Goal: Answer question/provide support

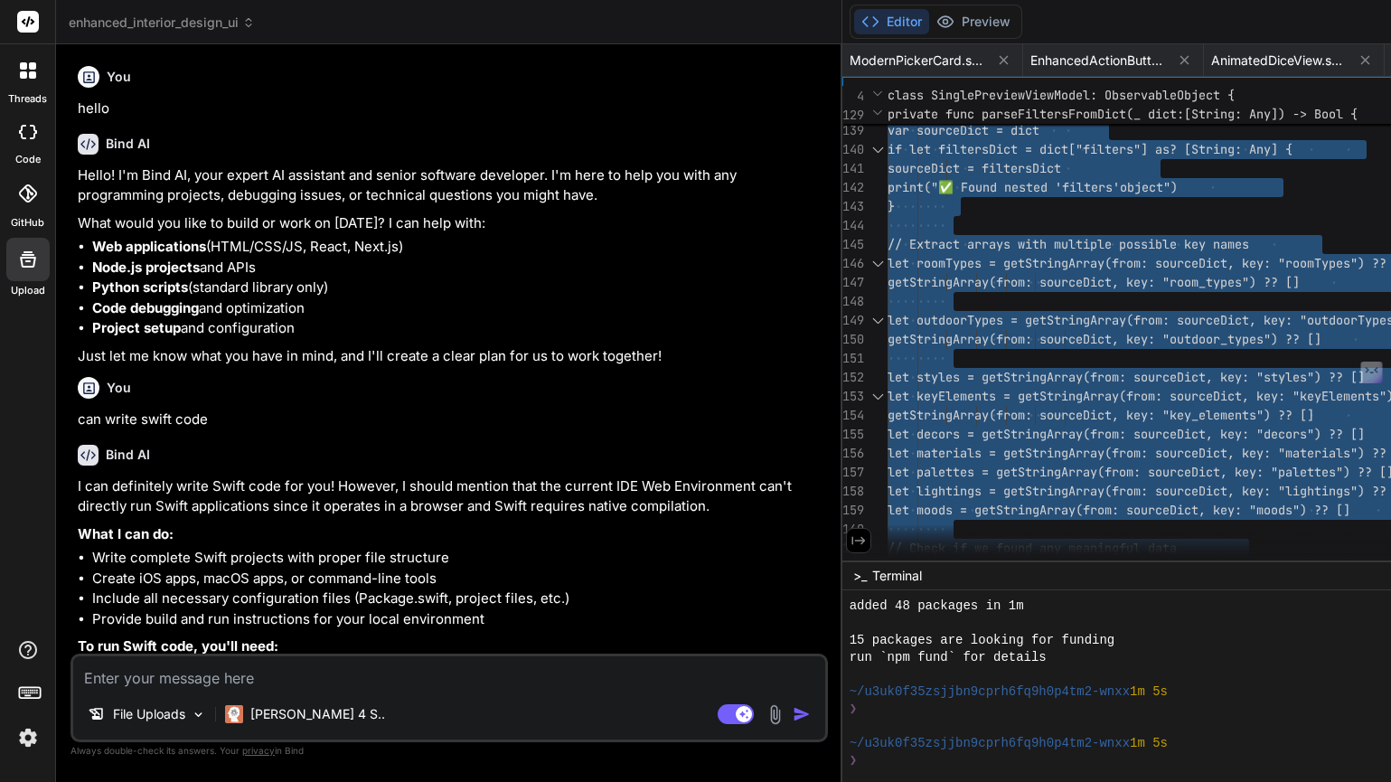
scroll to position [155, 0]
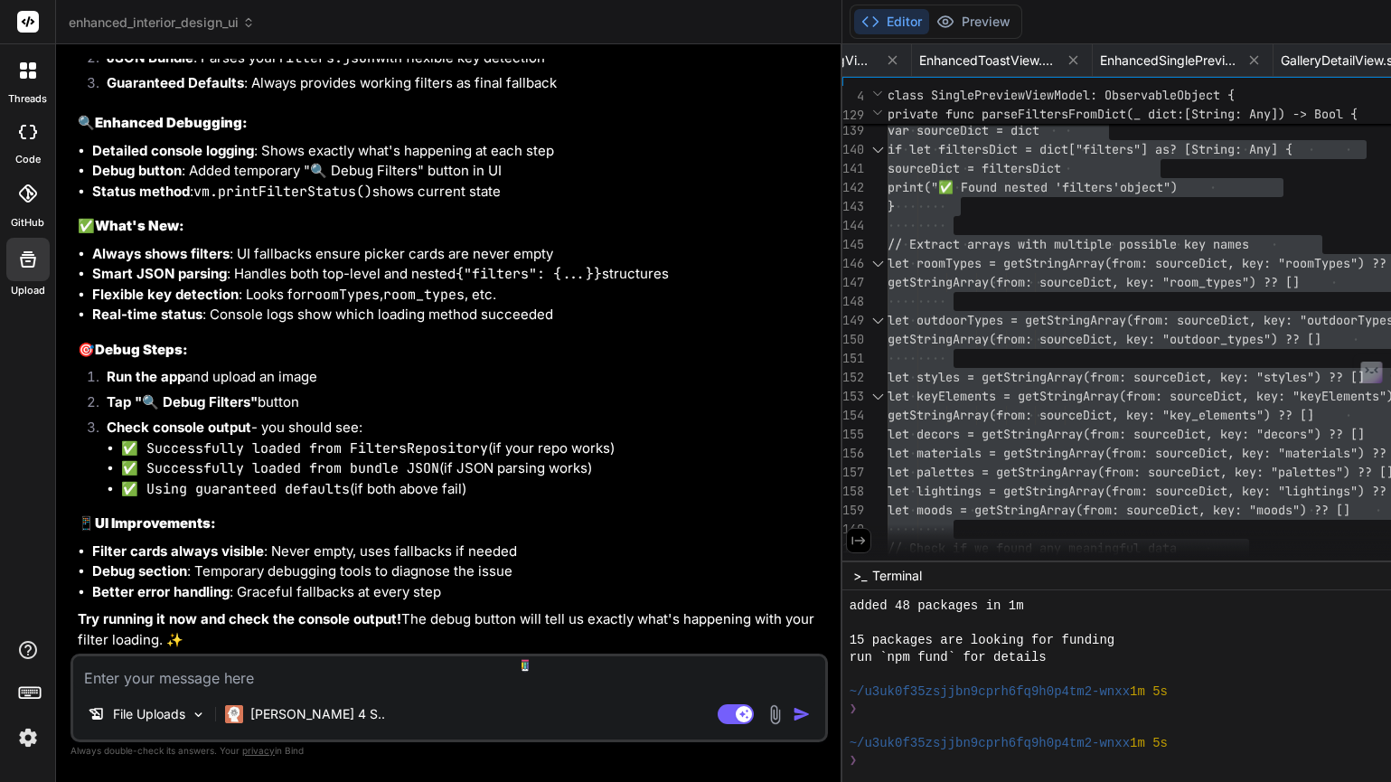
click at [256, 680] on textarea at bounding box center [449, 672] width 752 height 33
click at [397, 321] on div "I see the issue! Let me check what's happening and fix it. The problem might be…" at bounding box center [451, 183] width 746 height 934
type textarea "let outdoorTypes = getStringArray(from: sourceDict, key: "outdoorTypes") ?? get…"
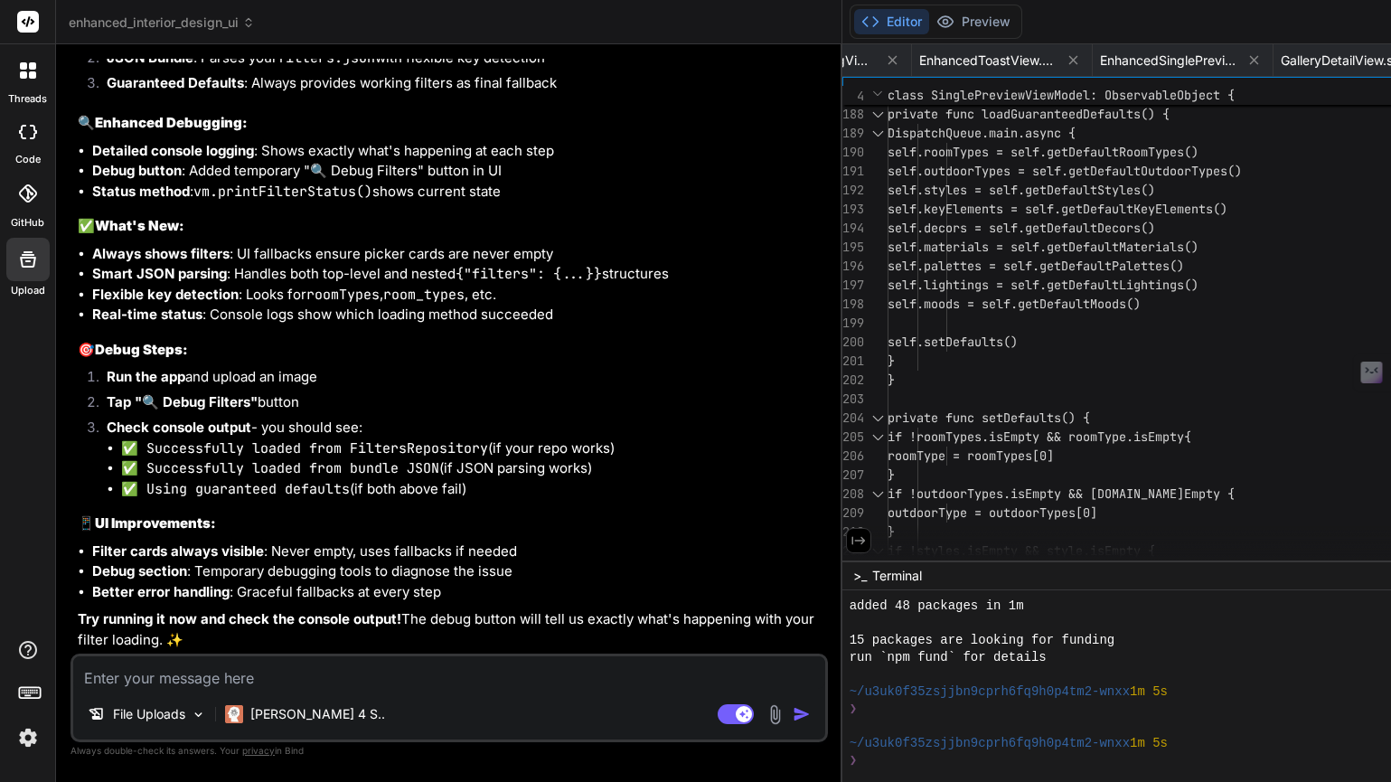
scroll to position [21432, 0]
click at [324, 686] on textarea at bounding box center [449, 672] width 752 height 33
type textarea "I"
type textarea "x"
type textarea "I"
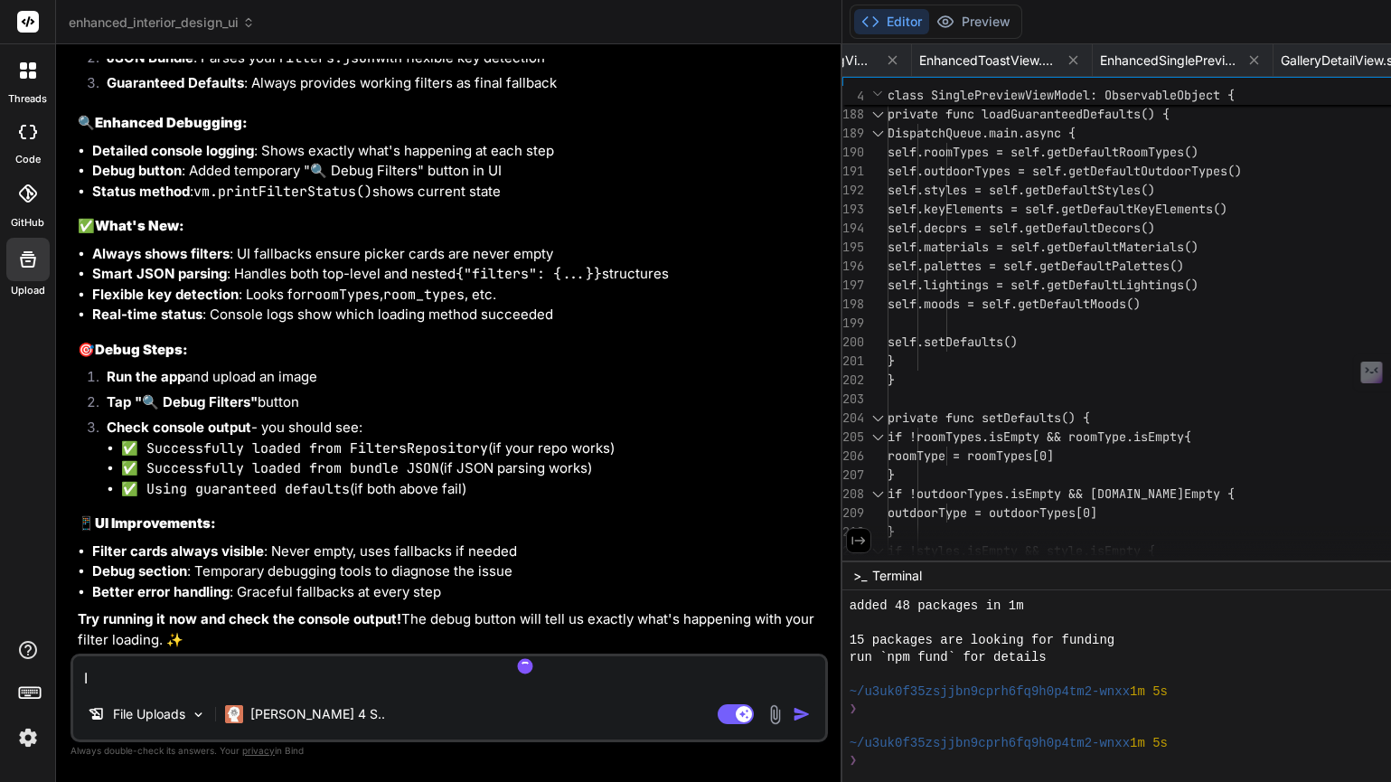
type textarea "x"
type textarea "I w"
type textarea "x"
type textarea "I wa"
type textarea "x"
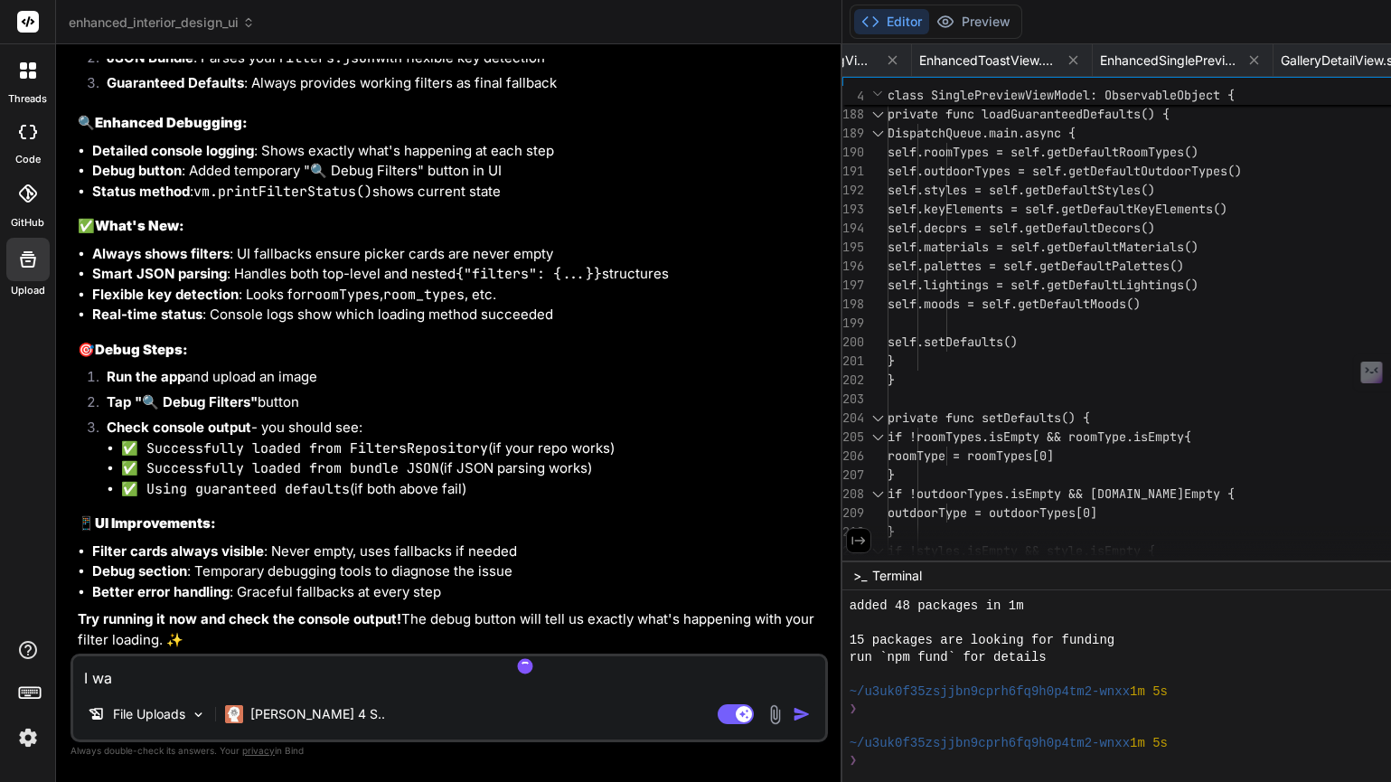
type textarea "I wan"
type textarea "x"
type textarea "I want"
type textarea "x"
type textarea "I want"
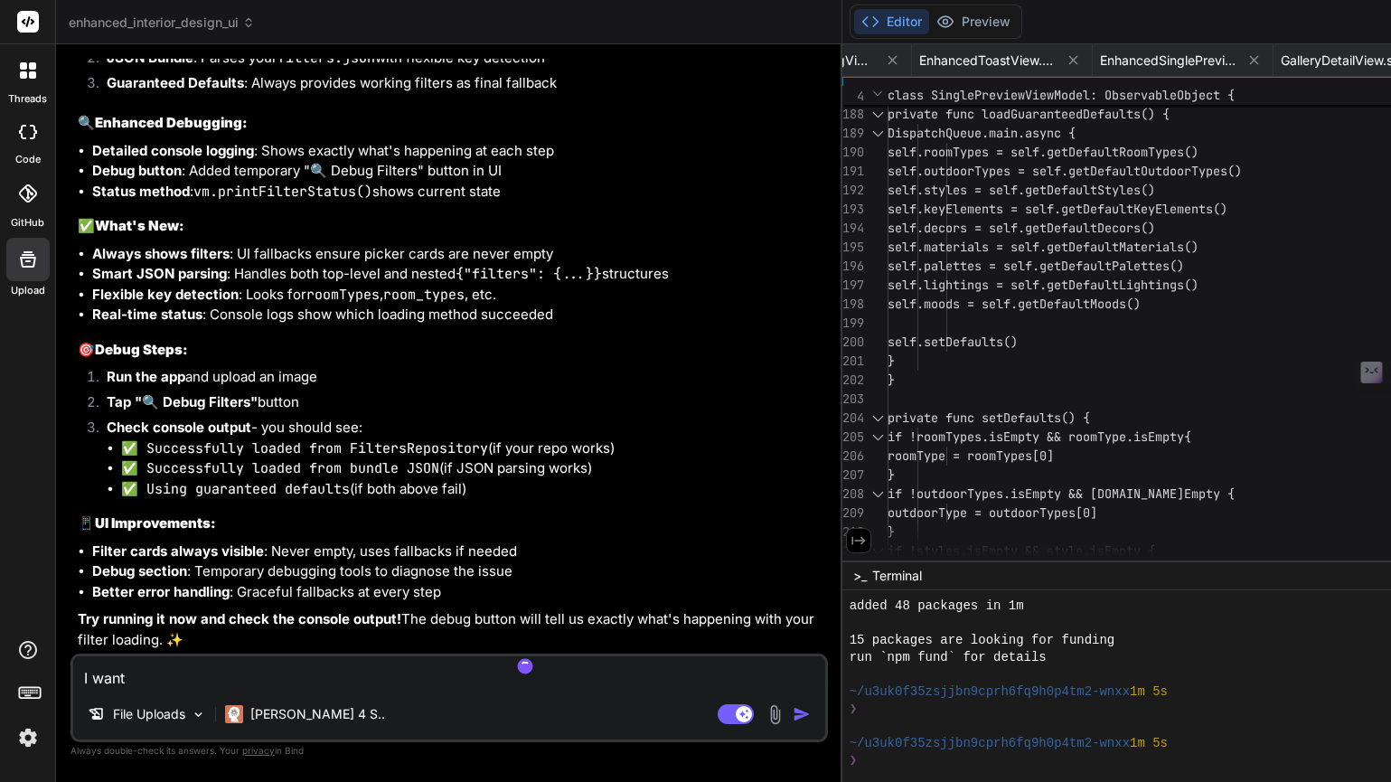
type textarea "x"
type textarea "I want t"
type textarea "x"
type textarea "I want to"
type textarea "x"
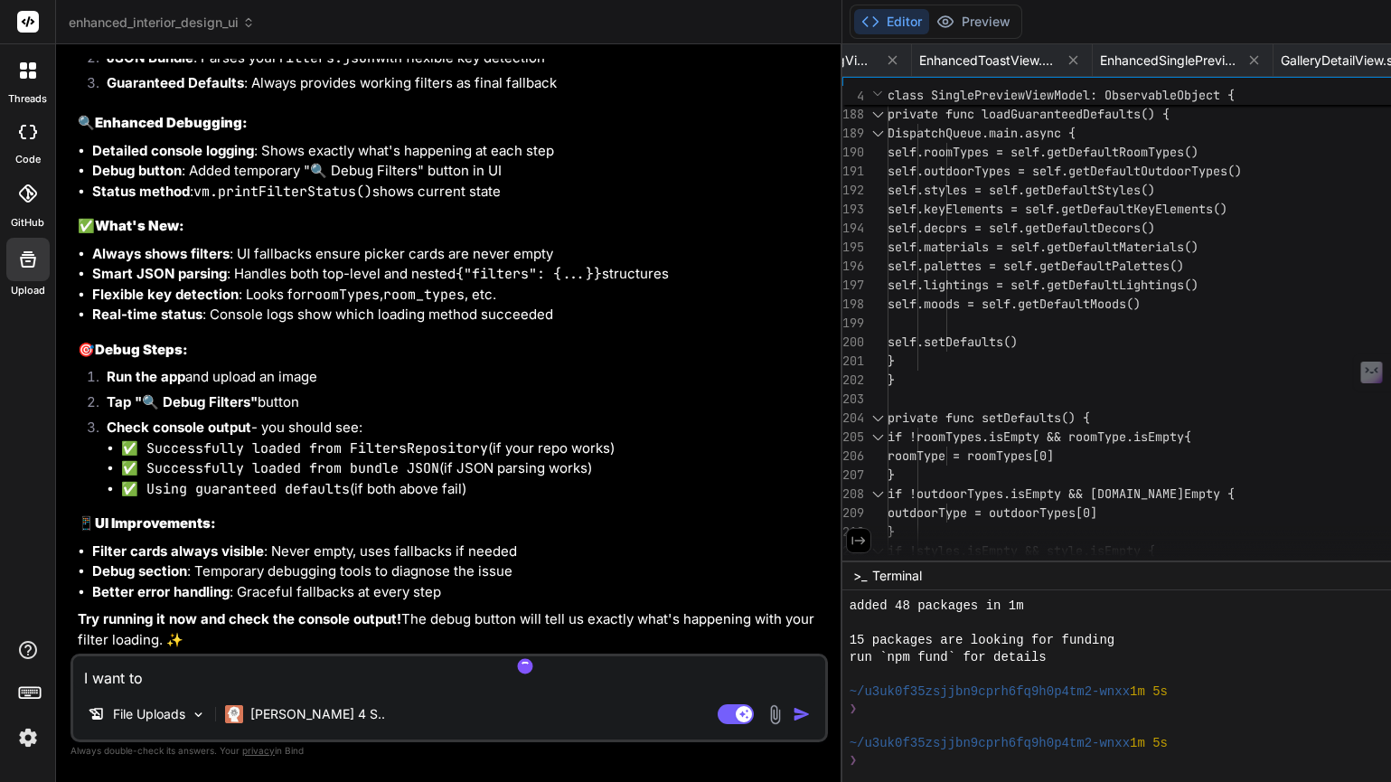
type textarea "I want to"
type textarea "x"
type textarea "I want to d"
type textarea "x"
type textarea "I want to di"
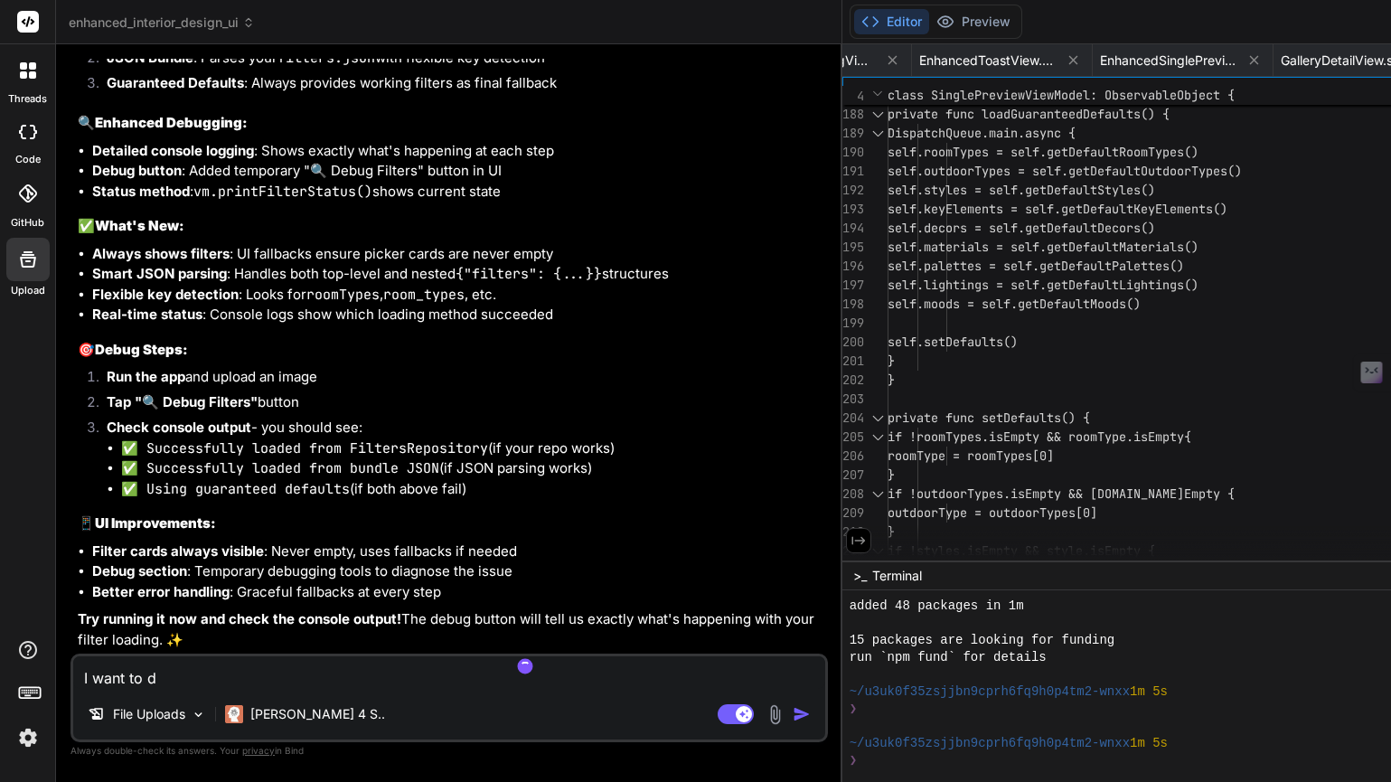
type textarea "x"
type textarea "I want to dis"
type textarea "x"
type textarea "I want to disa"
type textarea "x"
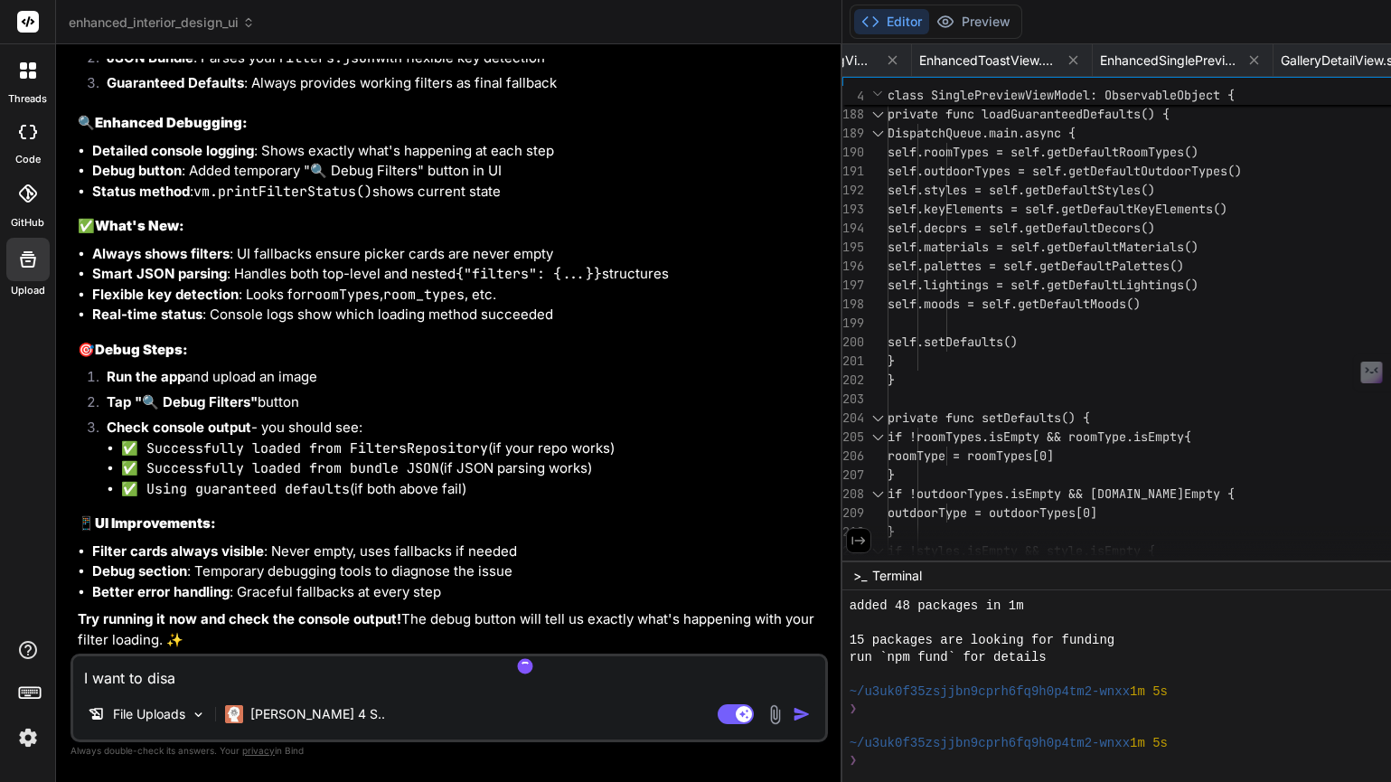
type textarea "I want to disab"
type textarea "x"
type textarea "I want to disabl"
type textarea "x"
type textarea "I want to disable"
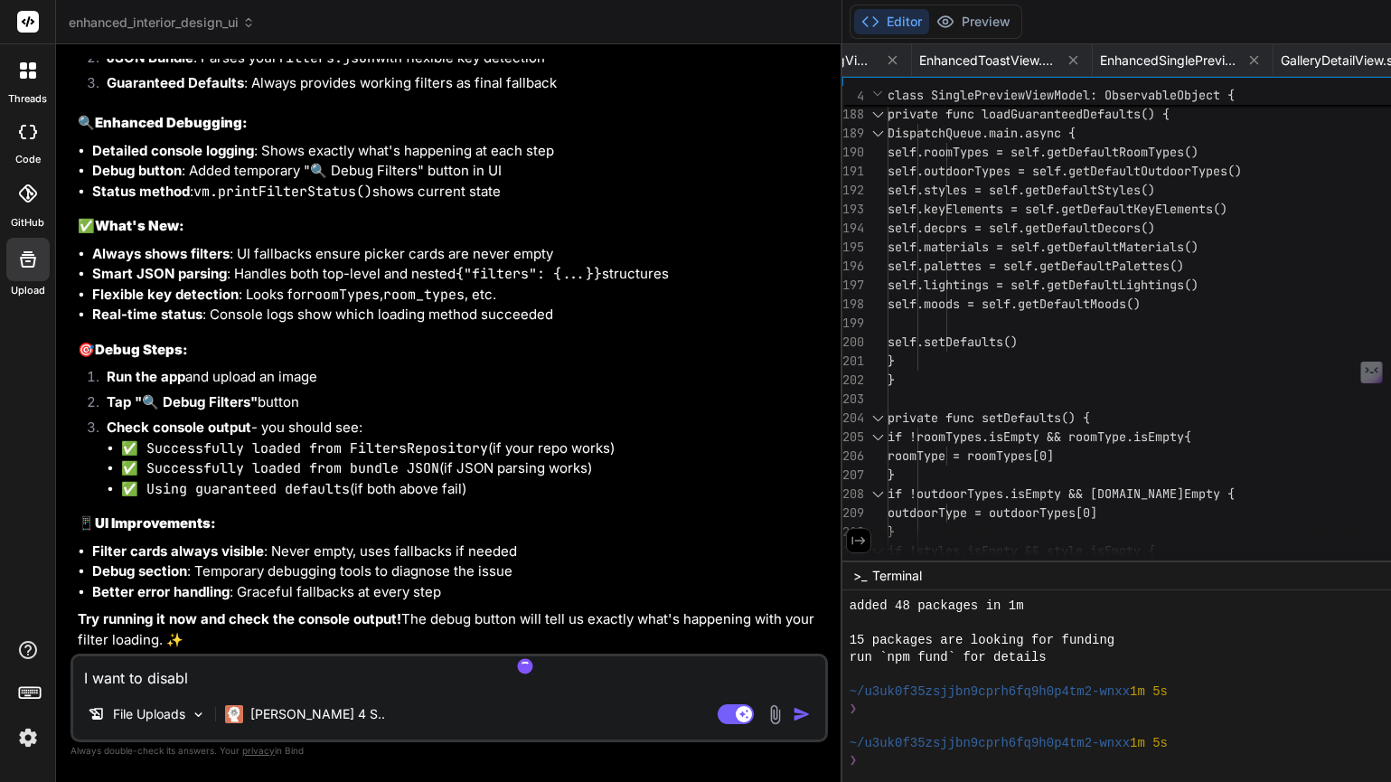
type textarea "x"
type textarea "I want to disable"
type textarea "x"
type textarea "I want to disable a"
type textarea "x"
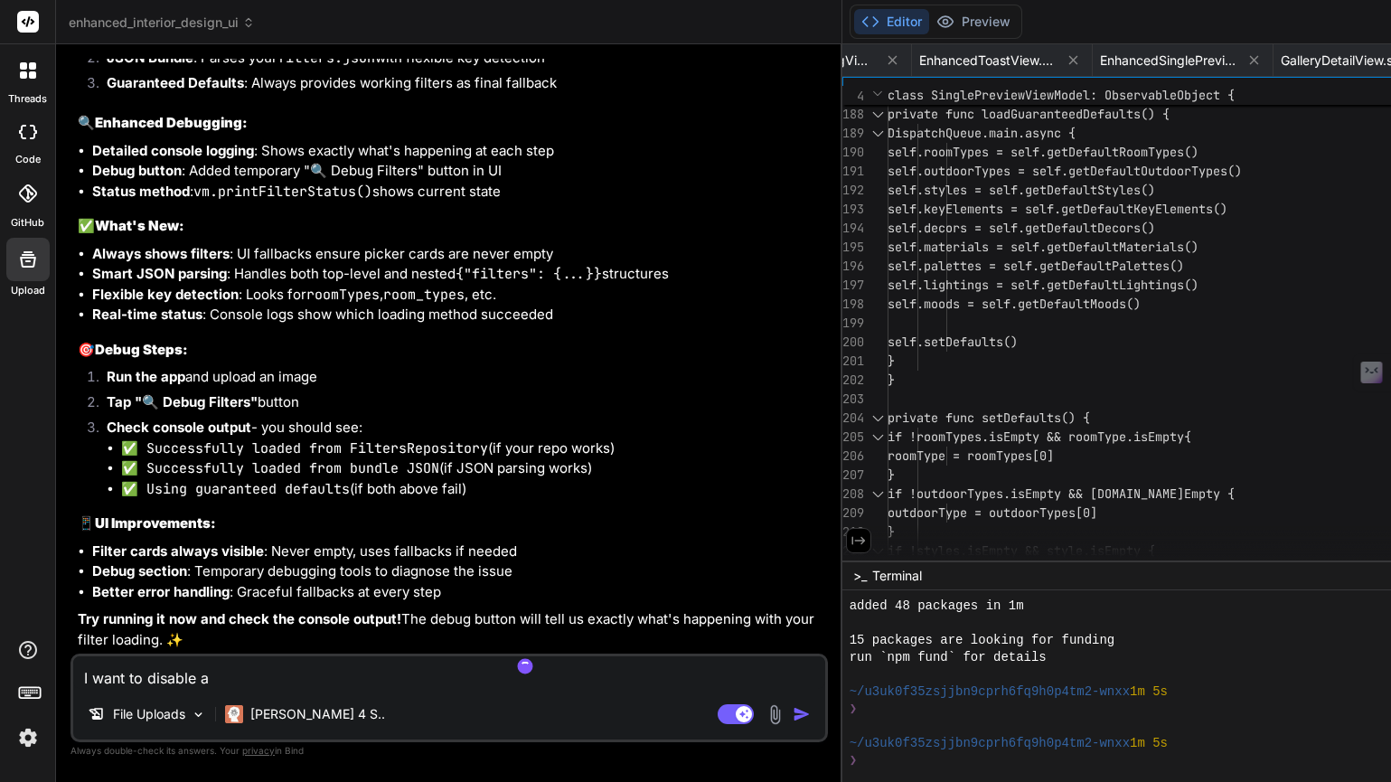
type textarea "I want to disable an"
type textarea "x"
type textarea "I want to disable and"
type textarea "x"
type textarea "I want to disable and"
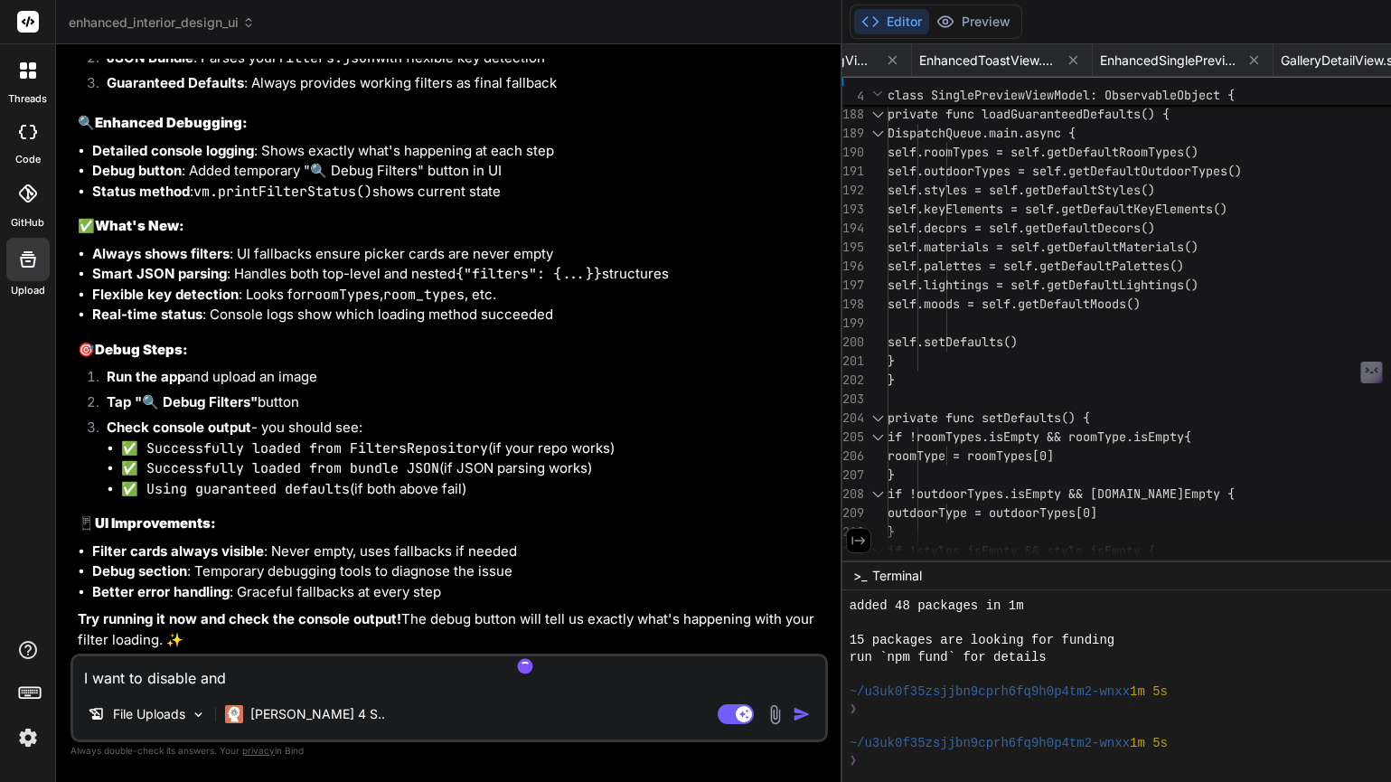
type textarea "x"
type textarea "I want to disable and e"
type textarea "x"
type textarea "I want to disable and en"
type textarea "x"
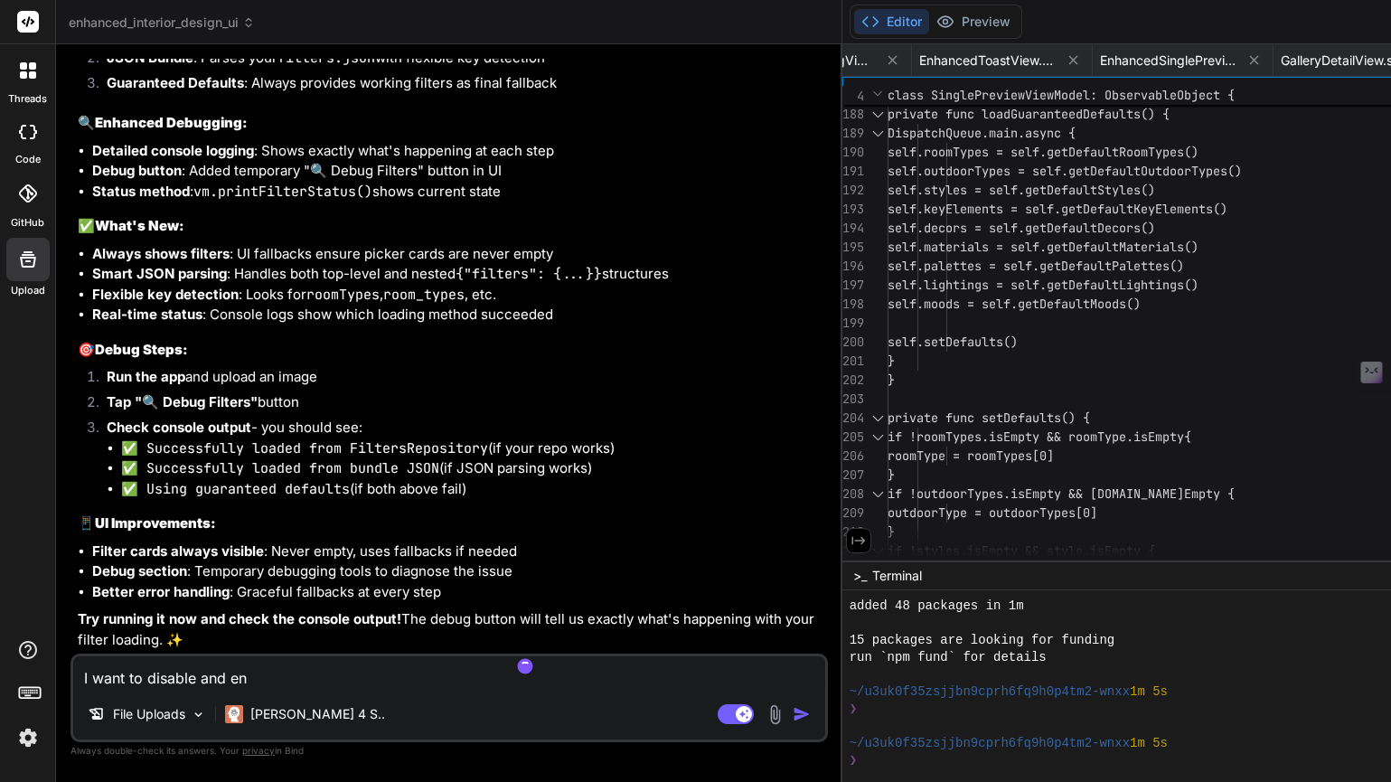
type textarea "I want to disable and ena"
type textarea "x"
type textarea "I want to disable and enab"
type textarea "x"
type textarea "I want to disable and enabl"
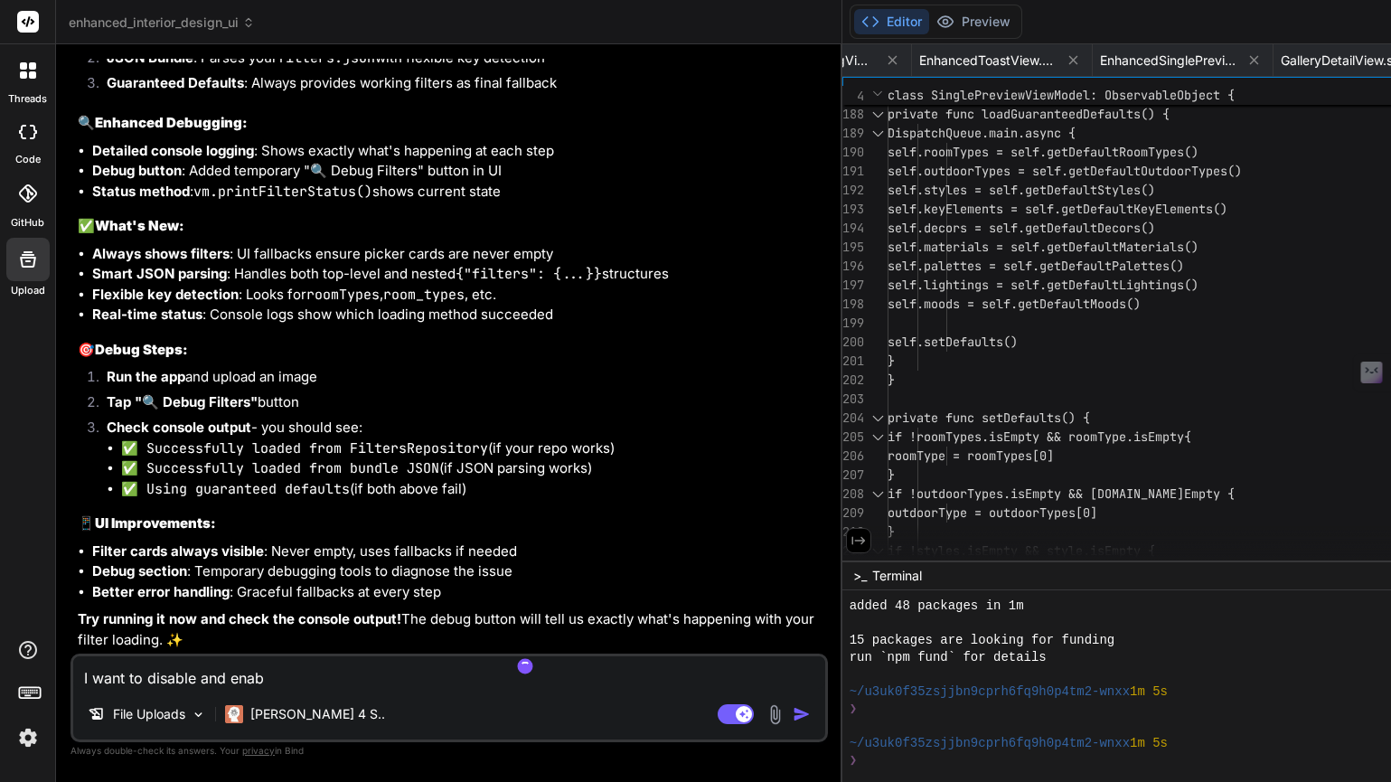
type textarea "x"
type textarea "I want to disable and enable"
type textarea "x"
type textarea "I want to disable and enable"
type textarea "x"
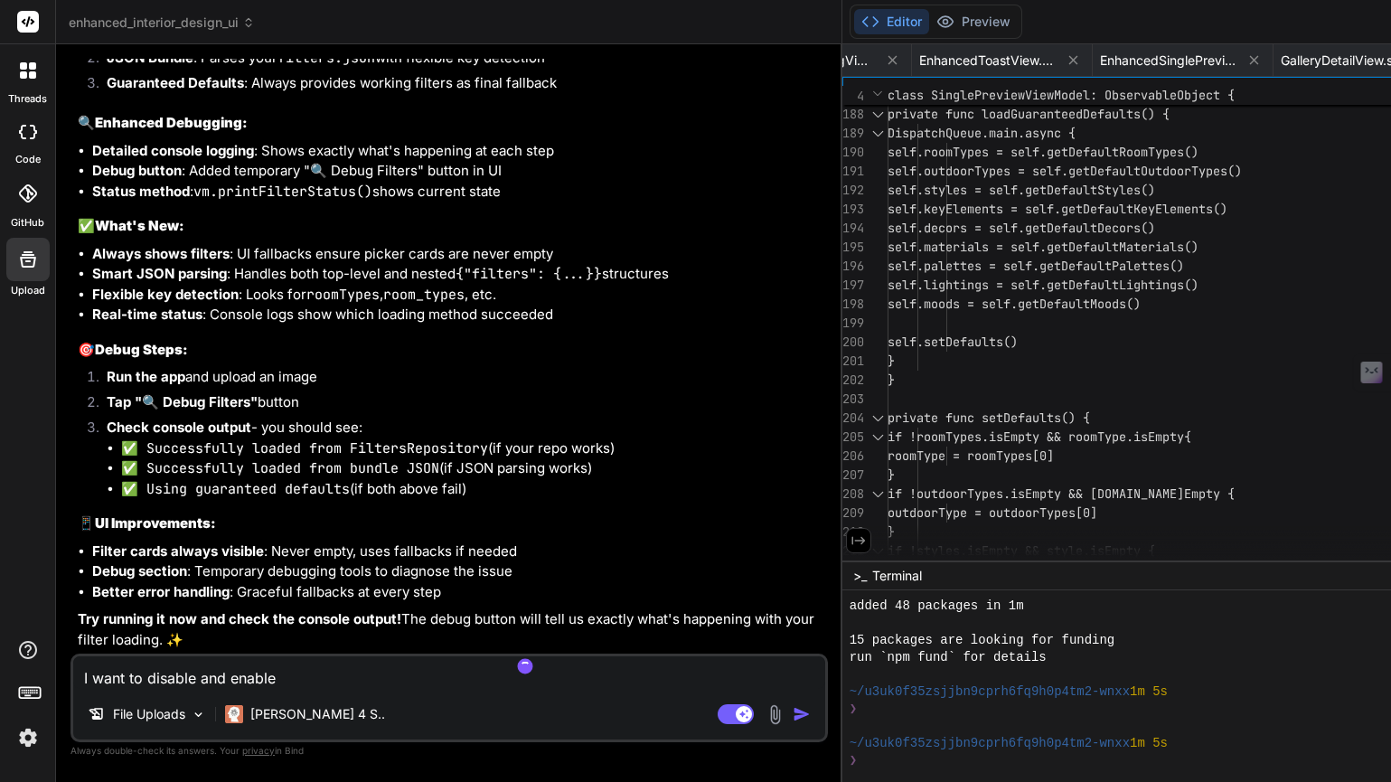
type textarea "I want to disable and enable s"
type textarea "x"
type textarea "I want to disable and enable so"
type textarea "x"
type textarea "I want to disable and enable som"
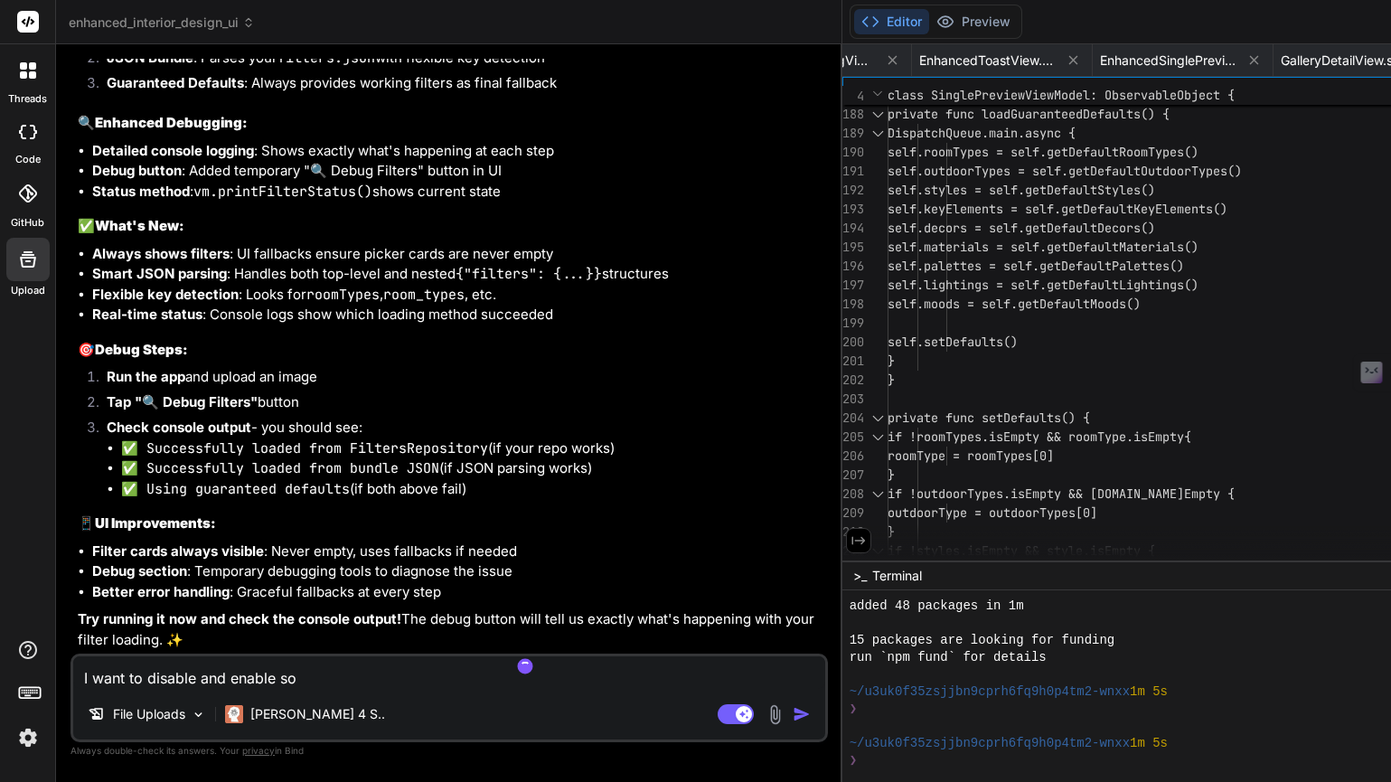
type textarea "x"
type textarea "I want to disable and enable some"
type textarea "x"
type textarea "I want to disable and enable some"
type textarea "x"
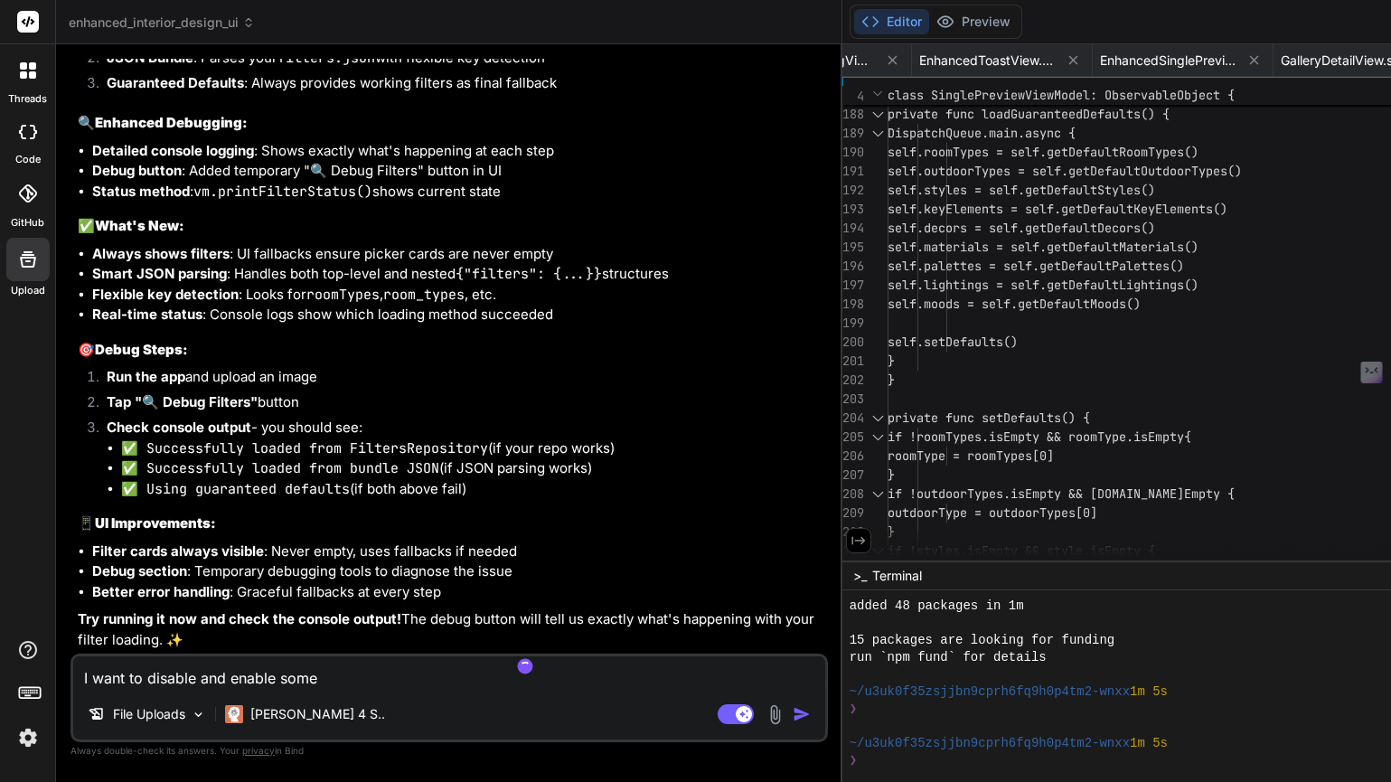
type textarea "I want to disable and enable some f"
type textarea "x"
type textarea "I want to disable and enable some fi"
type textarea "x"
type textarea "I want to disable and enable some fil"
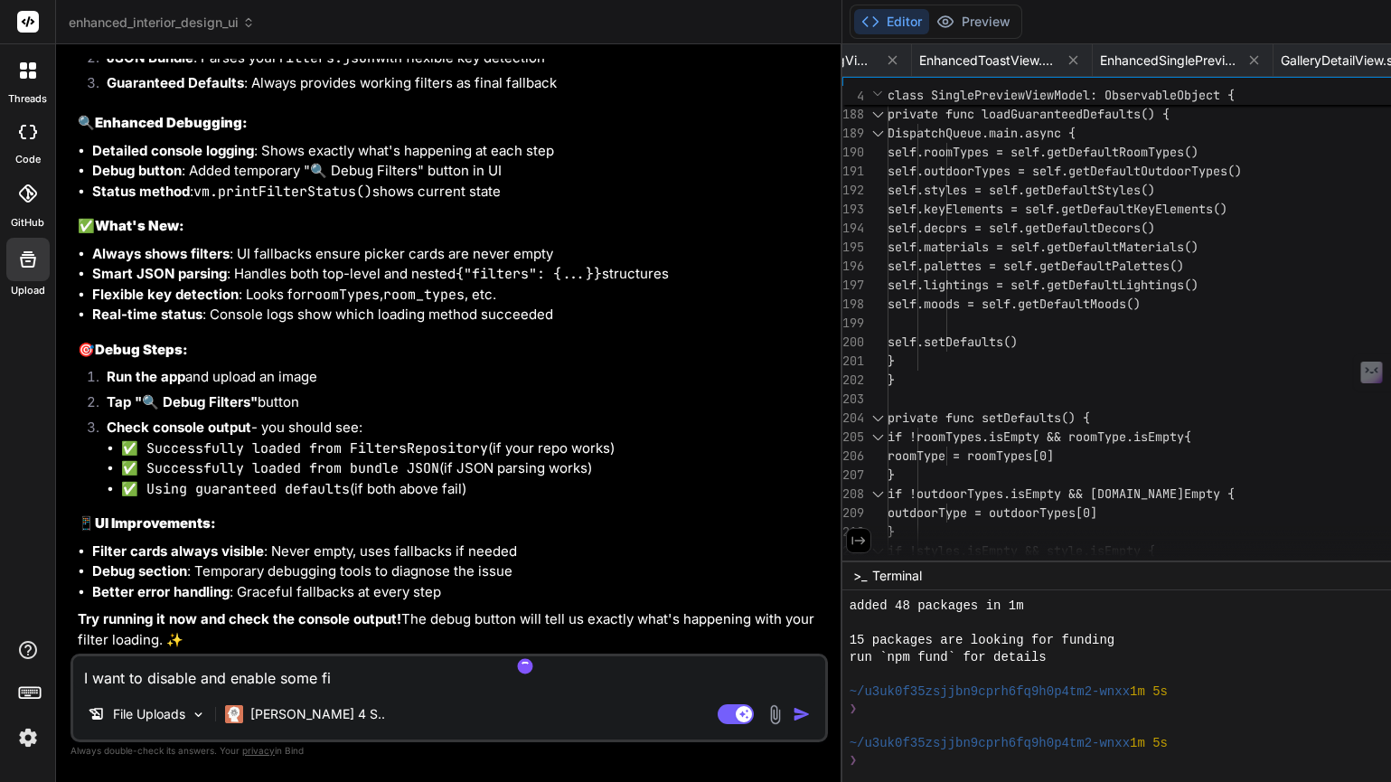
type textarea "x"
type textarea "I want to disable and enable some filt"
type textarea "x"
type textarea "I want to disable and enable some filte"
type textarea "x"
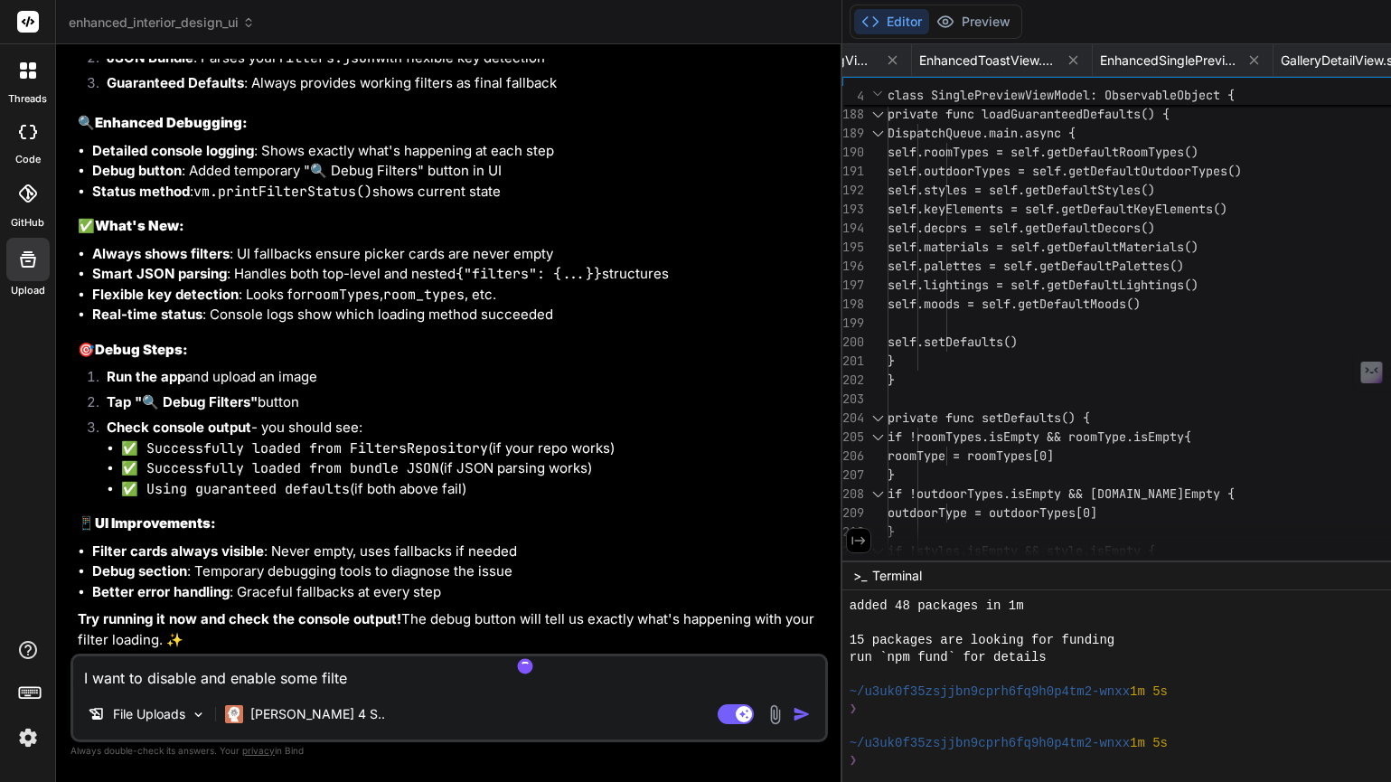
type textarea "I want to disable and enable some filter"
type textarea "x"
type textarea "I want to disable and enable some filters"
type textarea "x"
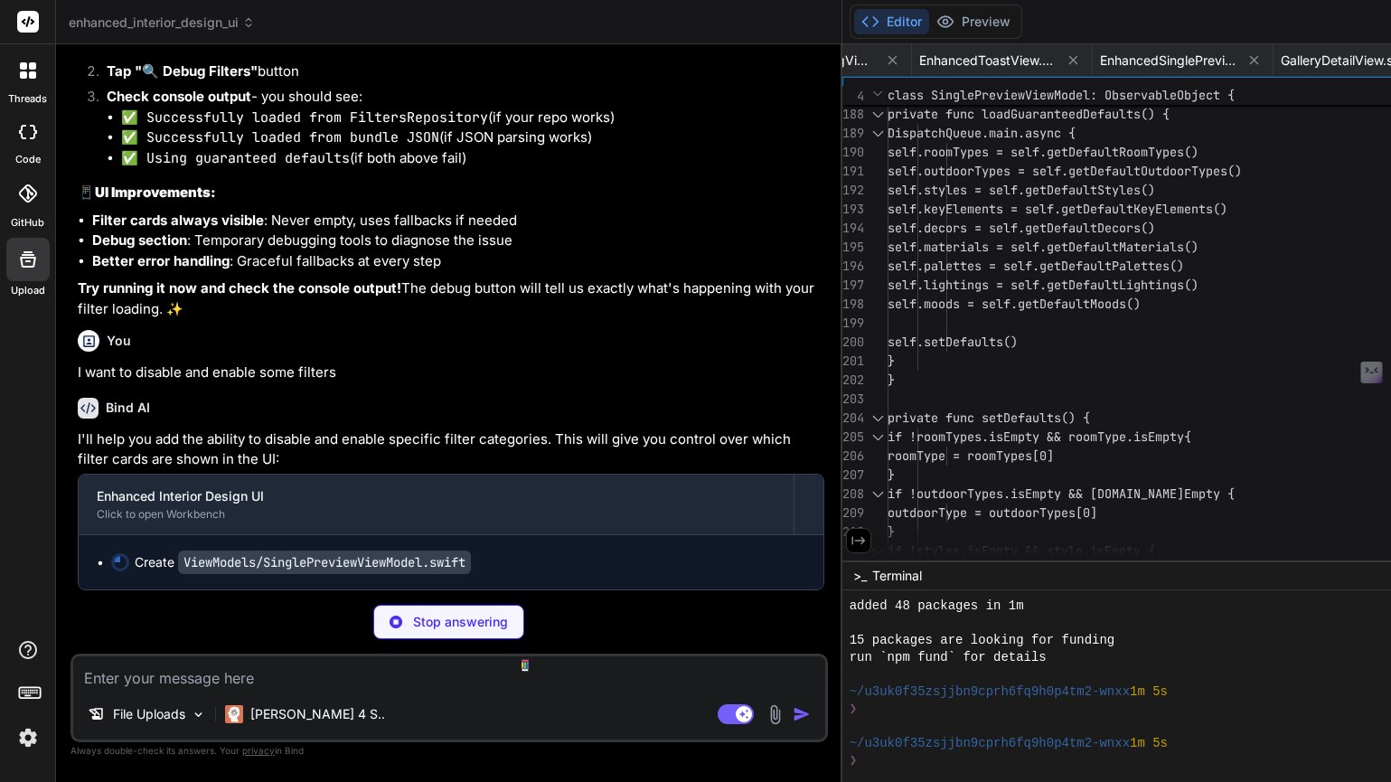
scroll to position [21783, 0]
type textarea "x"
type textarea "let style: String let keyElement: String let decor: String let material: String…"
type textarea "x"
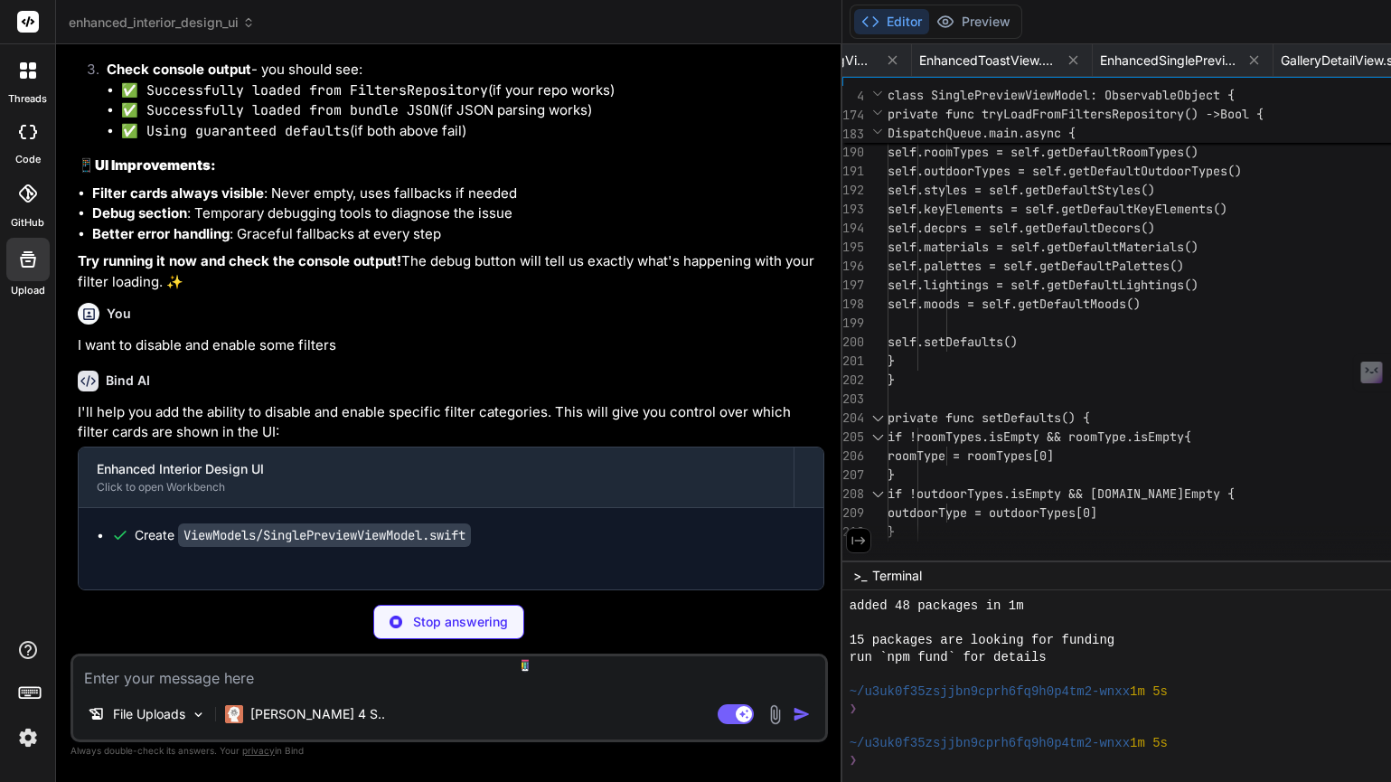
type textarea ".padding() } Spacer() } } } }"
type textarea "x"
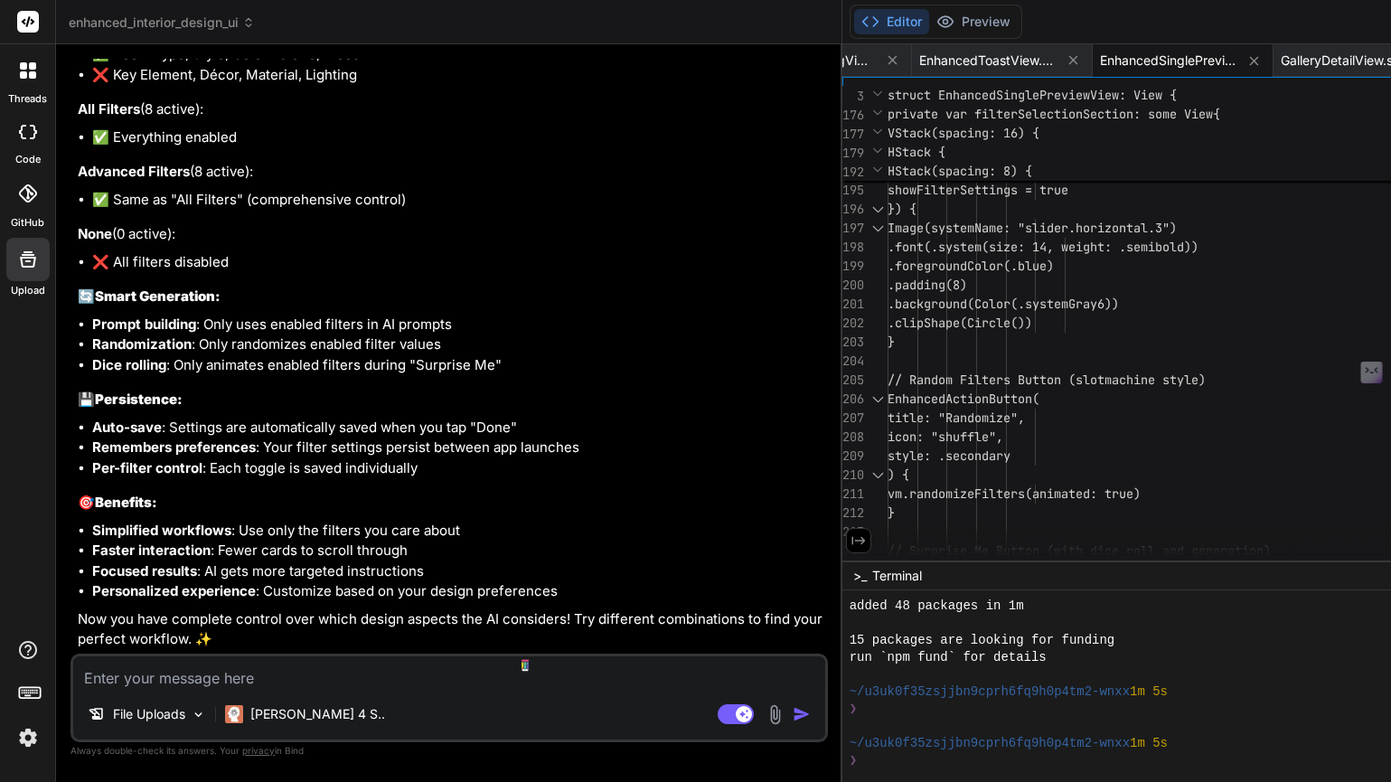
scroll to position [22996, 0]
click at [234, 678] on textarea at bounding box center [449, 672] width 752 height 33
type textarea "f"
type textarea "x"
type textarea "fo"
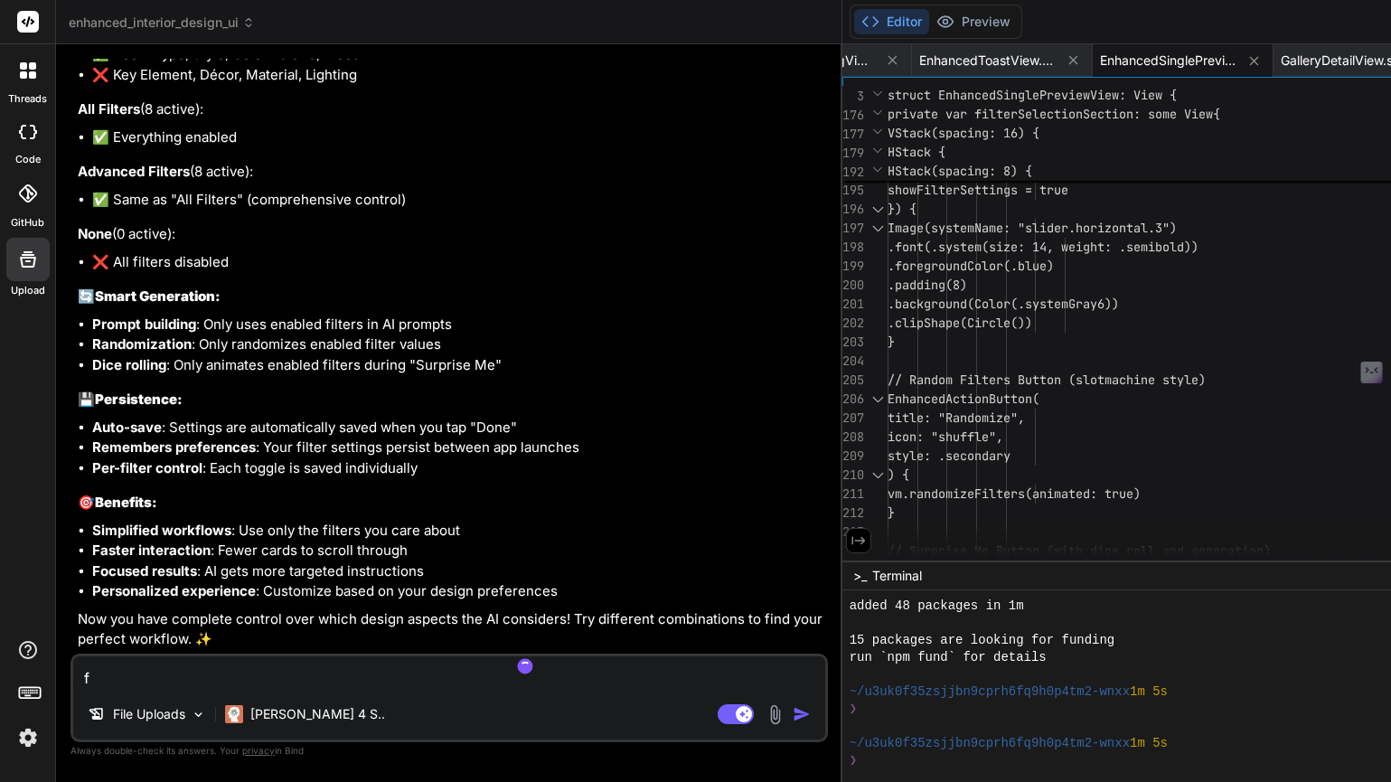
type textarea "x"
type textarea "for"
type textarea "x"
type textarea "for"
type textarea "x"
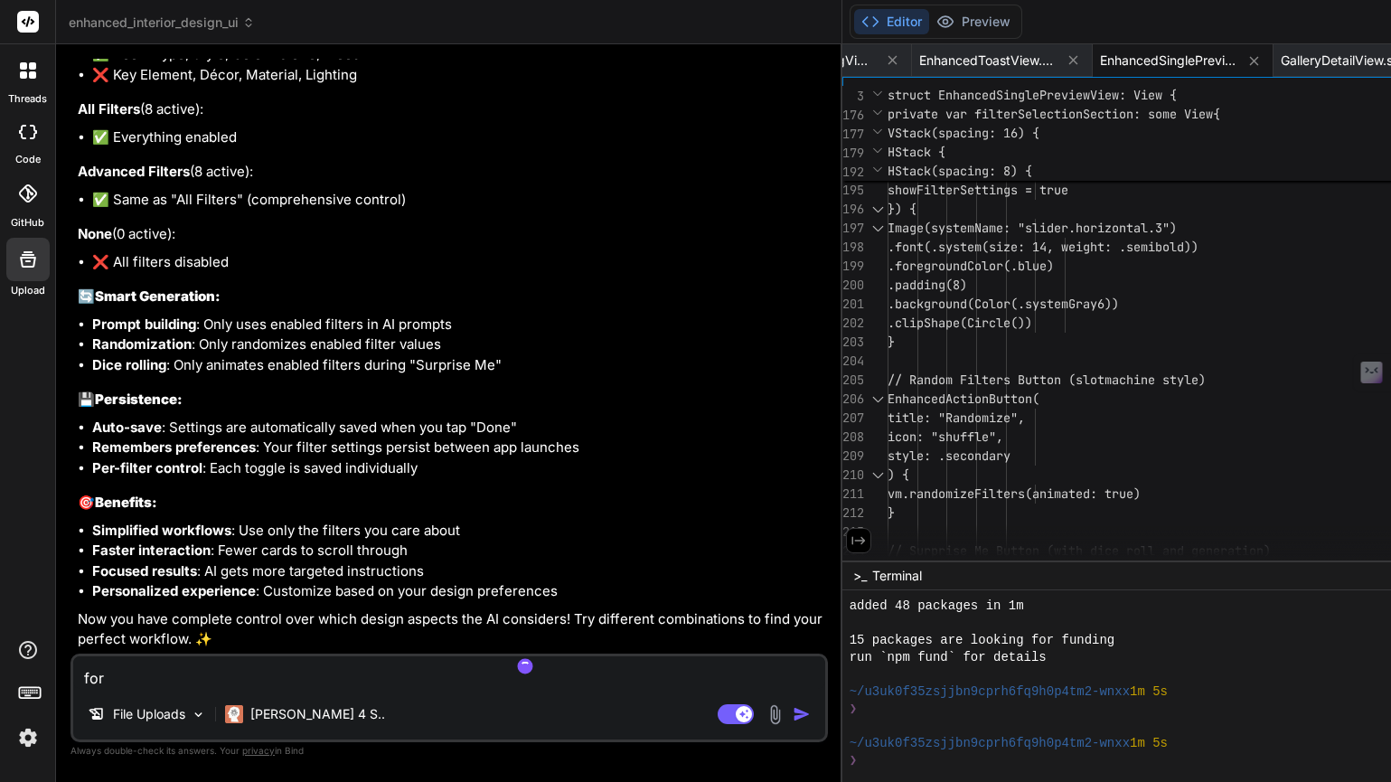
type textarea "for d"
type textarea "x"
type textarea "for di"
type textarea "x"
type textarea "for dic"
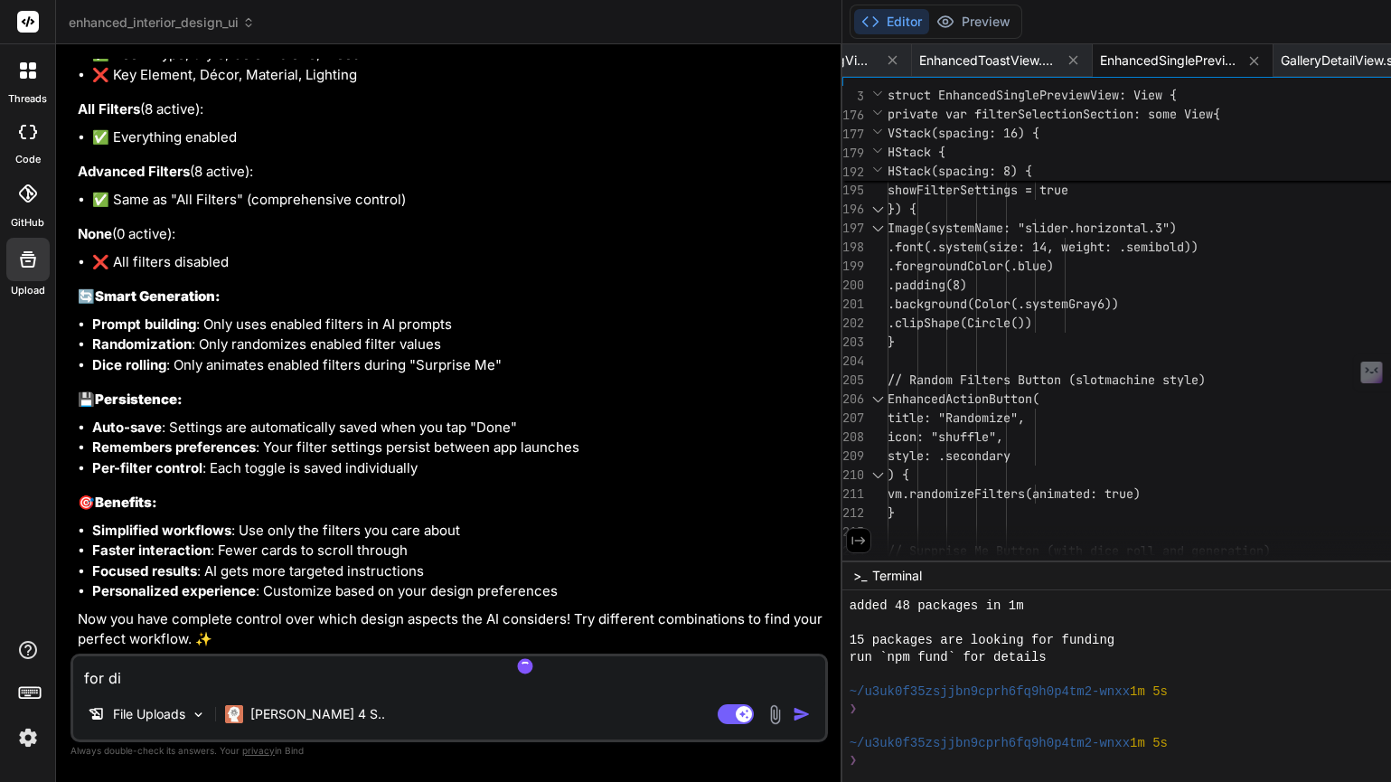
type textarea "x"
type textarea "for dice"
type textarea "x"
type textarea "for dice"
type textarea "x"
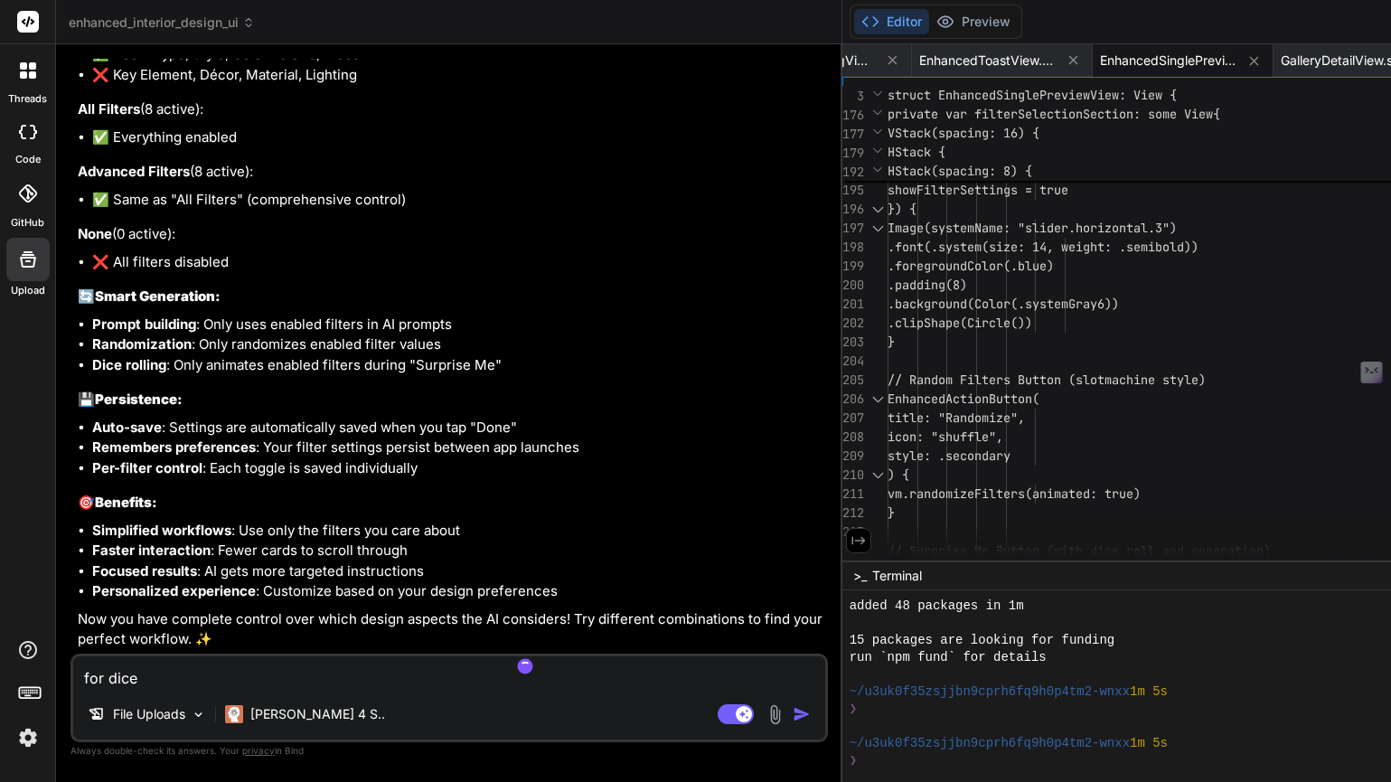
type textarea "for dice r"
type textarea "x"
type textarea "for dice ro"
type textarea "x"
type textarea "for dice rol"
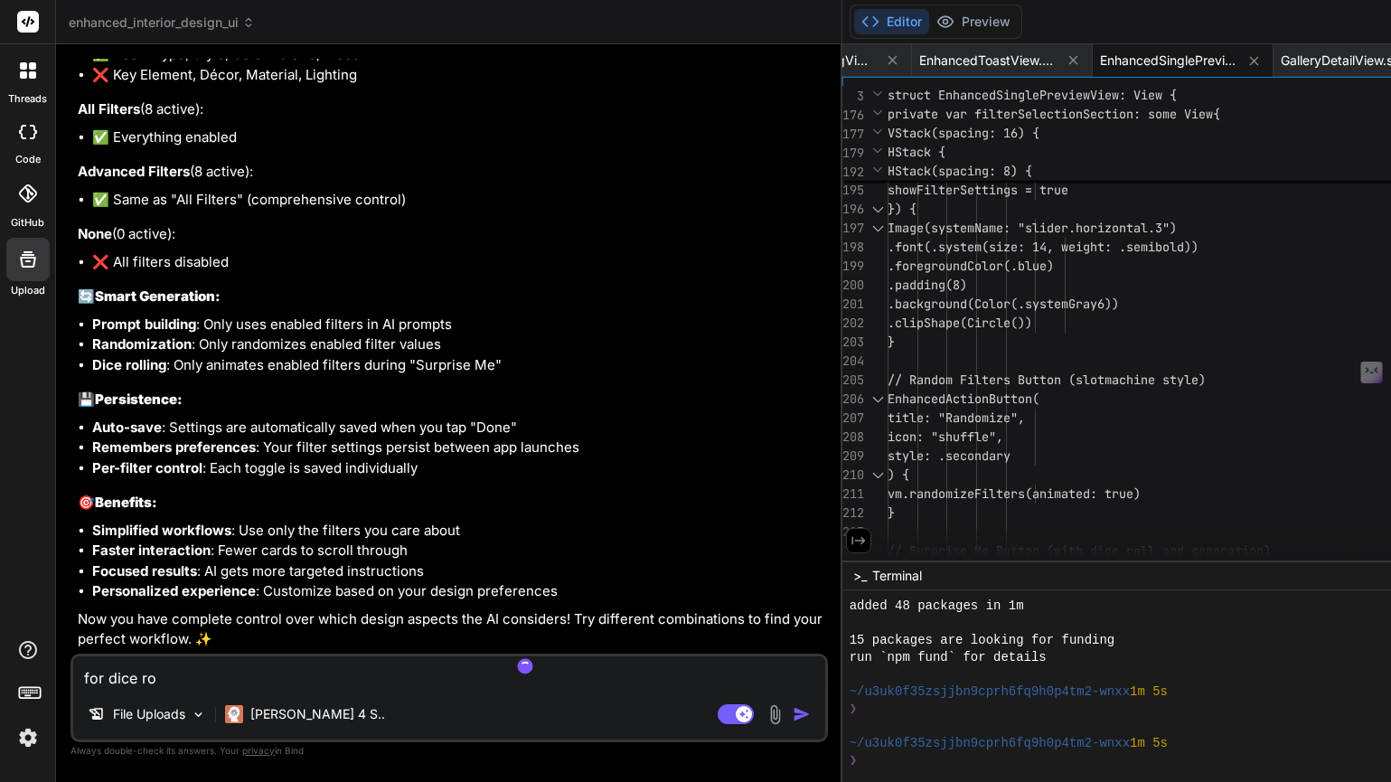
type textarea "x"
type textarea "for dice roll"
type textarea "x"
type textarea "for dice [PERSON_NAME]"
type textarea "x"
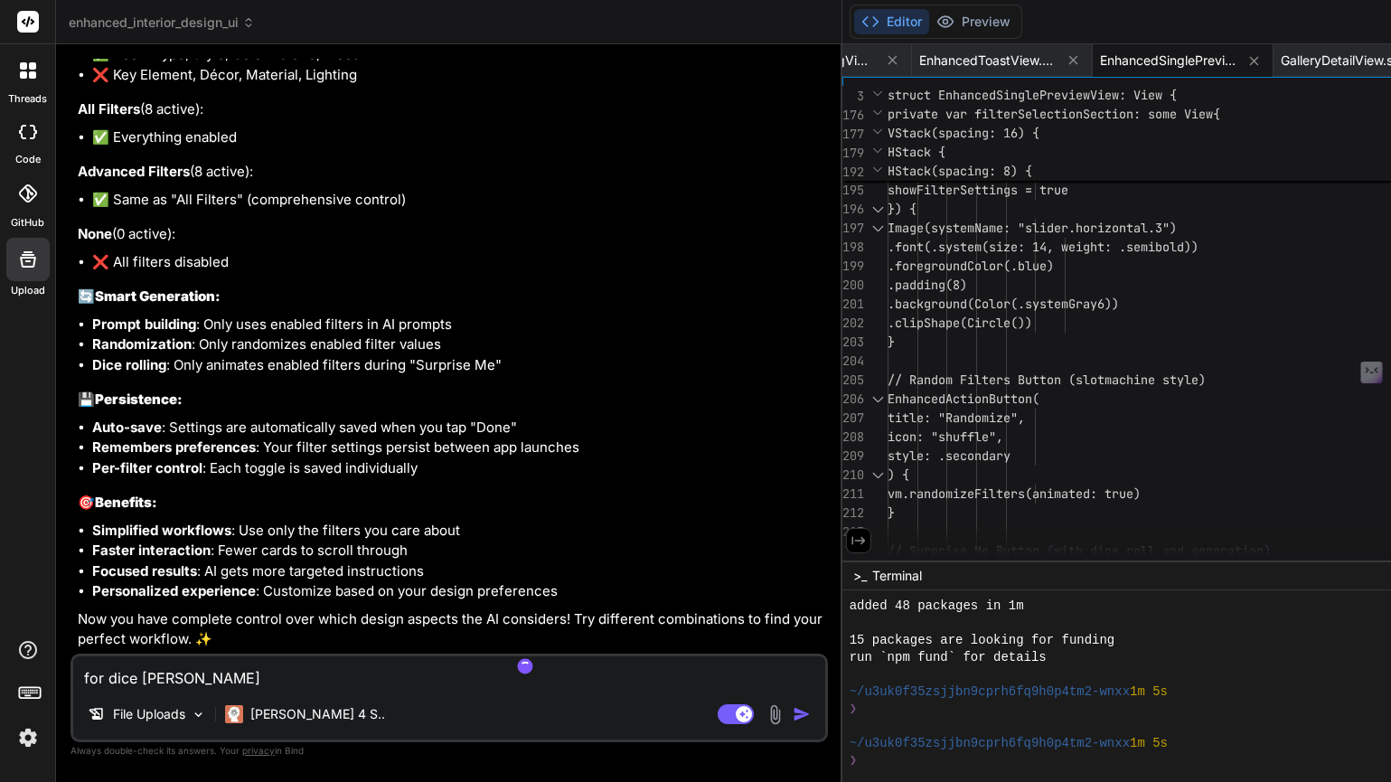
type textarea "for dice rollin"
type textarea "x"
type textarea "for dice rolling"
type textarea "x"
type textarea "for dice rolling"
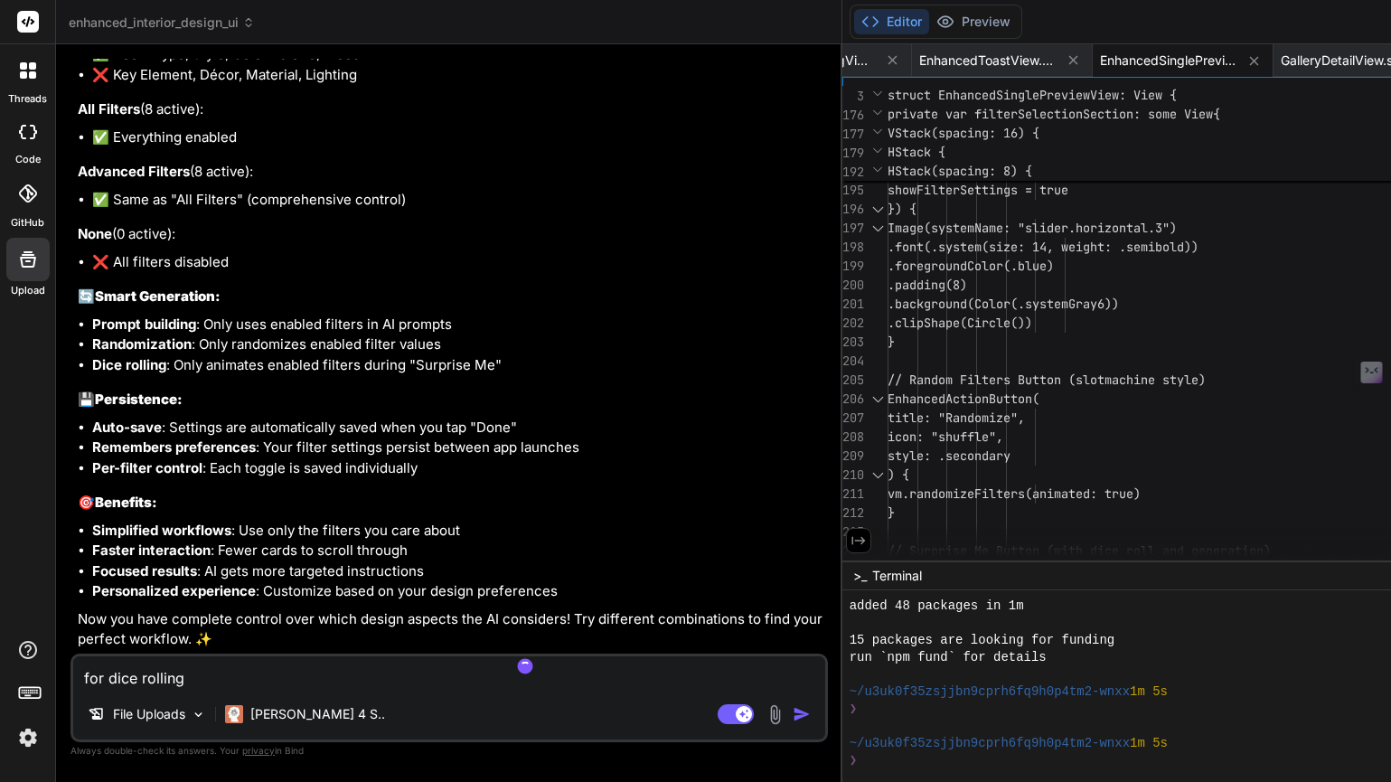
type textarea "x"
type textarea "for dice rolling e"
type textarea "x"
type textarea "for dice rolling"
type textarea "x"
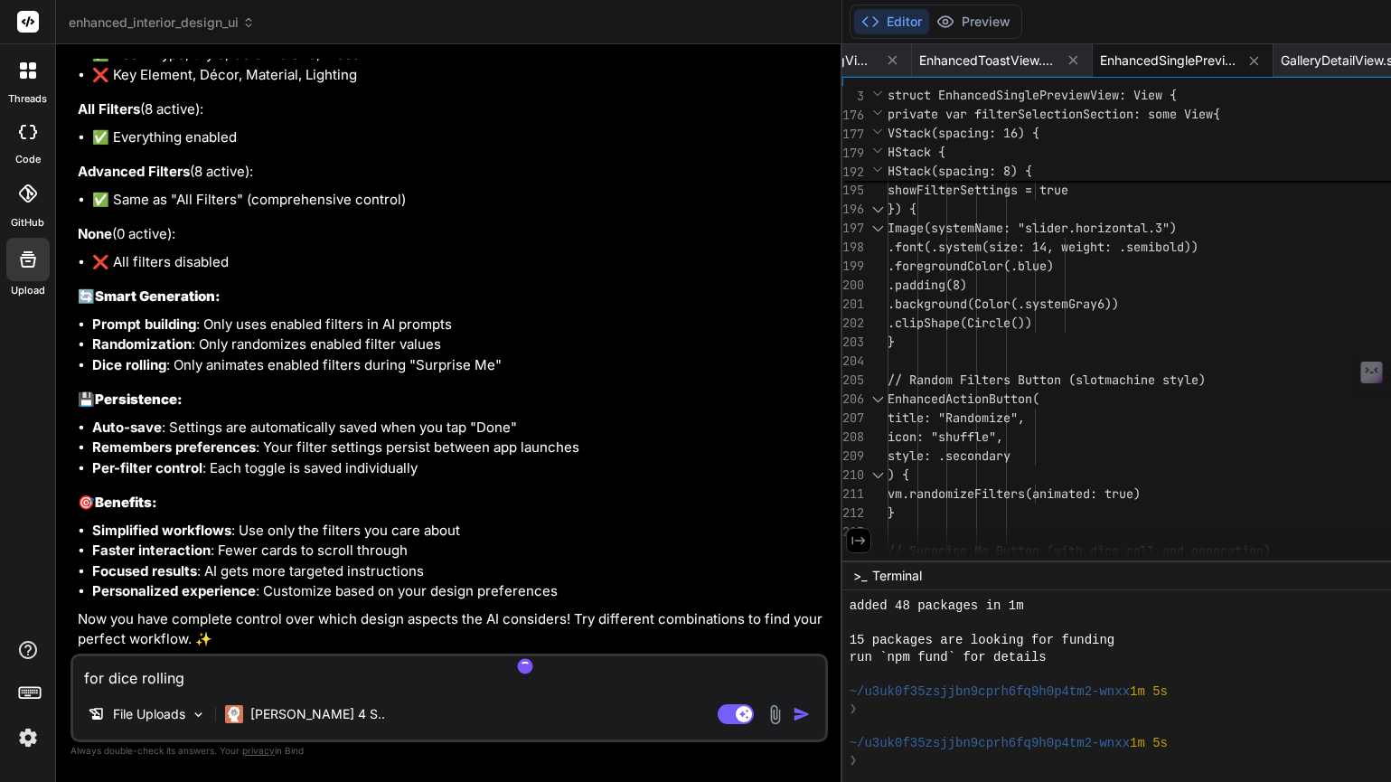
type textarea "for dice rolling"
type textarea "x"
type textarea "for dice rollin"
type textarea "x"
type textarea "for dice [PERSON_NAME]"
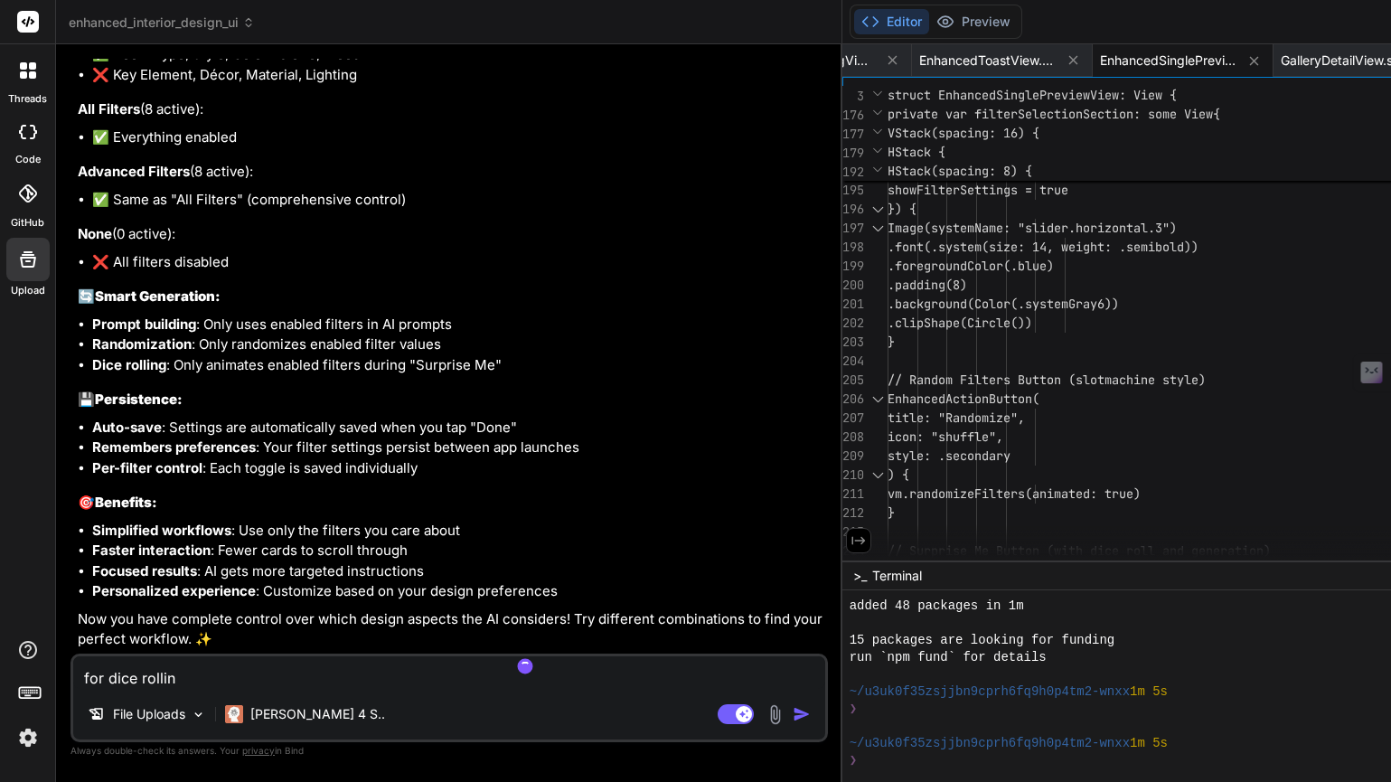
type textarea "x"
type textarea "for dice roll"
type textarea "x"
type textarea "for dice rol"
type textarea "x"
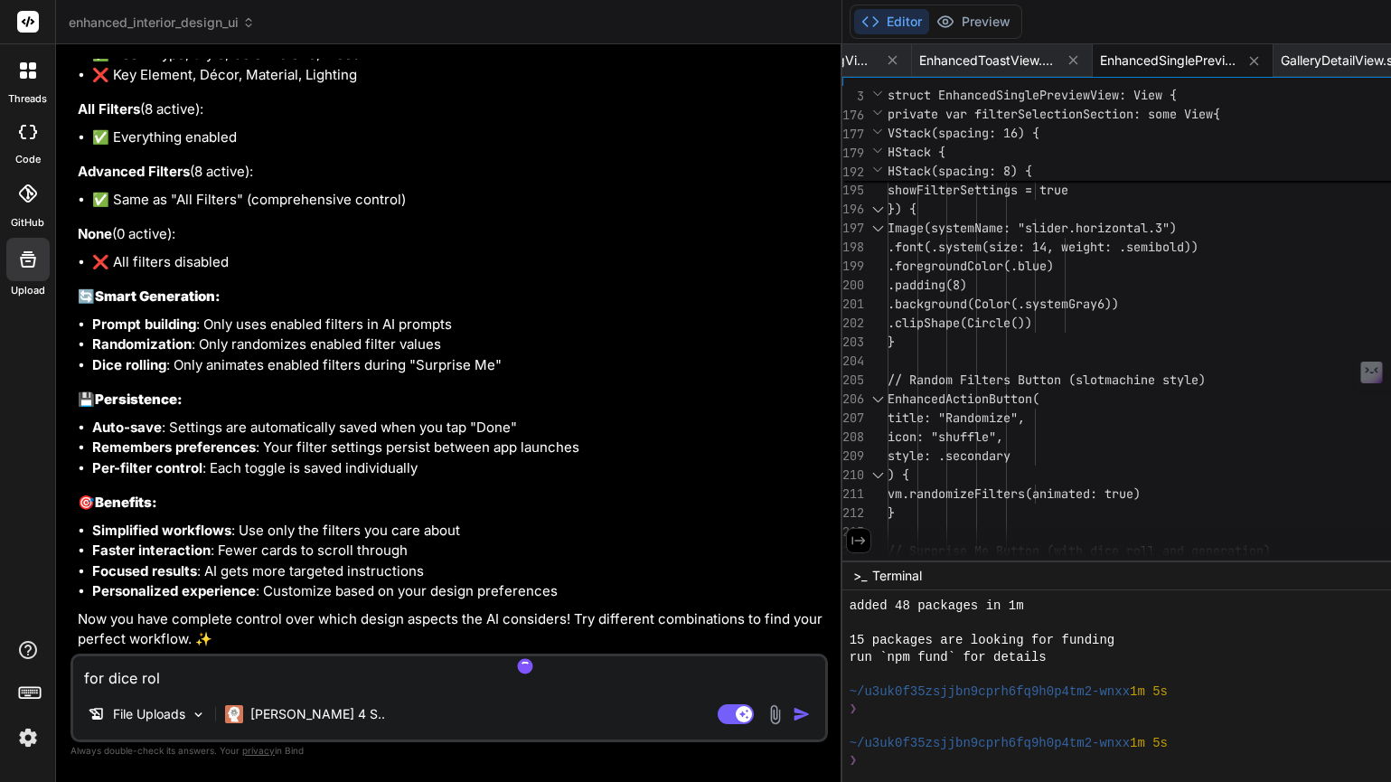
type textarea "for dice ro"
type textarea "x"
type textarea "for dice r"
type textarea "x"
type textarea "for dice"
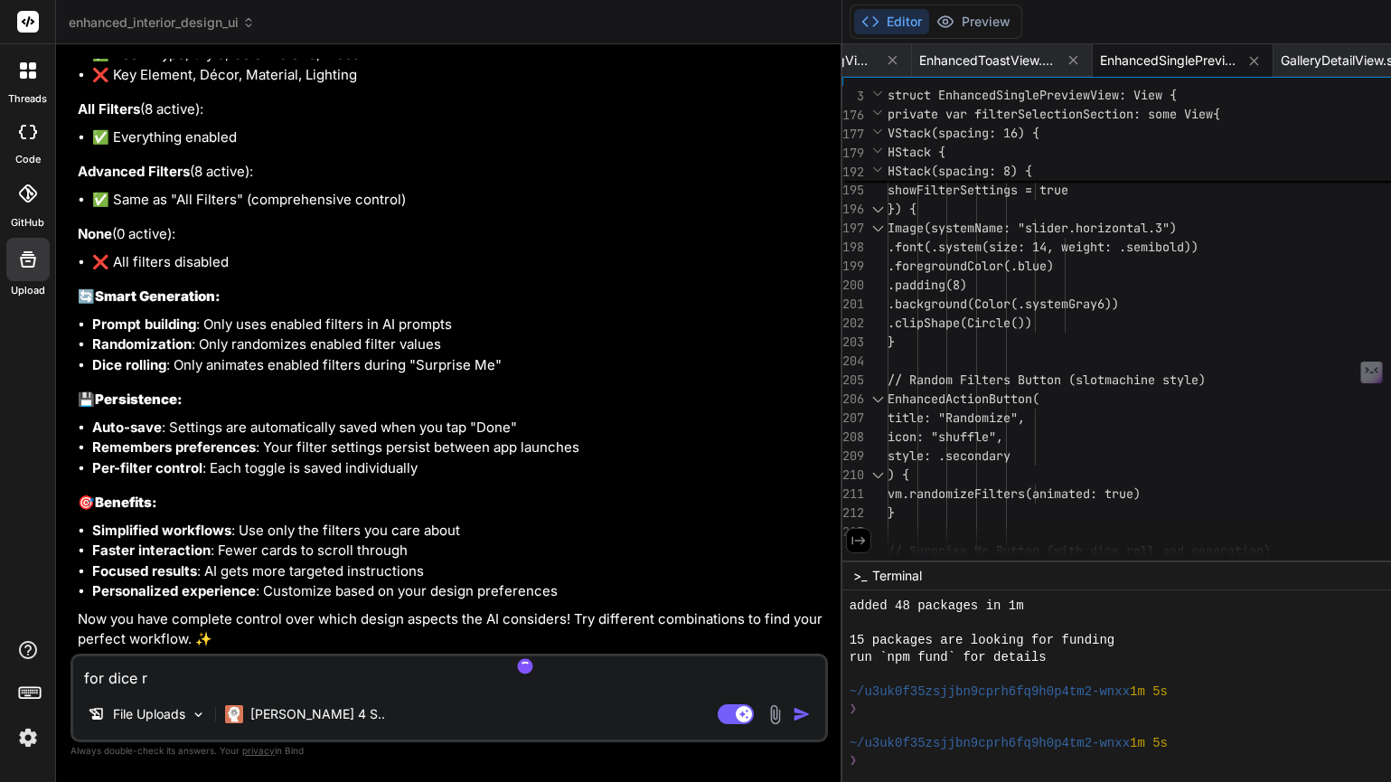
type textarea "x"
type textarea "for dice"
type textarea "x"
type textarea "for dic"
type textarea "x"
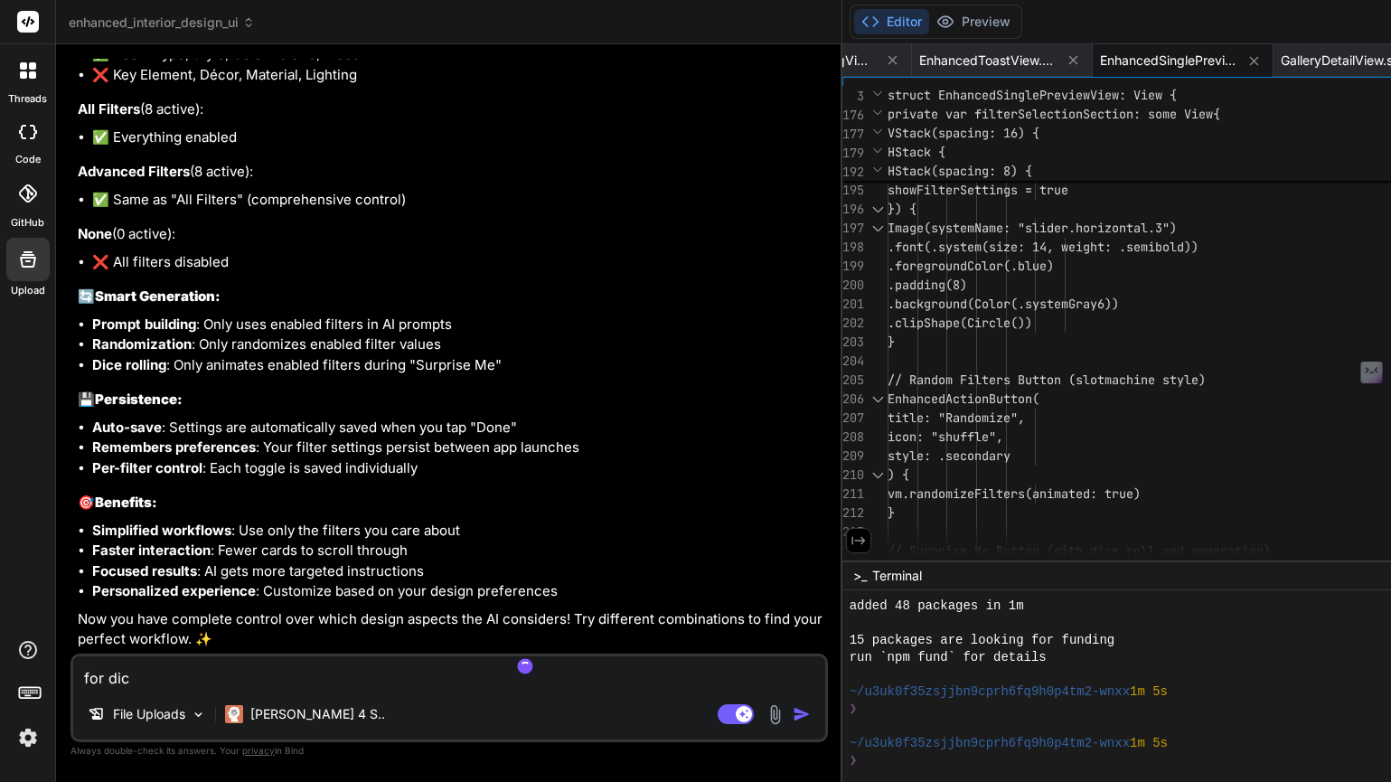
type textarea "for di"
type textarea "x"
type textarea "for d"
type textarea "x"
type textarea "for"
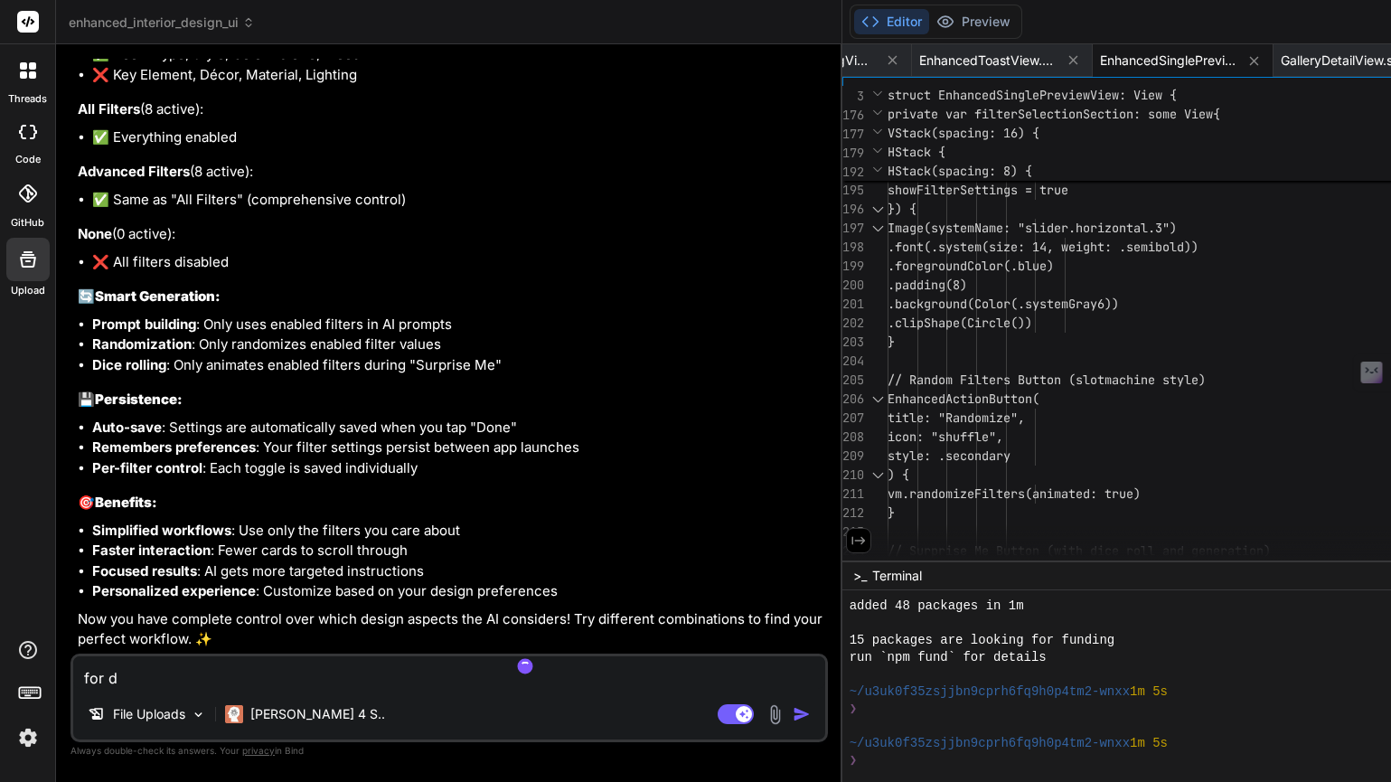
type textarea "x"
type textarea "for"
type textarea "x"
type textarea "fo"
type textarea "x"
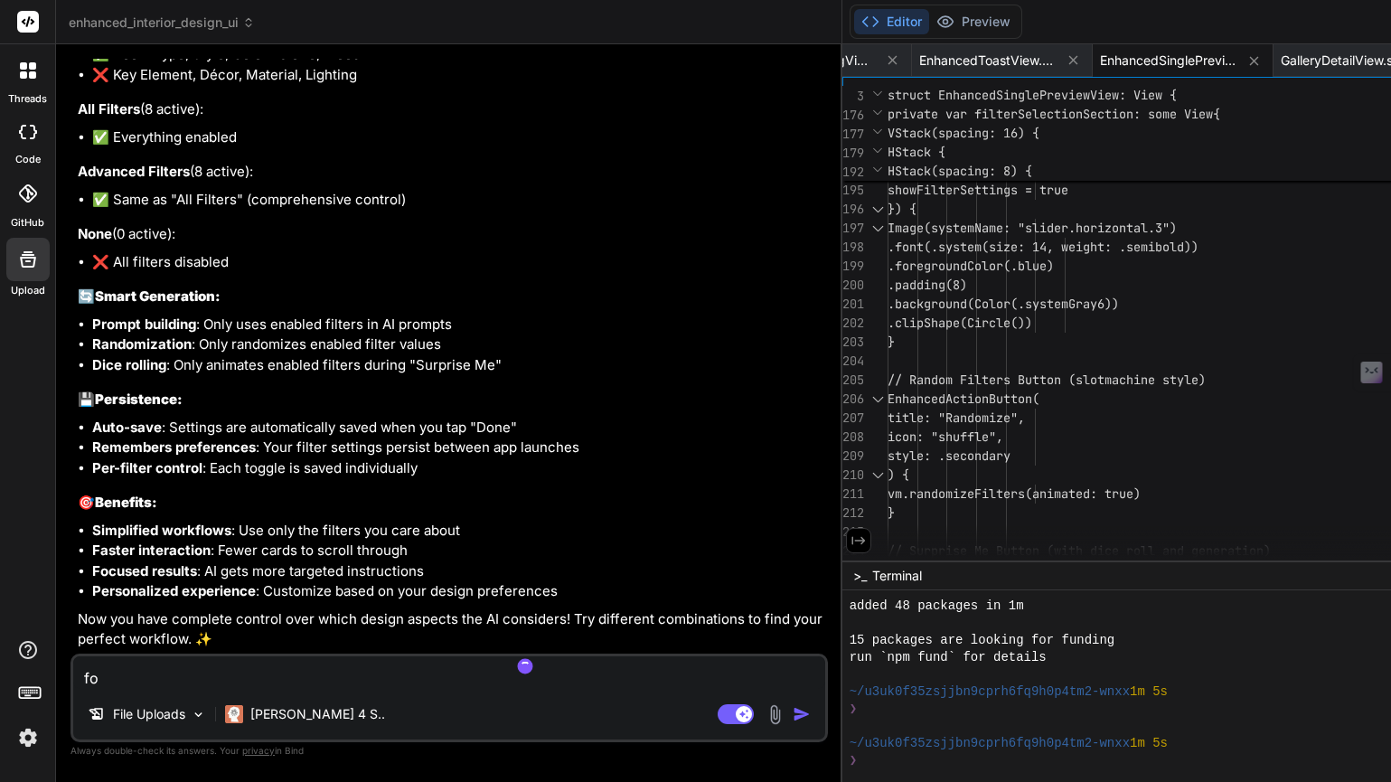
type textarea "f"
type textarea "x"
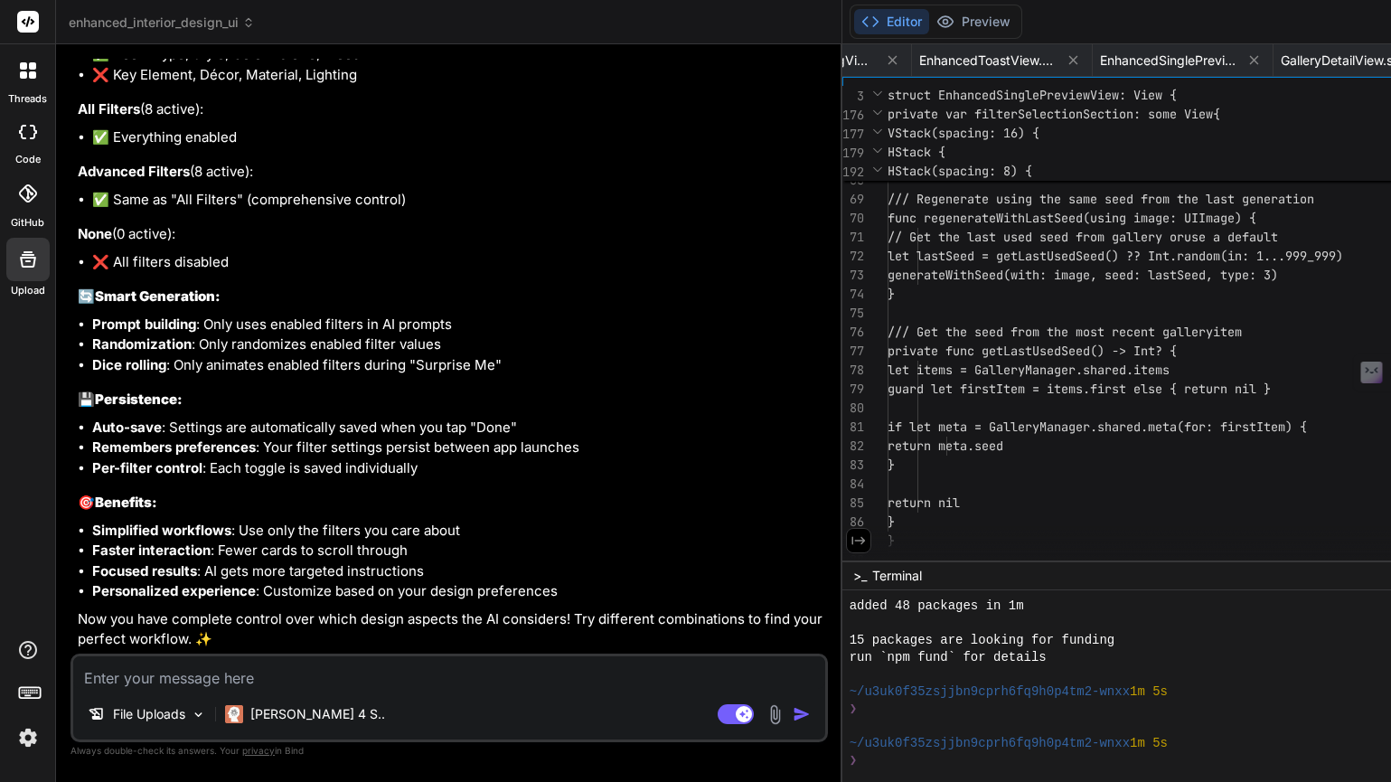
scroll to position [152, 0]
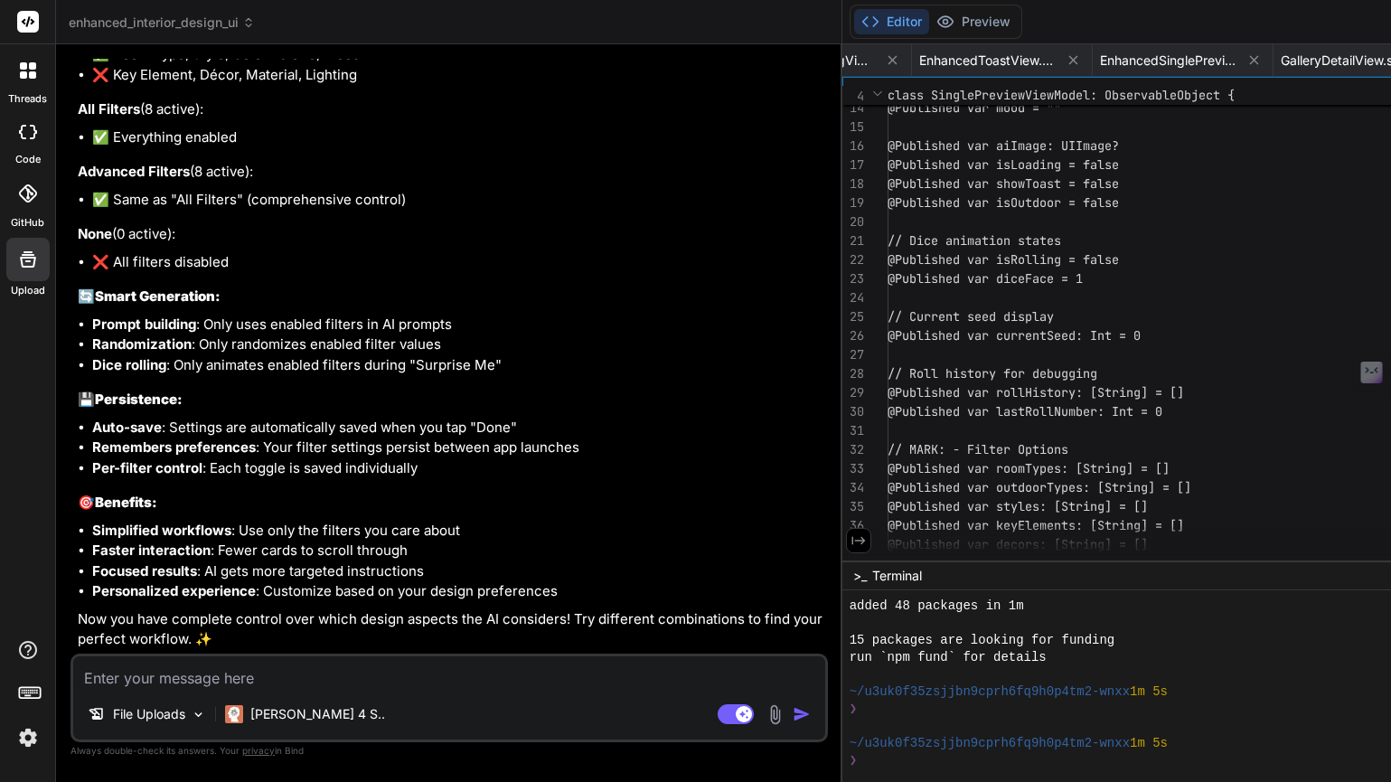
scroll to position [19, 0]
type textarea "import SwiftUI import Combine class SinglePreviewViewModel: ObservableObject { …"
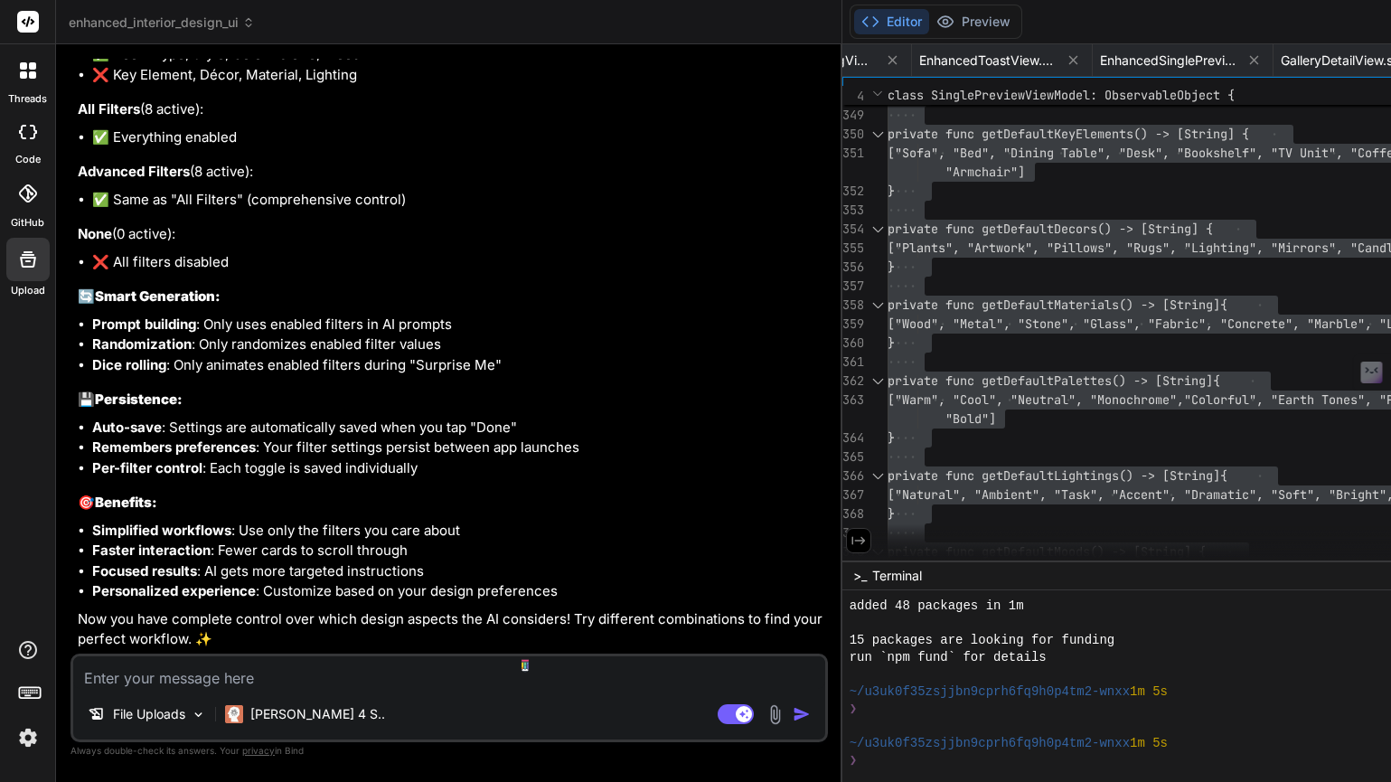
click at [197, 679] on textarea at bounding box center [449, 672] width 752 height 33
type textarea "l"
type textarea "x"
type textarea "lo"
type textarea "x"
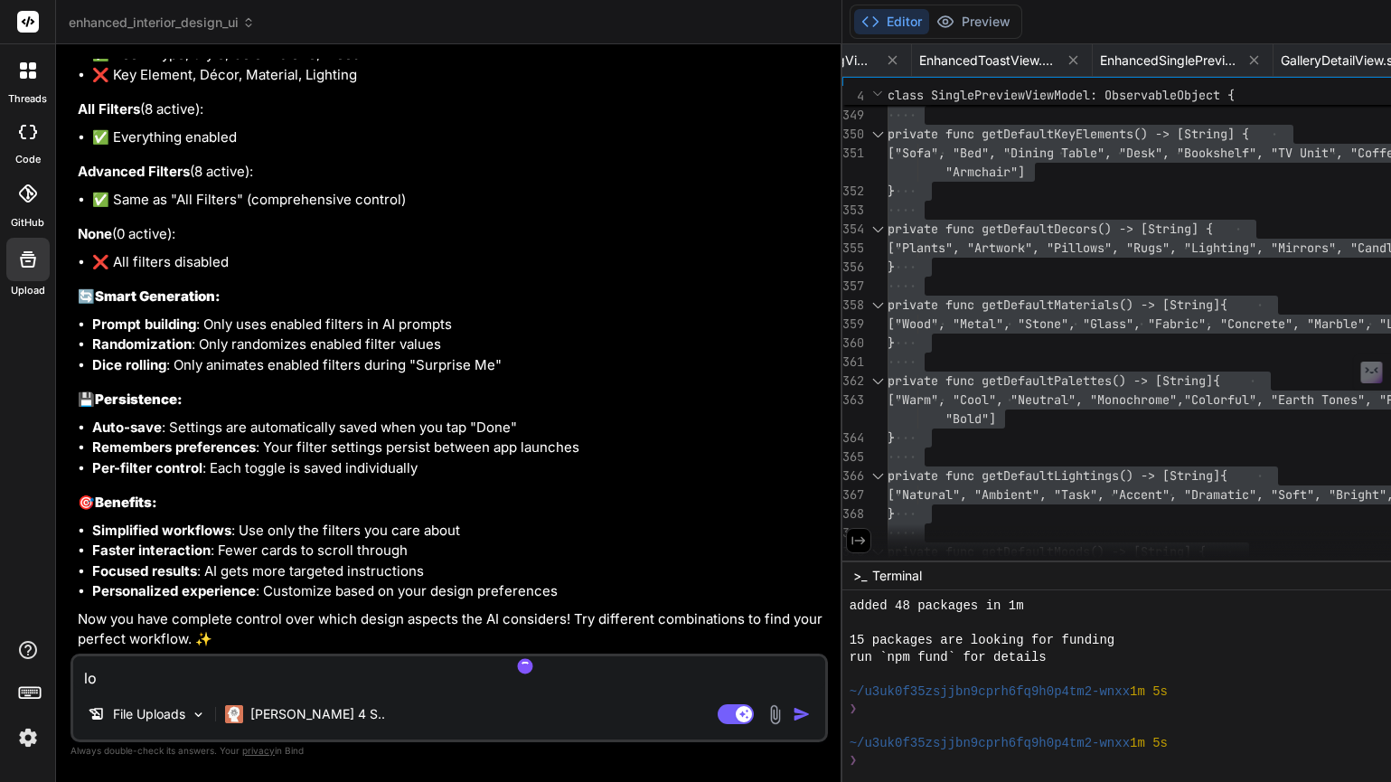
type textarea "lot"
type textarea "x"
type textarea "lots"
type textarea "x"
type textarea "lots"
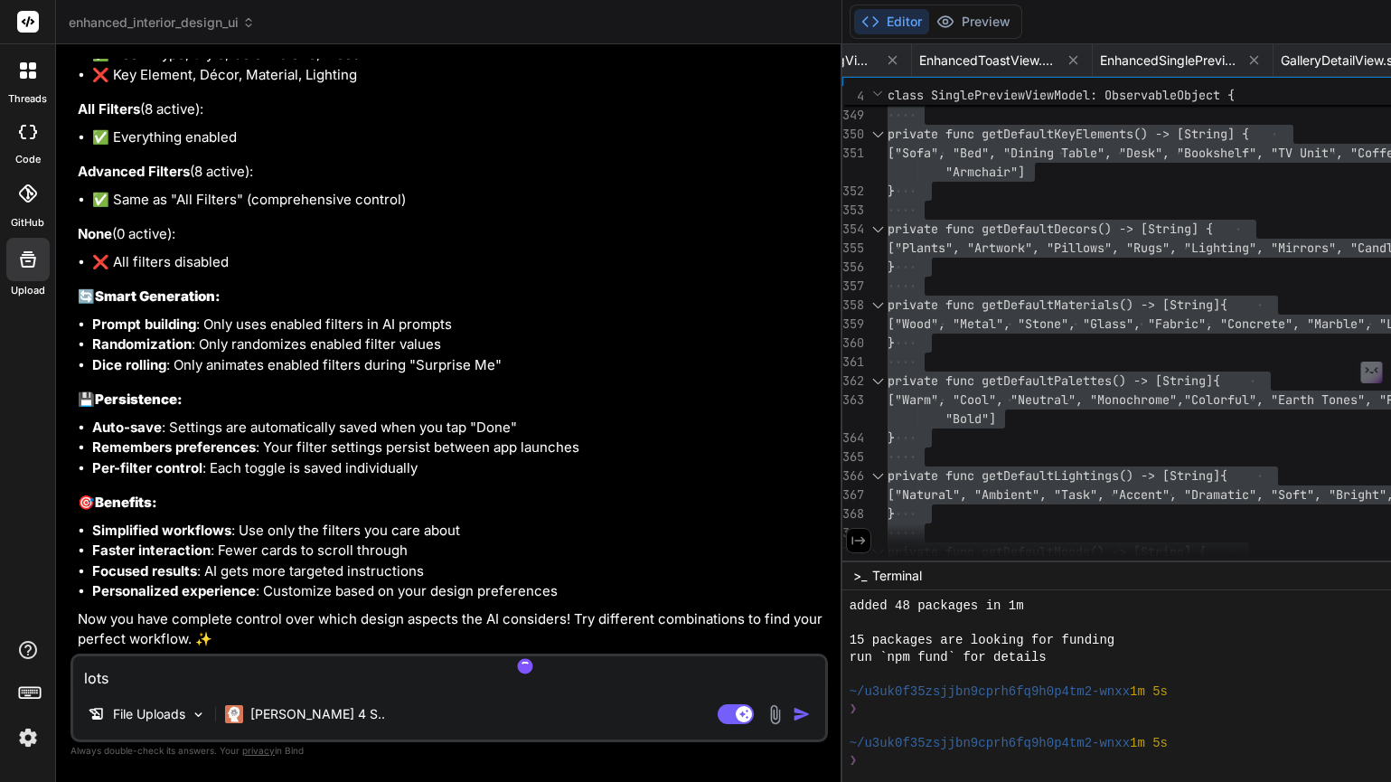
type textarea "x"
type textarea "lots o"
type textarea "x"
type textarea "lots of"
type textarea "x"
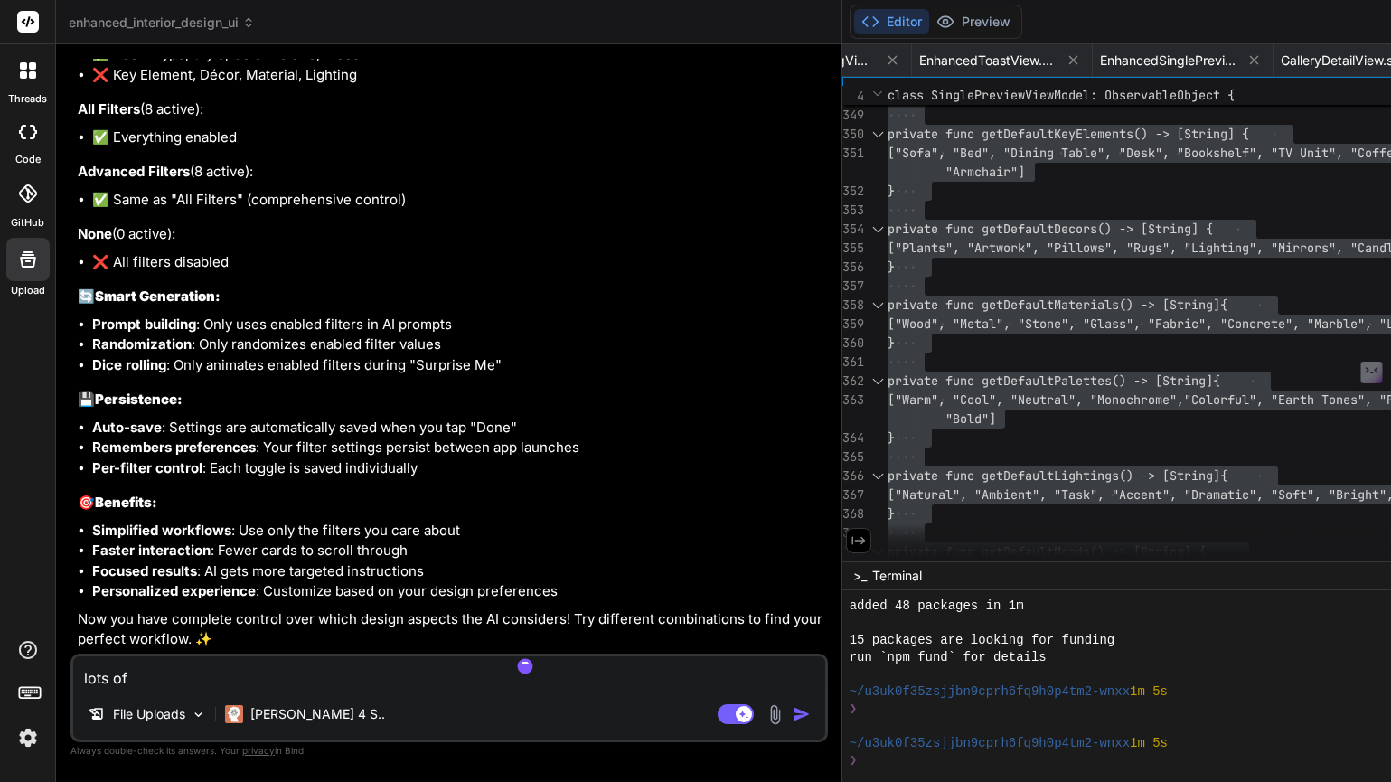
type textarea "lots of"
type textarea "x"
type textarea "lots of c"
type textarea "x"
type textarea "lots of co"
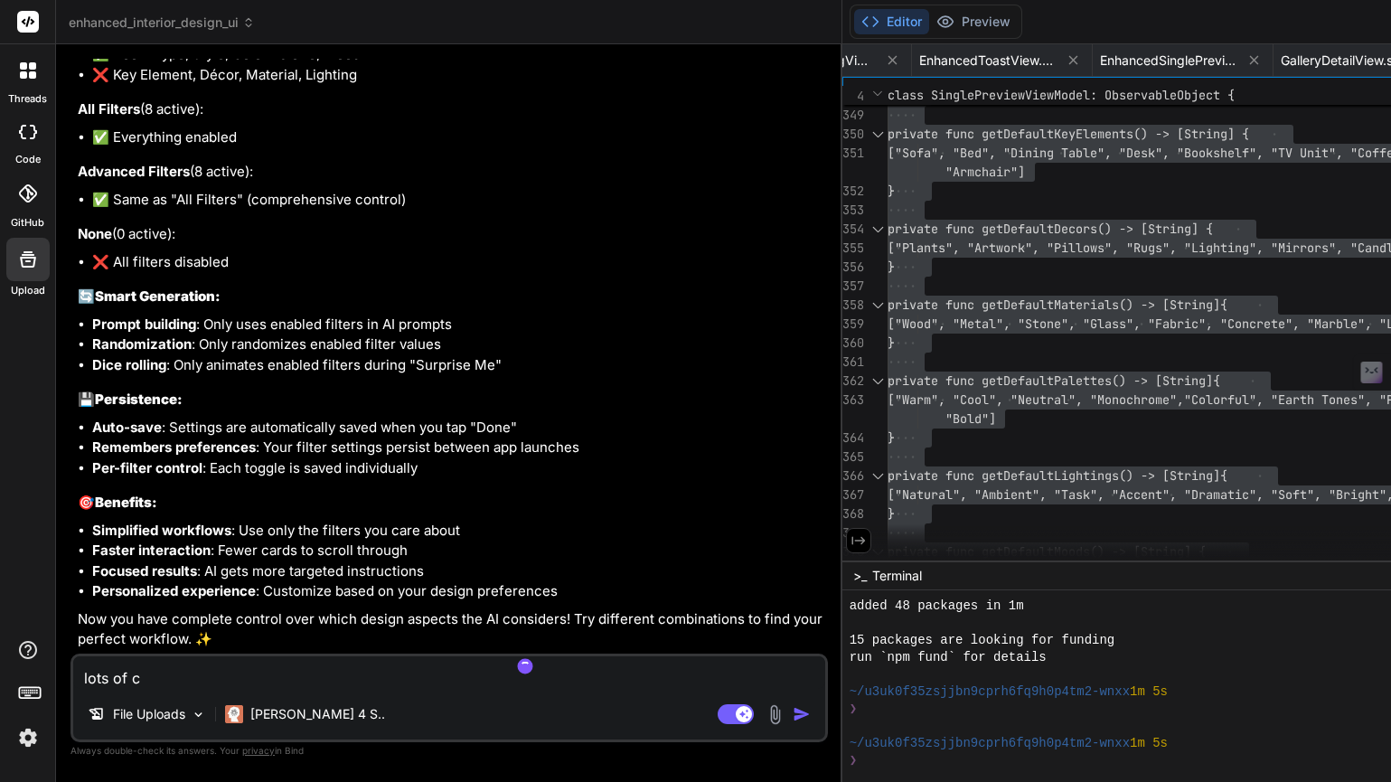
type textarea "x"
type textarea "lots of com"
type textarea "x"
type textarea "lots of comp"
type textarea "x"
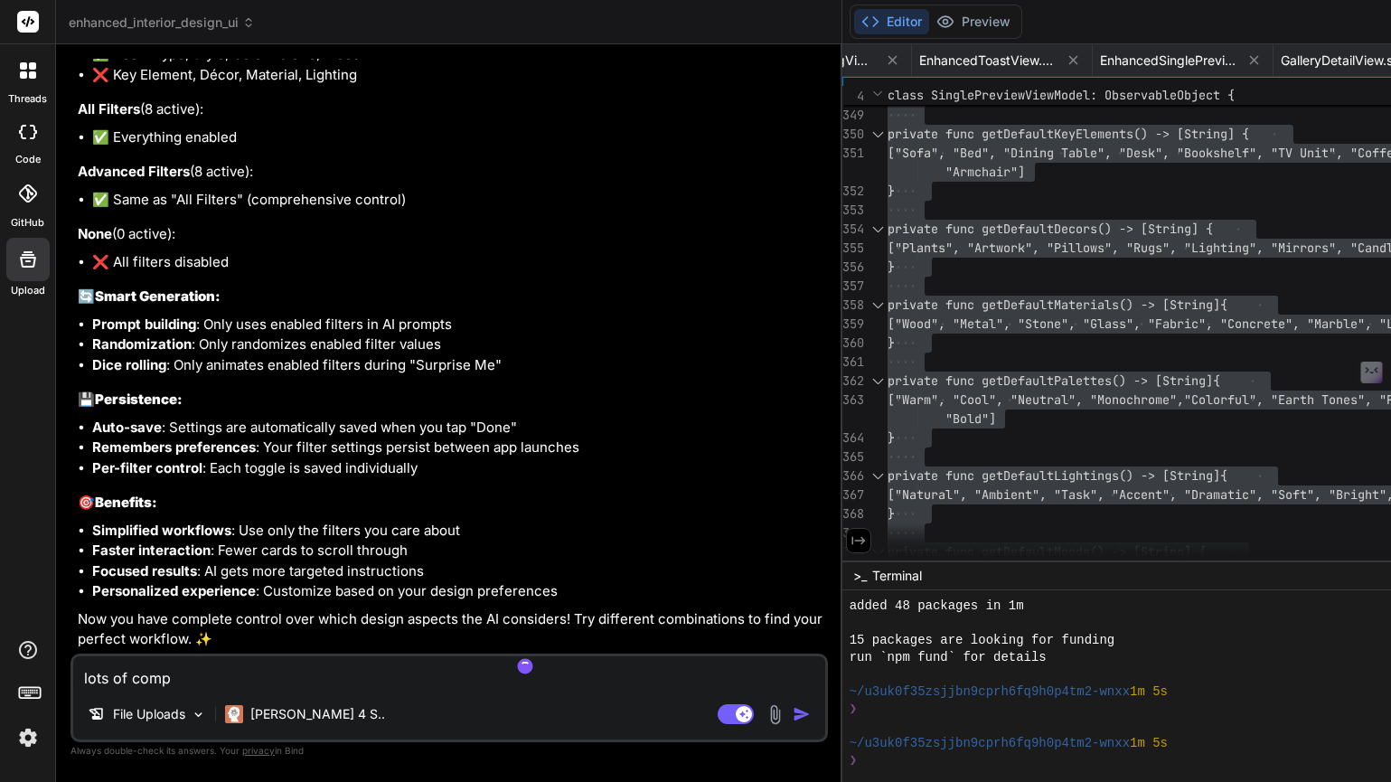
type textarea "lots of compi"
type textarea "x"
type textarea "lots of compil"
type textarea "x"
type textarea "lots of compilo"
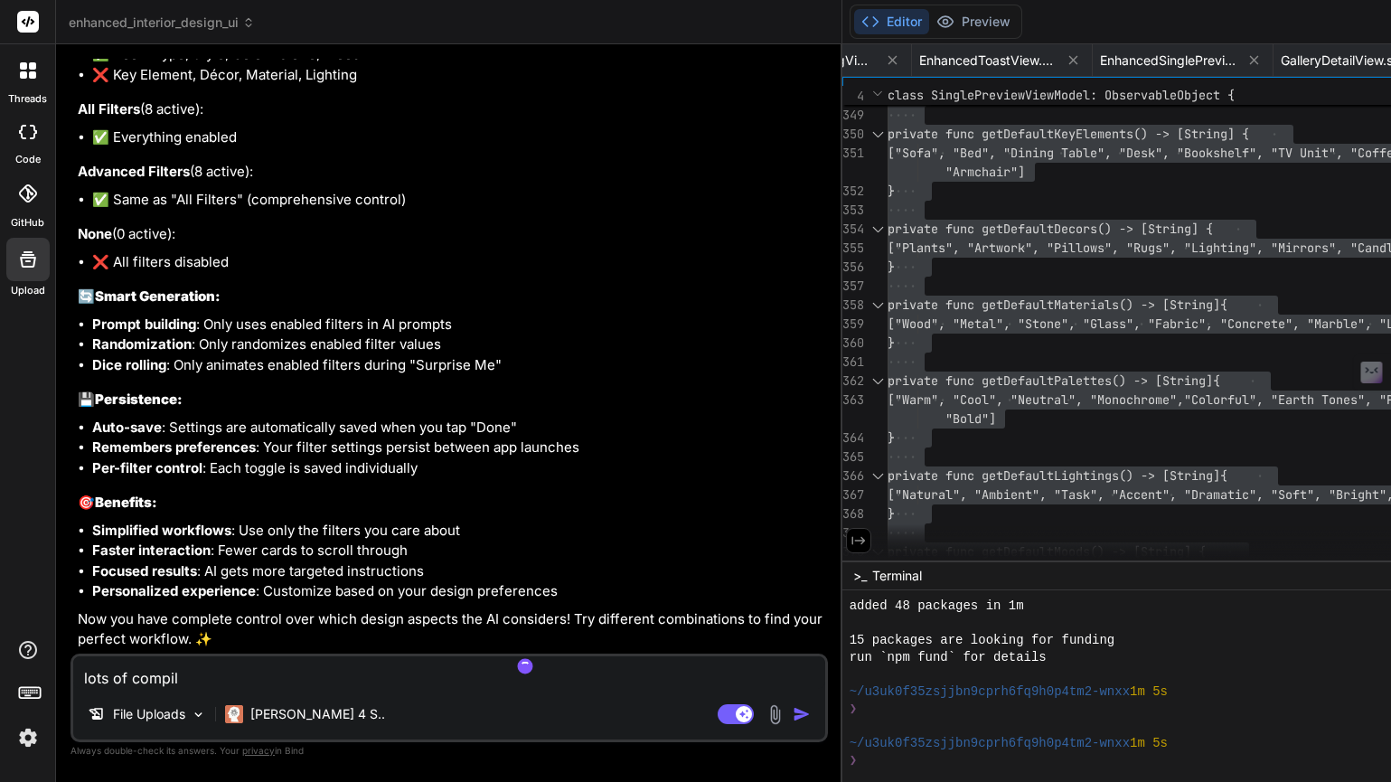
type textarea "x"
type textarea "lots of compilor"
type textarea "x"
type textarea "lots of compilor"
type textarea "x"
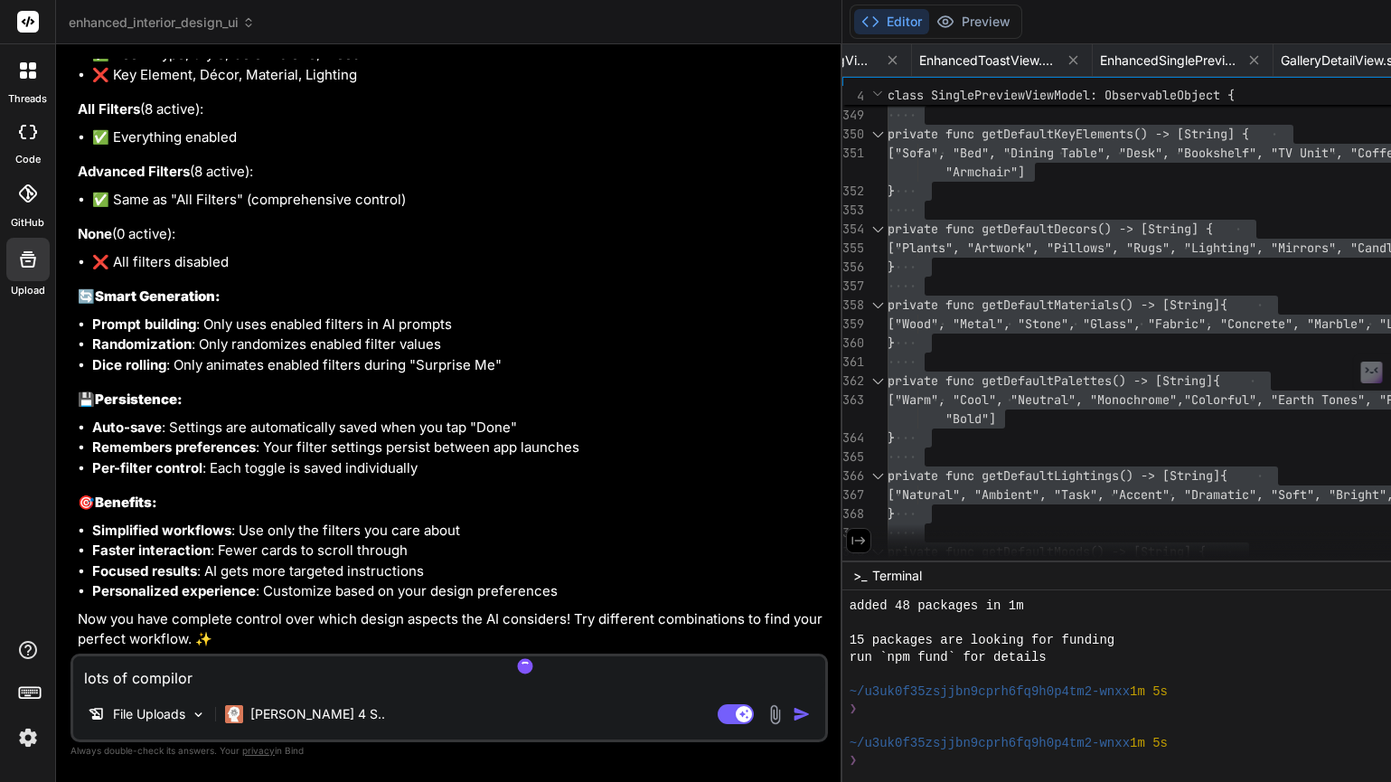
type textarea "lots of compilor e"
type textarea "x"
type textarea "lots of compilor er"
type textarea "x"
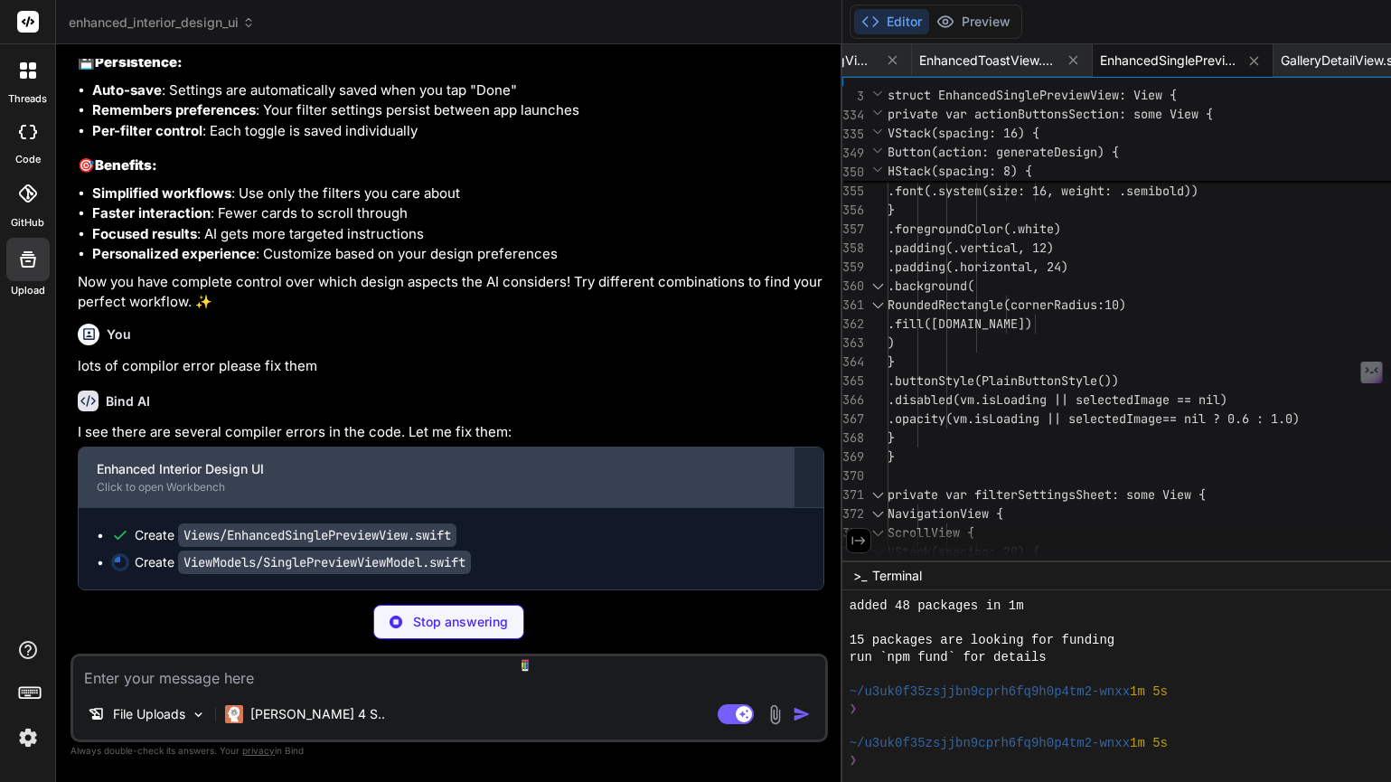
scroll to position [23333, 0]
click at [356, 526] on code "Views/EnhancedSinglePreviewView.swift" at bounding box center [317, 534] width 278 height 23
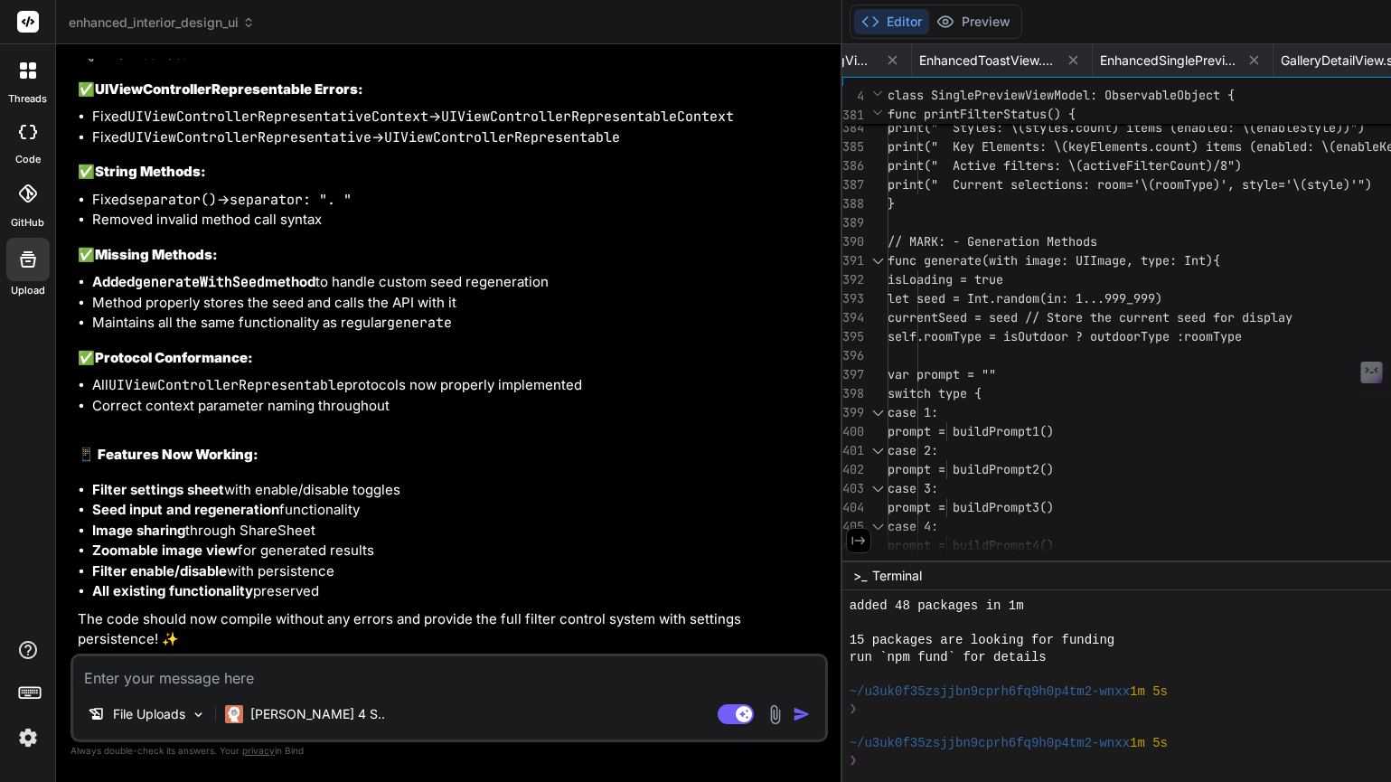
scroll to position [23630, 0]
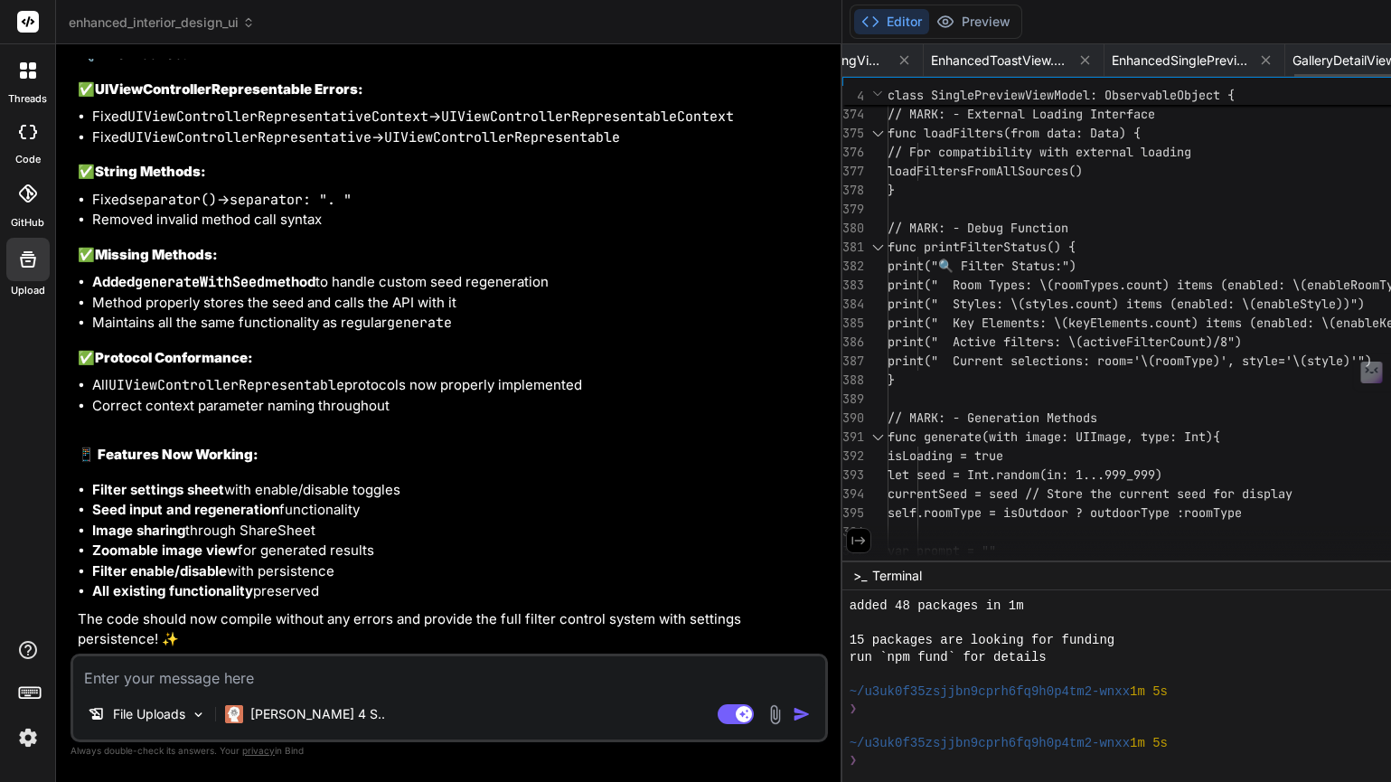
scroll to position [0, 629]
click at [1124, 61] on span "EnhancedSinglePreviewView.swift" at bounding box center [1192, 61] width 136 height 18
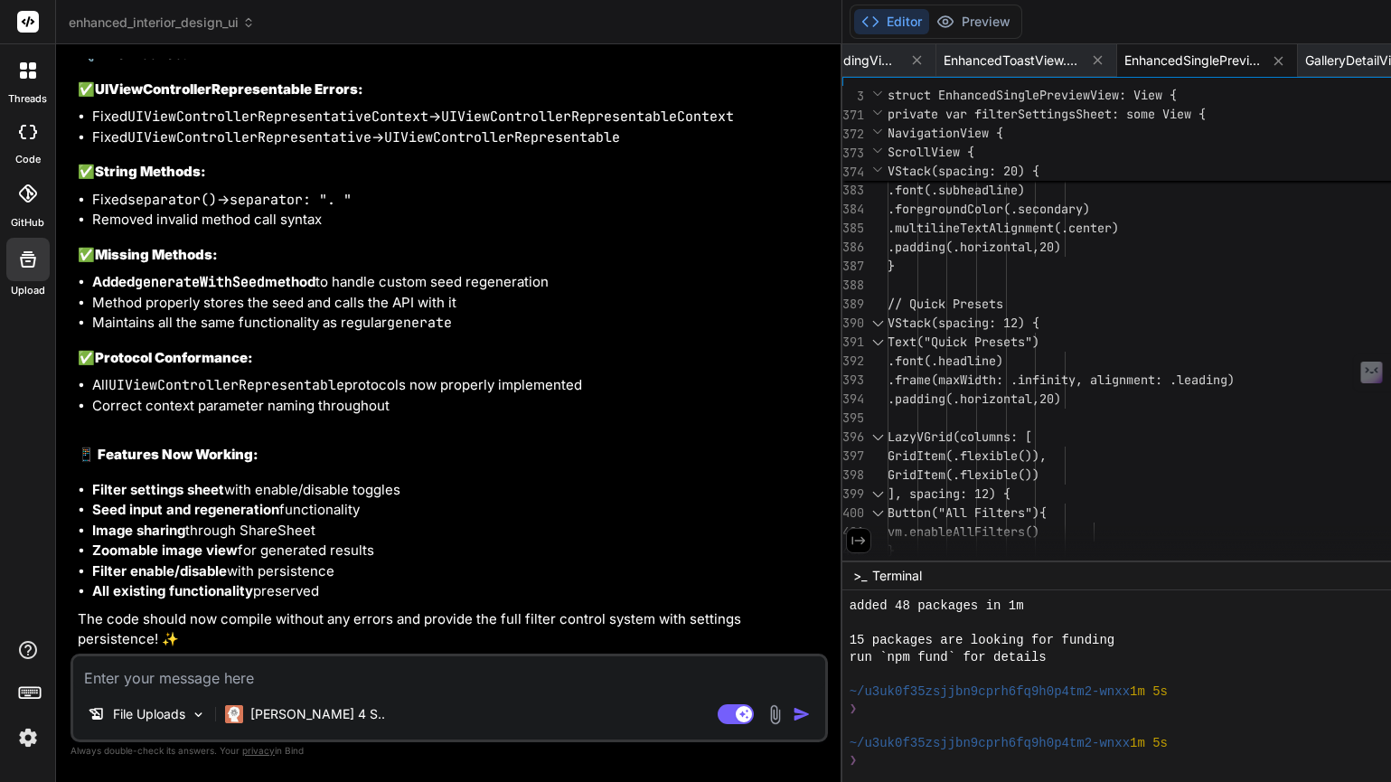
scroll to position [133, 0]
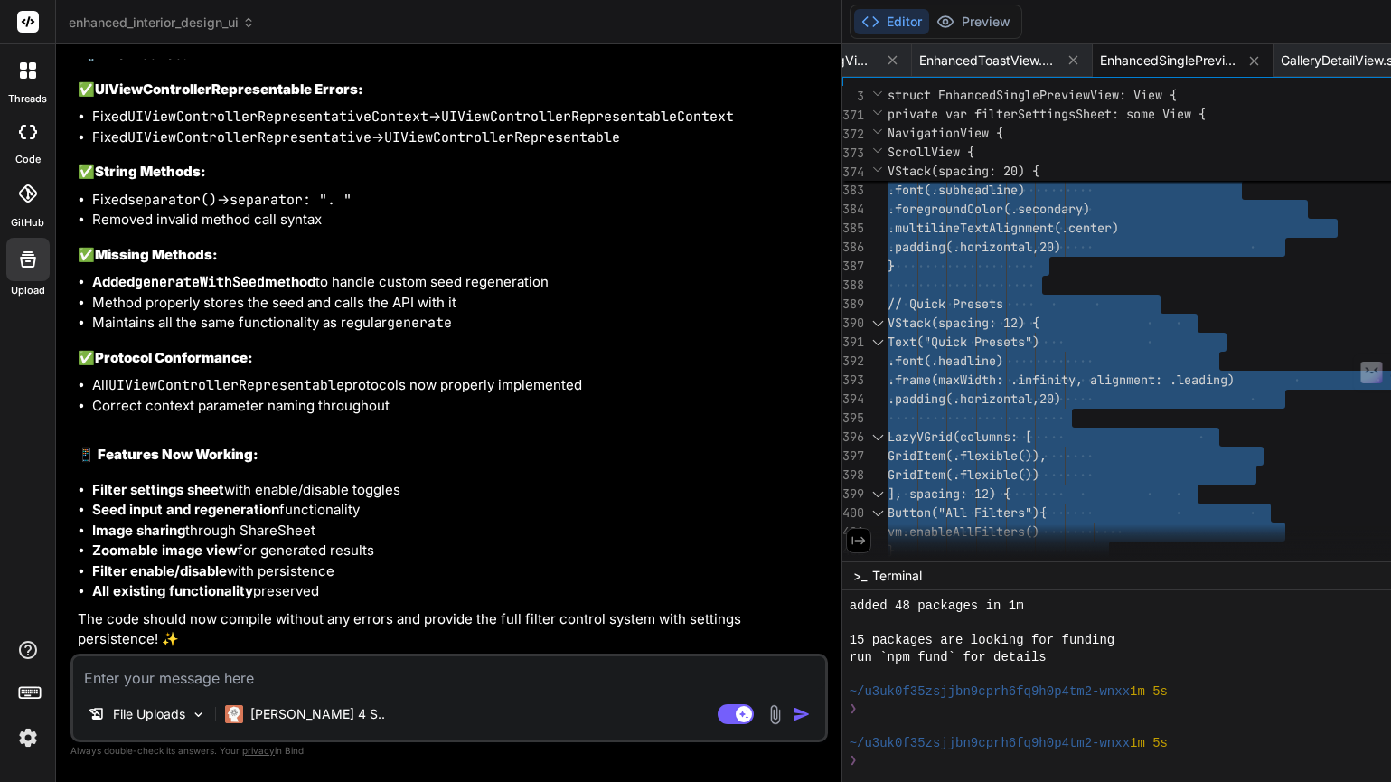
scroll to position [0, 987]
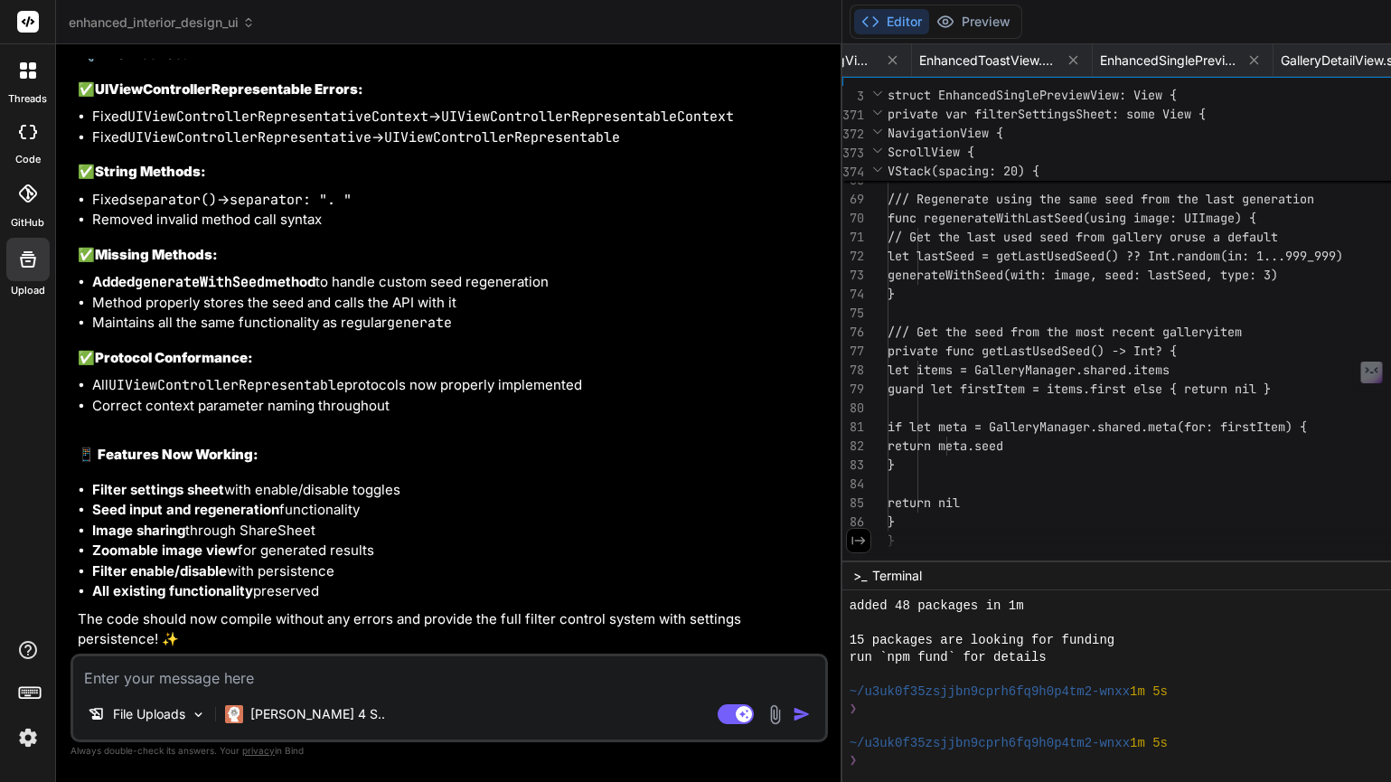
scroll to position [152, 0]
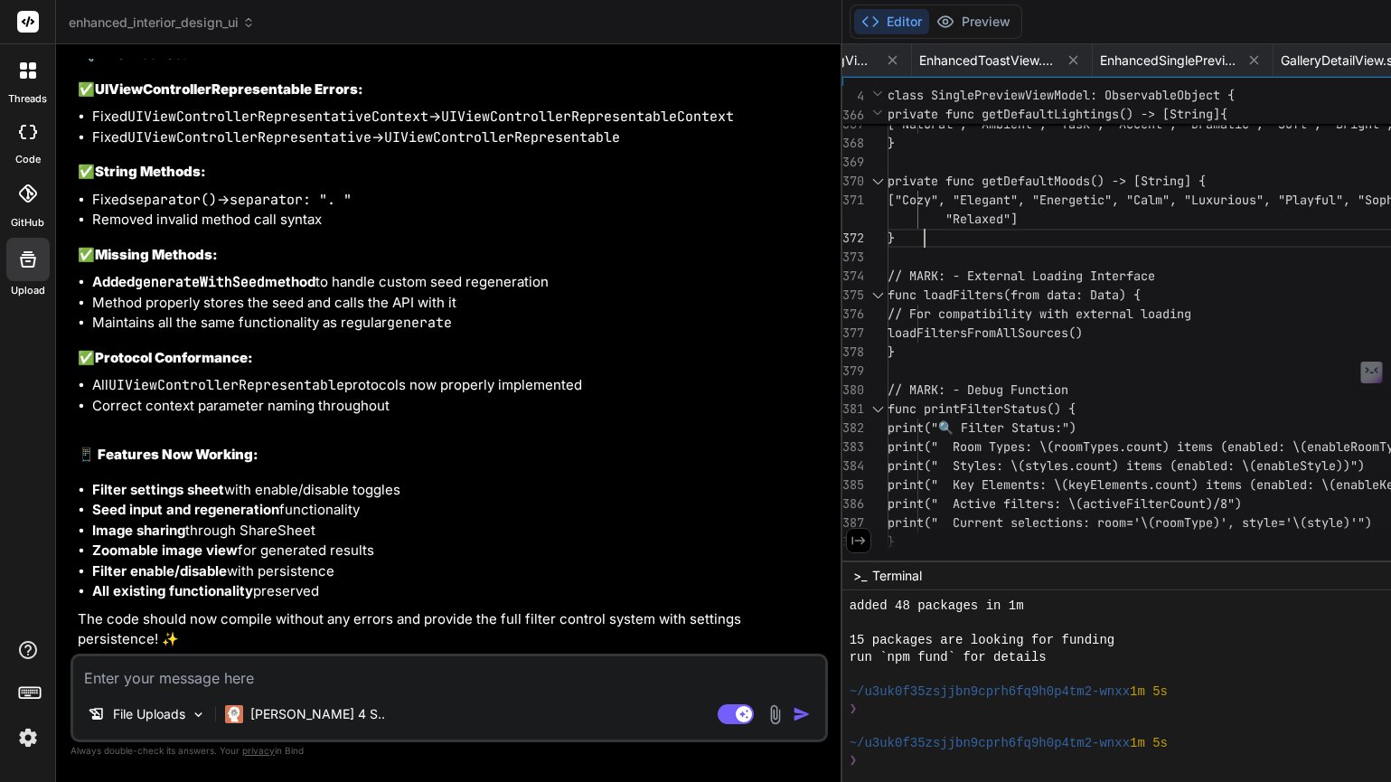
scroll to position [95, 0]
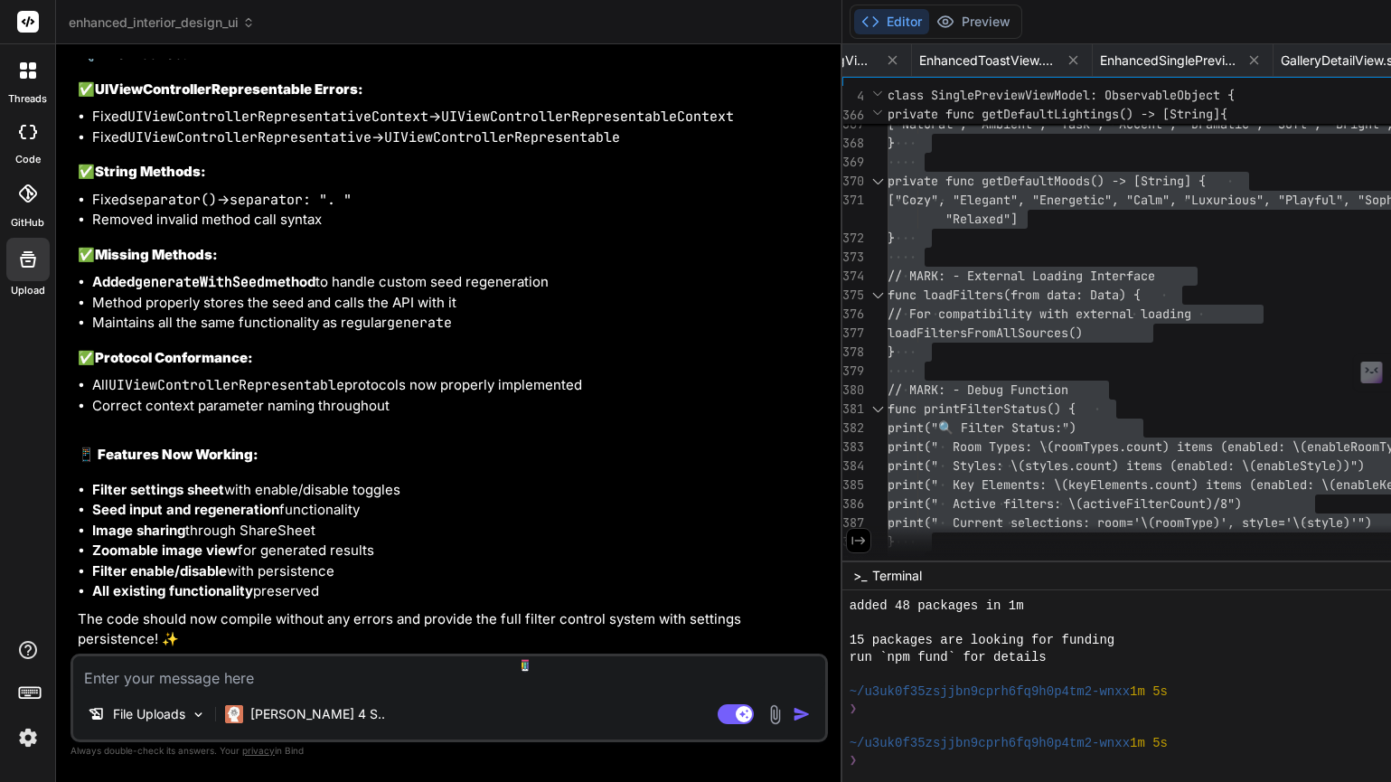
click at [154, 683] on textarea at bounding box center [449, 672] width 752 height 33
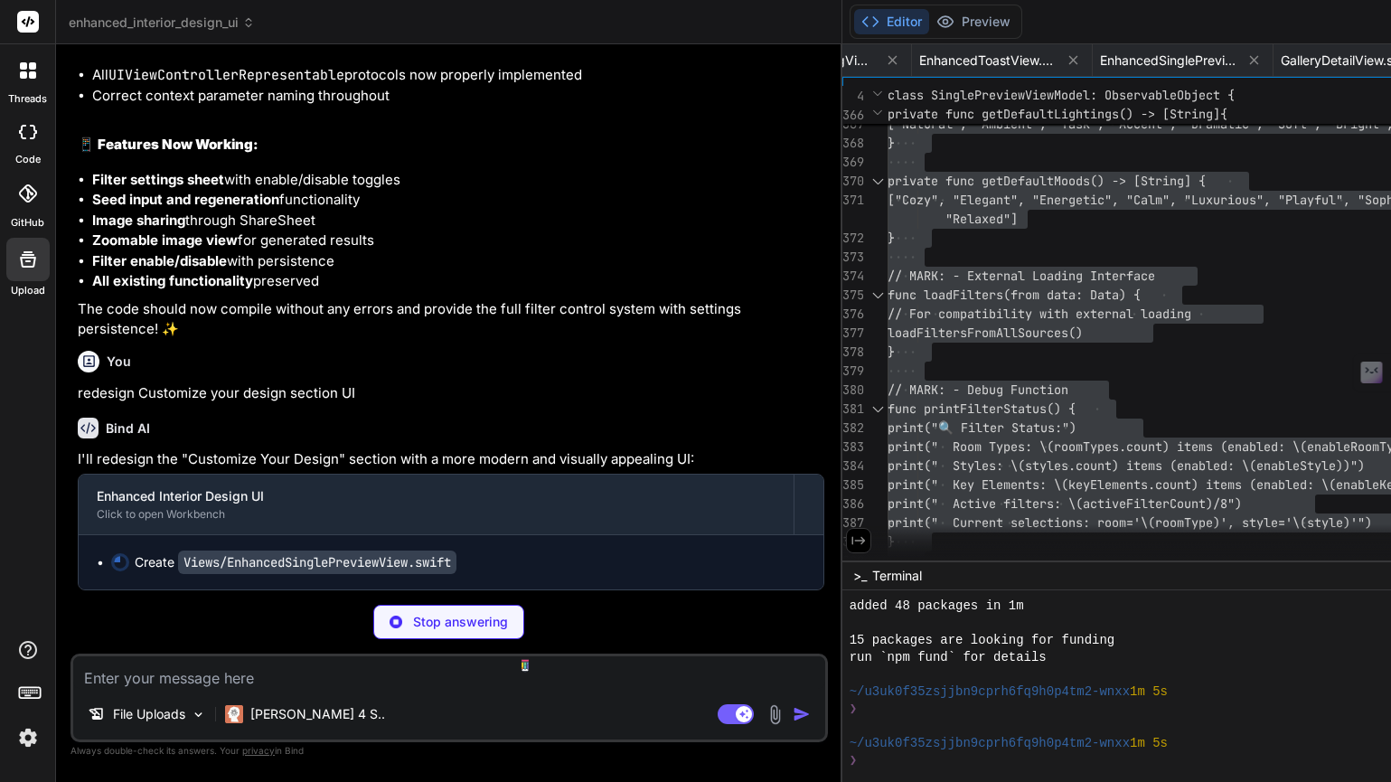
scroll to position [24346, 0]
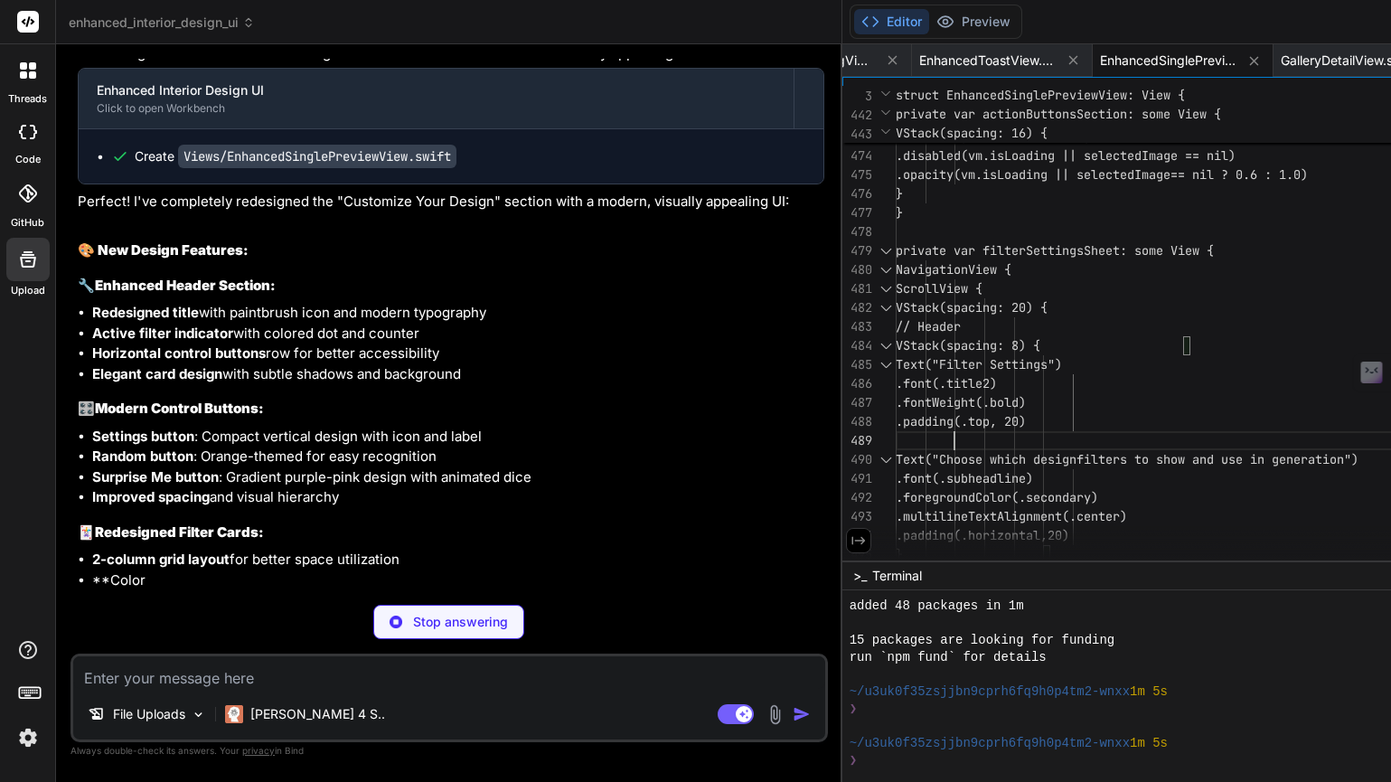
scroll to position [0, 0]
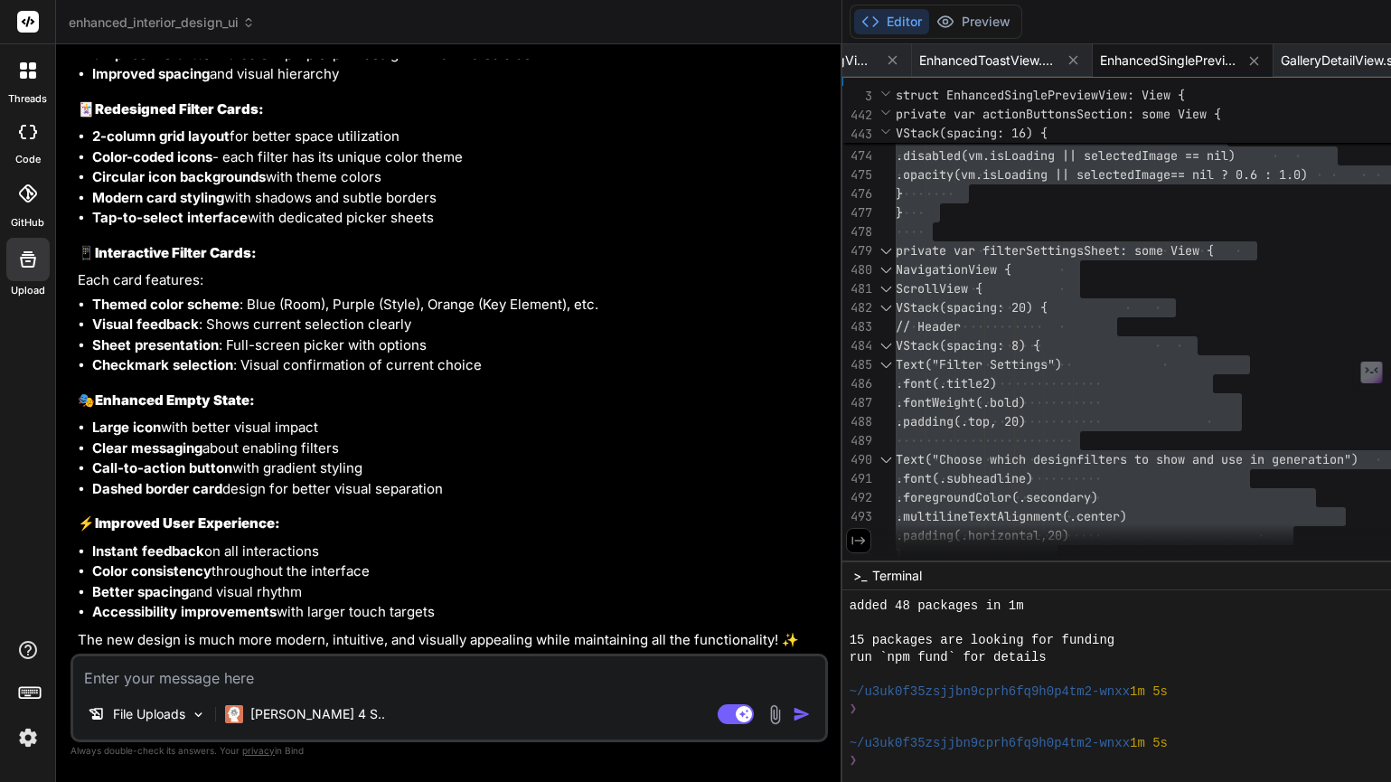
click at [240, 691] on div "File Uploads [PERSON_NAME] 4 S.. Agent Mode. When this toggle is activated, AI …" at bounding box center [448, 697] width 757 height 89
click at [229, 676] on textarea at bounding box center [449, 672] width 752 height 33
paste textarea "/Users/[PERSON_NAME]/Documents/RandomApp/RandomApp/Views/EnhancedSinglePreviewV…"
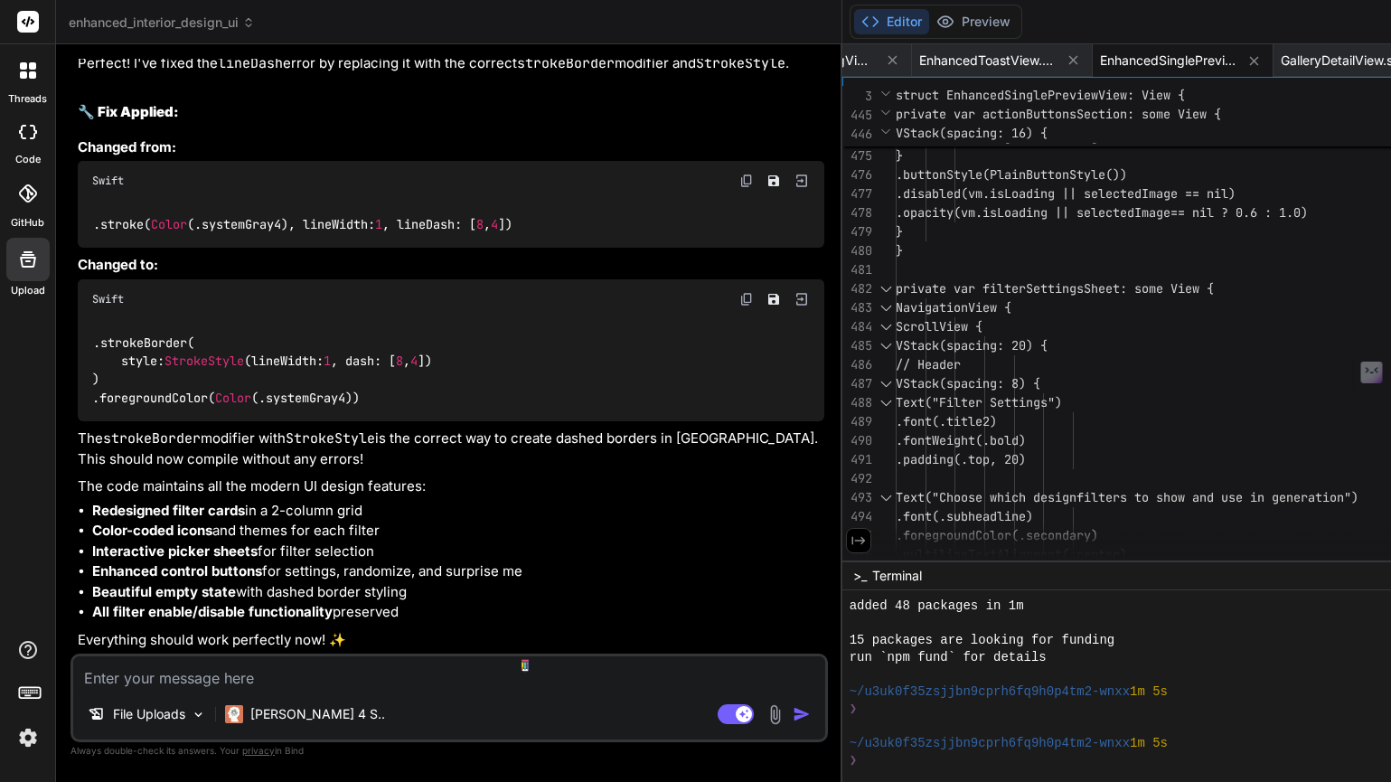
scroll to position [26172, 0]
click at [244, 678] on textarea at bounding box center [449, 672] width 752 height 33
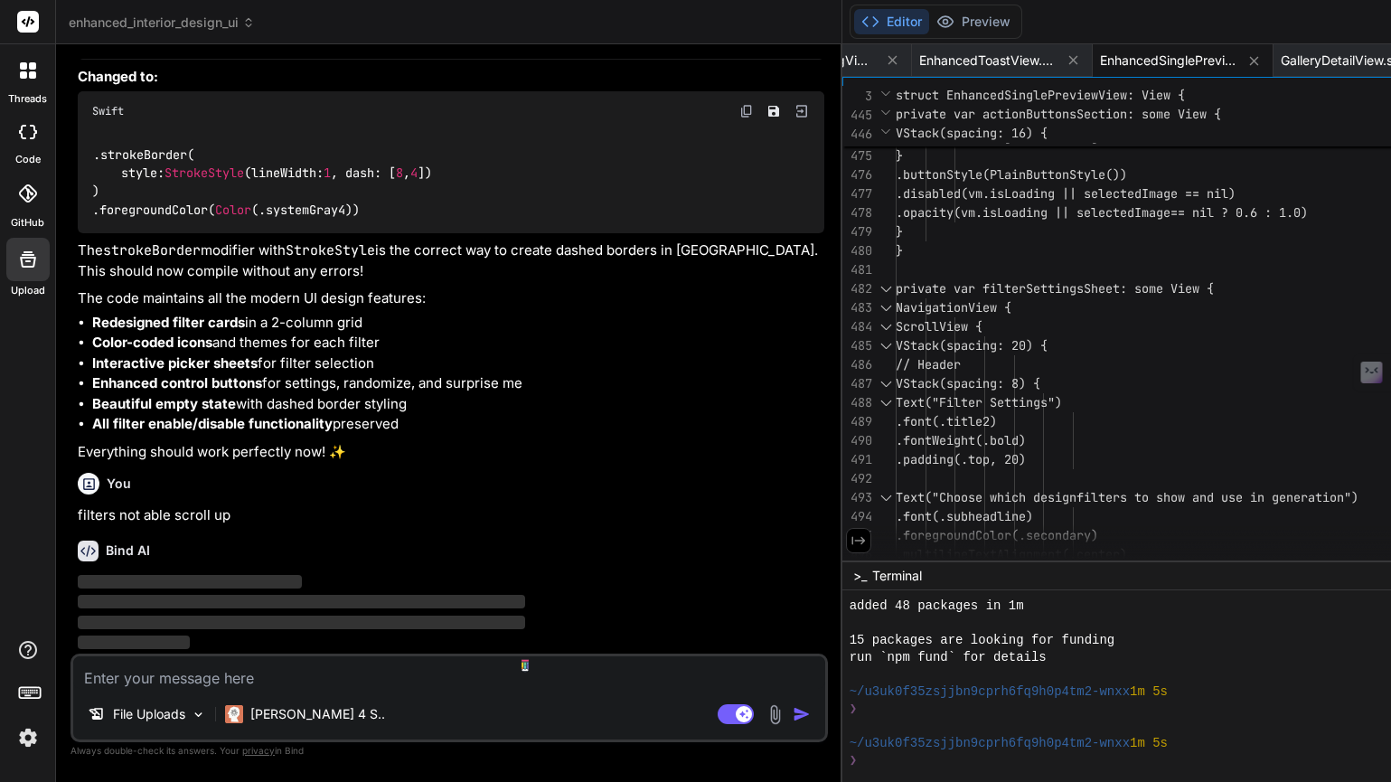
scroll to position [26360, 0]
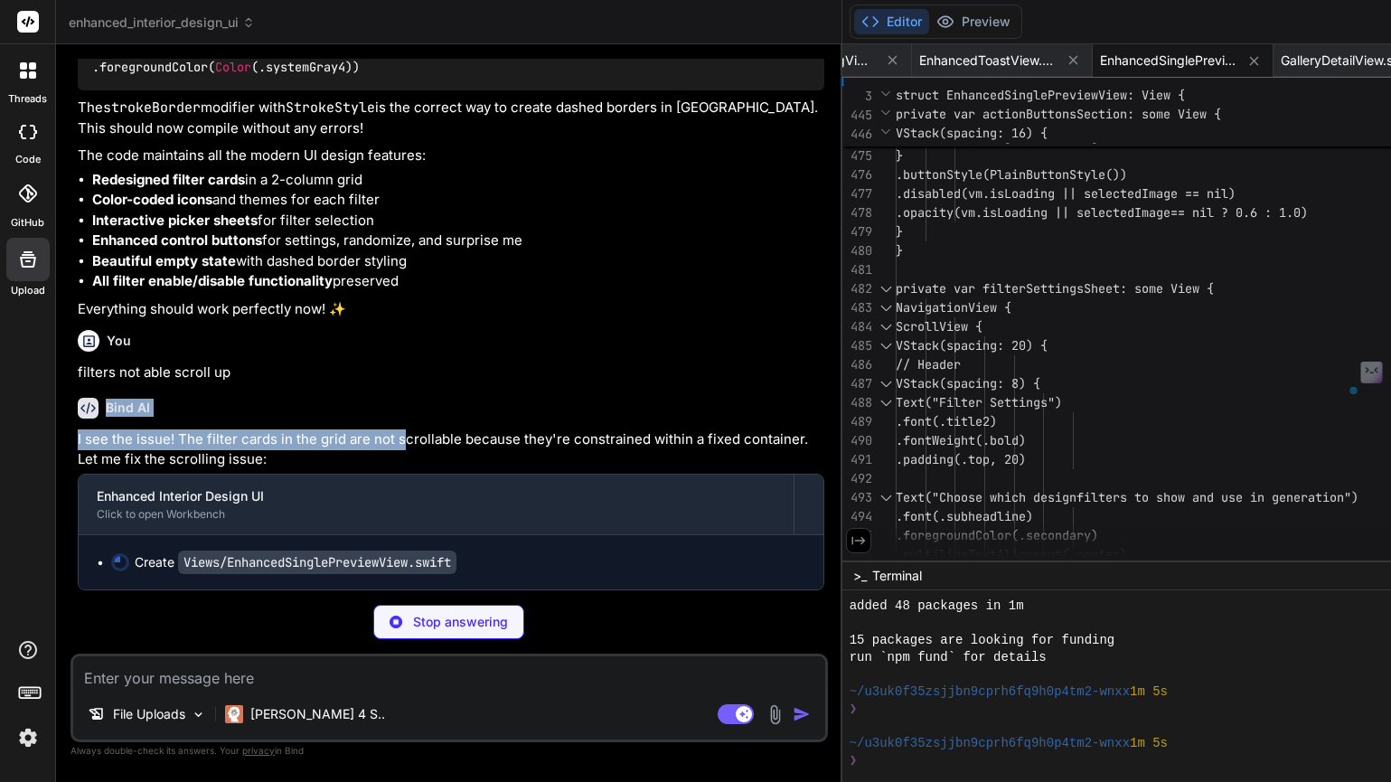
drag, startPoint x: 389, startPoint y: 531, endPoint x: 402, endPoint y: 583, distance: 53.3
click at [402, 583] on div "Bind AI I see the issue! The filter cards in the grid are not scrollable becaus…" at bounding box center [451, 486] width 746 height 207
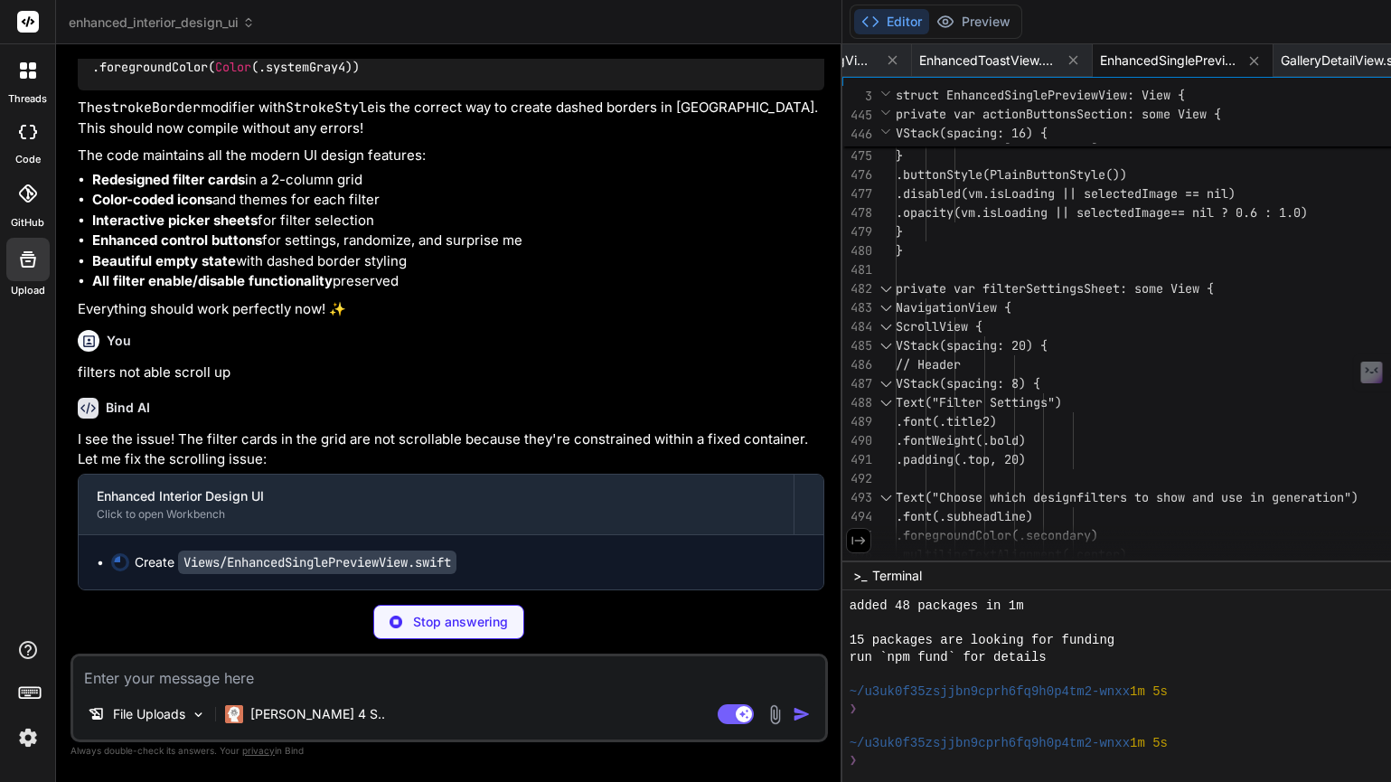
click at [439, 598] on div "You hello Bind AI Hello! I'm Bind AI, your expert AI assistant and senior softw…" at bounding box center [448, 420] width 757 height 722
drag, startPoint x: 445, startPoint y: 562, endPoint x: 445, endPoint y: 421, distance: 141.0
click at [445, 421] on div "You hello Bind AI Hello! I'm Bind AI, your expert AI assistant and senior softw…" at bounding box center [451, 324] width 754 height 531
click at [181, 670] on textarea at bounding box center [449, 672] width 752 height 33
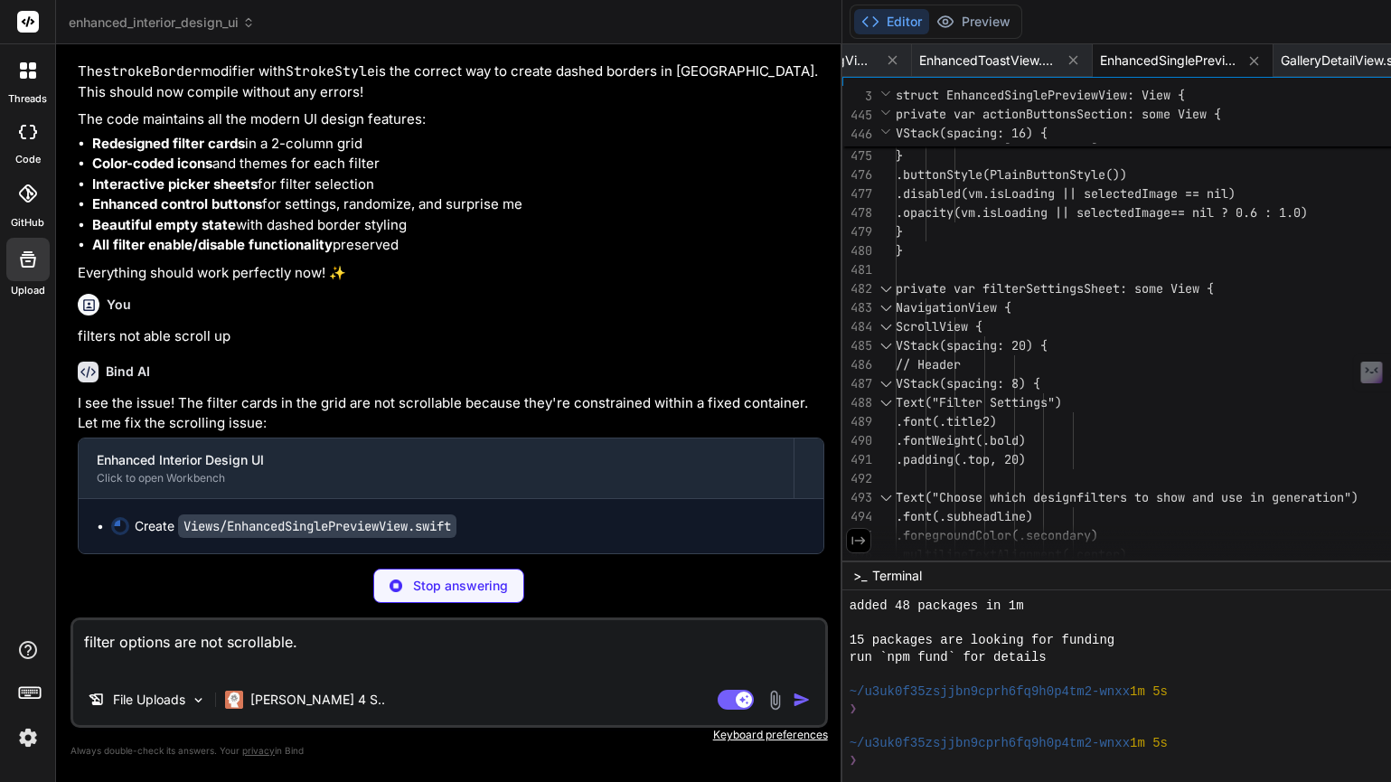
click at [413, 585] on p "Stop answering" at bounding box center [460, 585] width 95 height 18
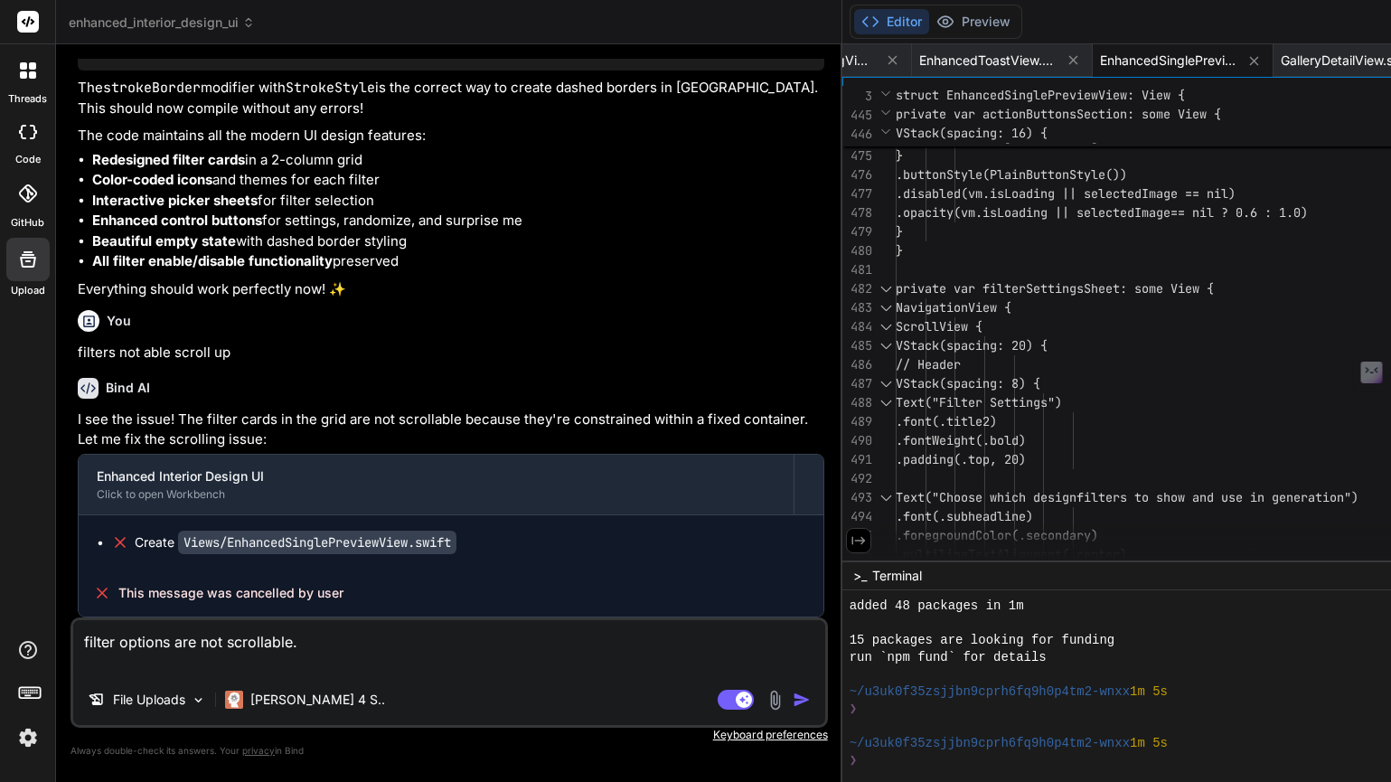
click at [792, 699] on img "button" at bounding box center [801, 699] width 18 height 18
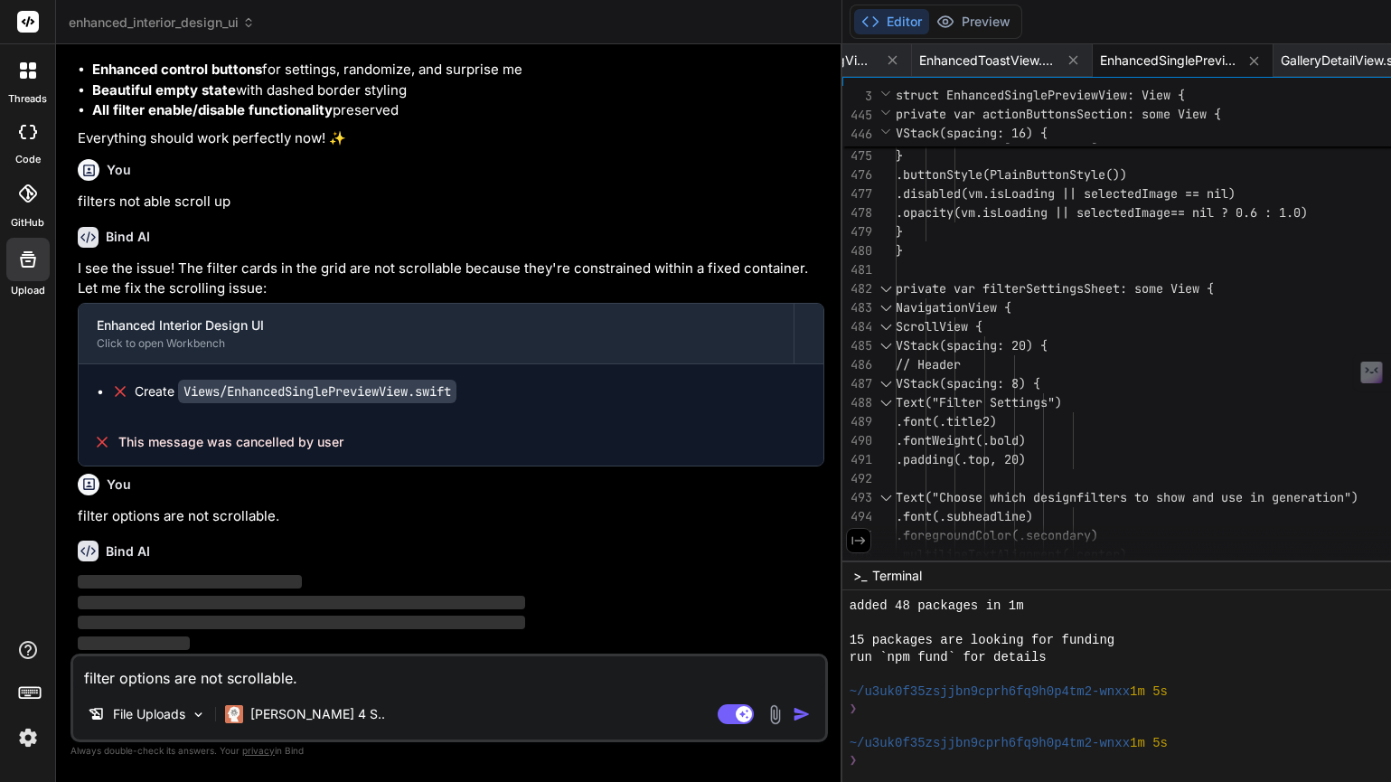
scroll to position [26694, 0]
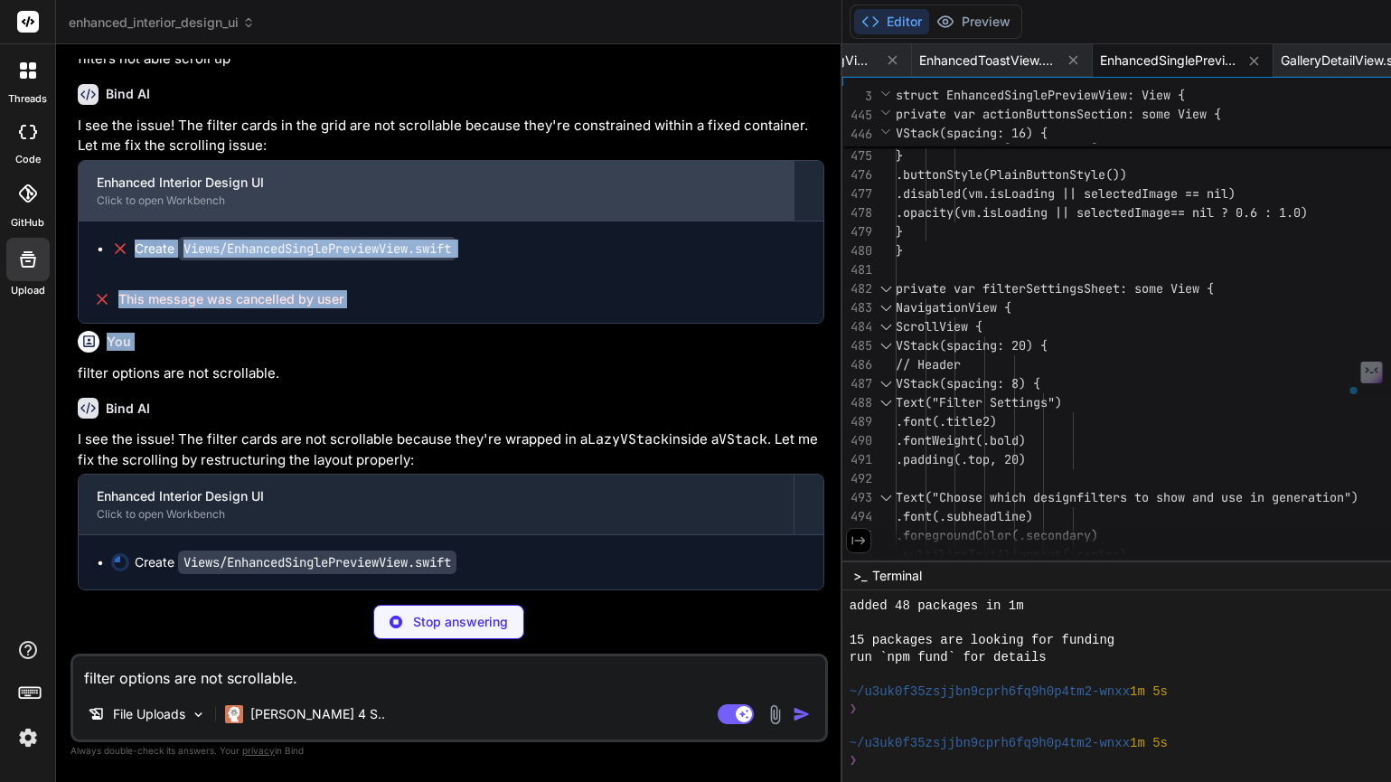
drag, startPoint x: 437, startPoint y: 498, endPoint x: 443, endPoint y: 348, distance: 150.1
click at [443, 348] on div "You hello Bind AI Hello! I'm Bind AI, your expert AI assistant and senior softw…" at bounding box center [451, 324] width 754 height 531
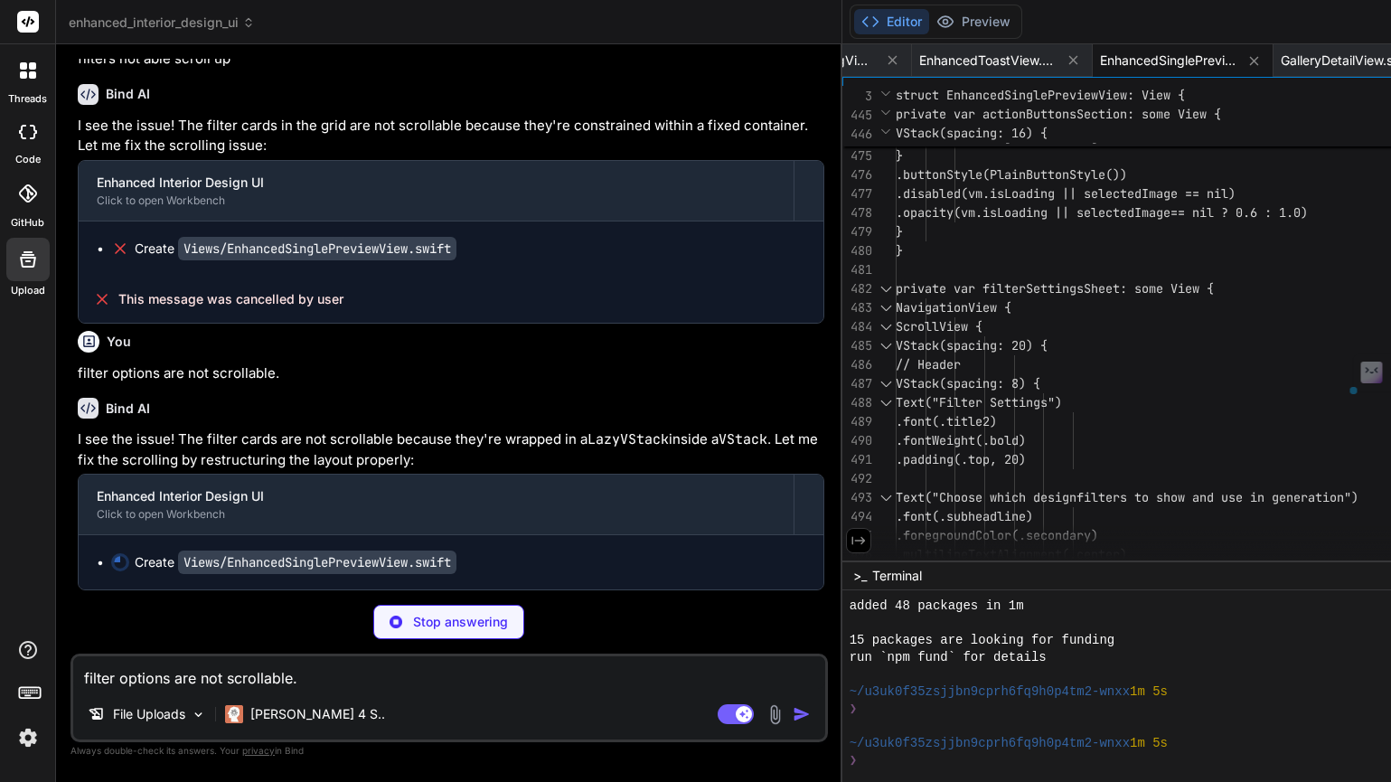
click at [443, 384] on p "filter options are not scrollable." at bounding box center [451, 373] width 746 height 21
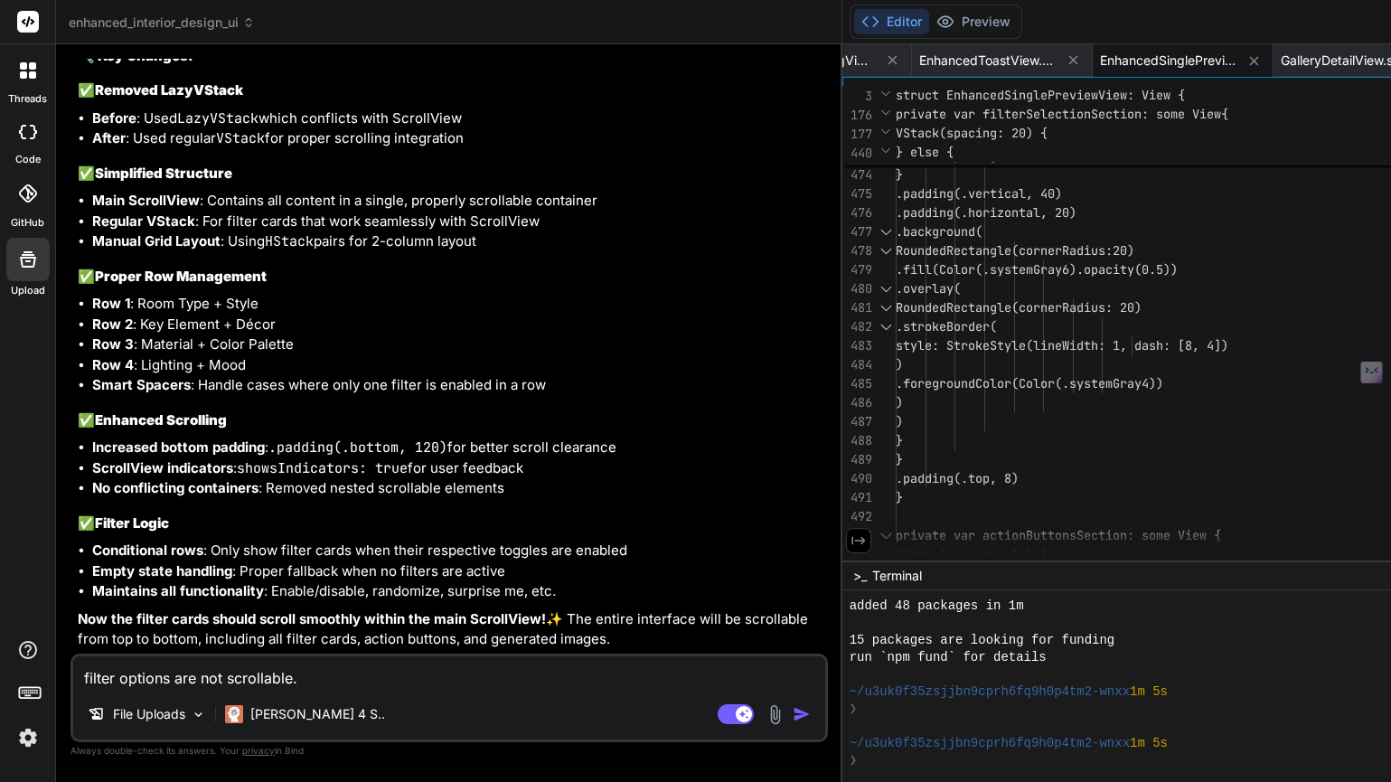
scroll to position [27559, 0]
click at [382, 623] on p "Now the filter cards should scroll smoothly within the main ScrollView! ✨ The e…" at bounding box center [451, 629] width 746 height 41
click at [131, 669] on textarea "filter options are not scrollable." at bounding box center [449, 672] width 752 height 33
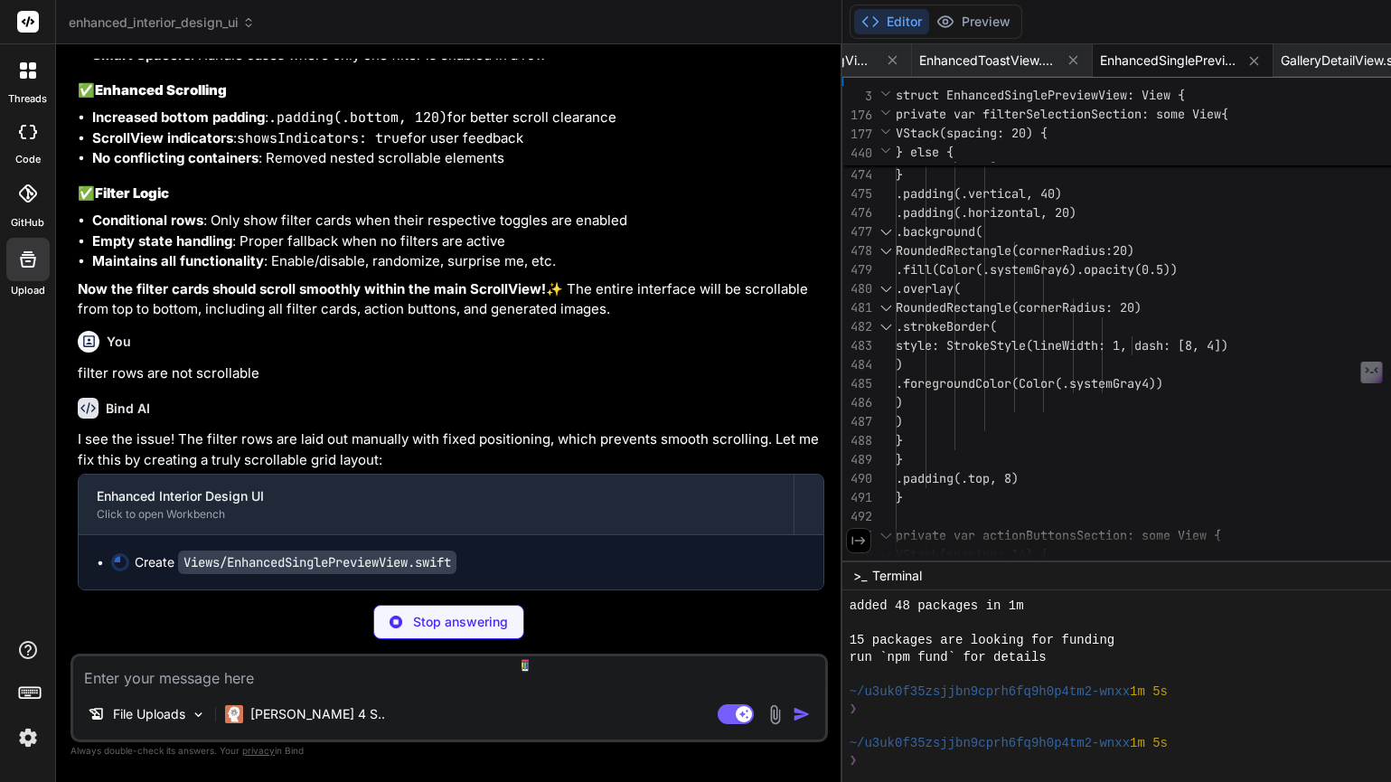
scroll to position [27910, 0]
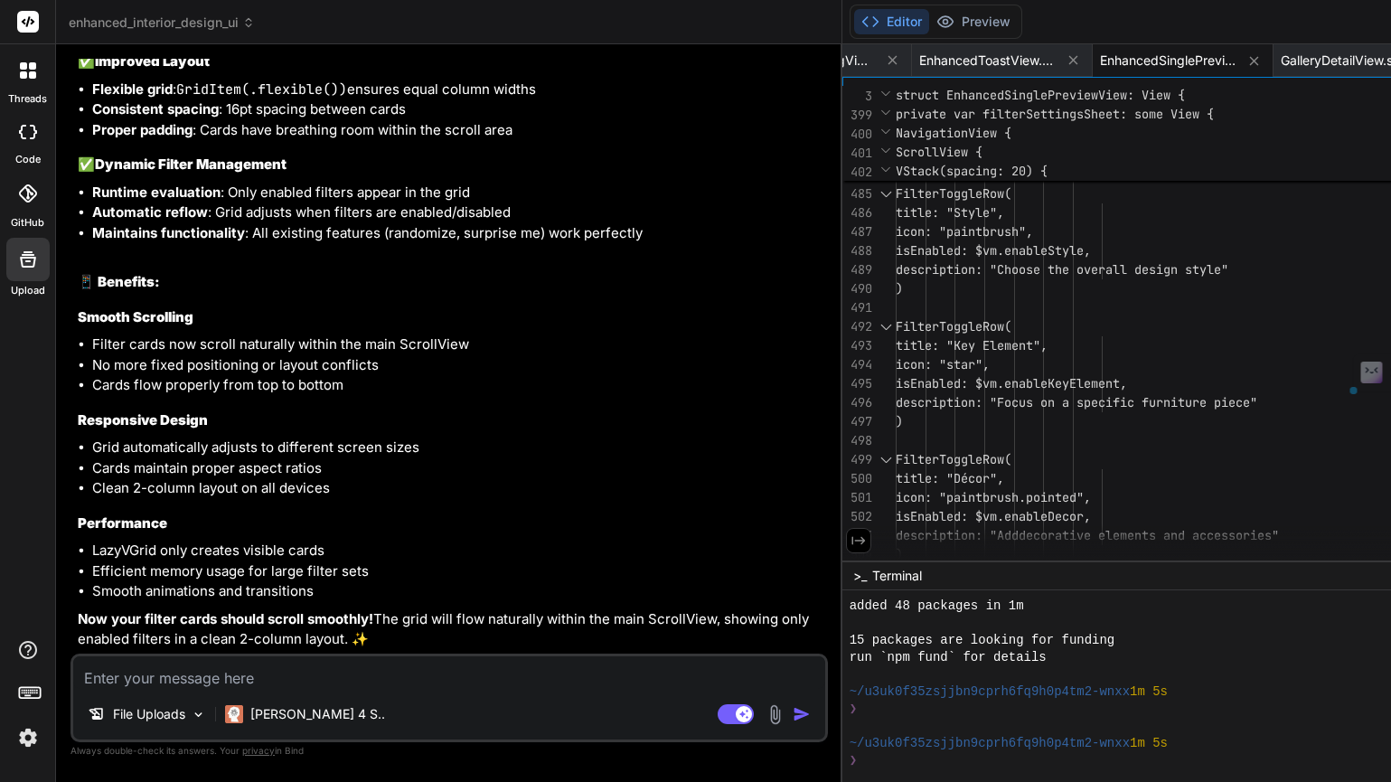
drag, startPoint x: 368, startPoint y: 622, endPoint x: 418, endPoint y: 615, distance: 51.0
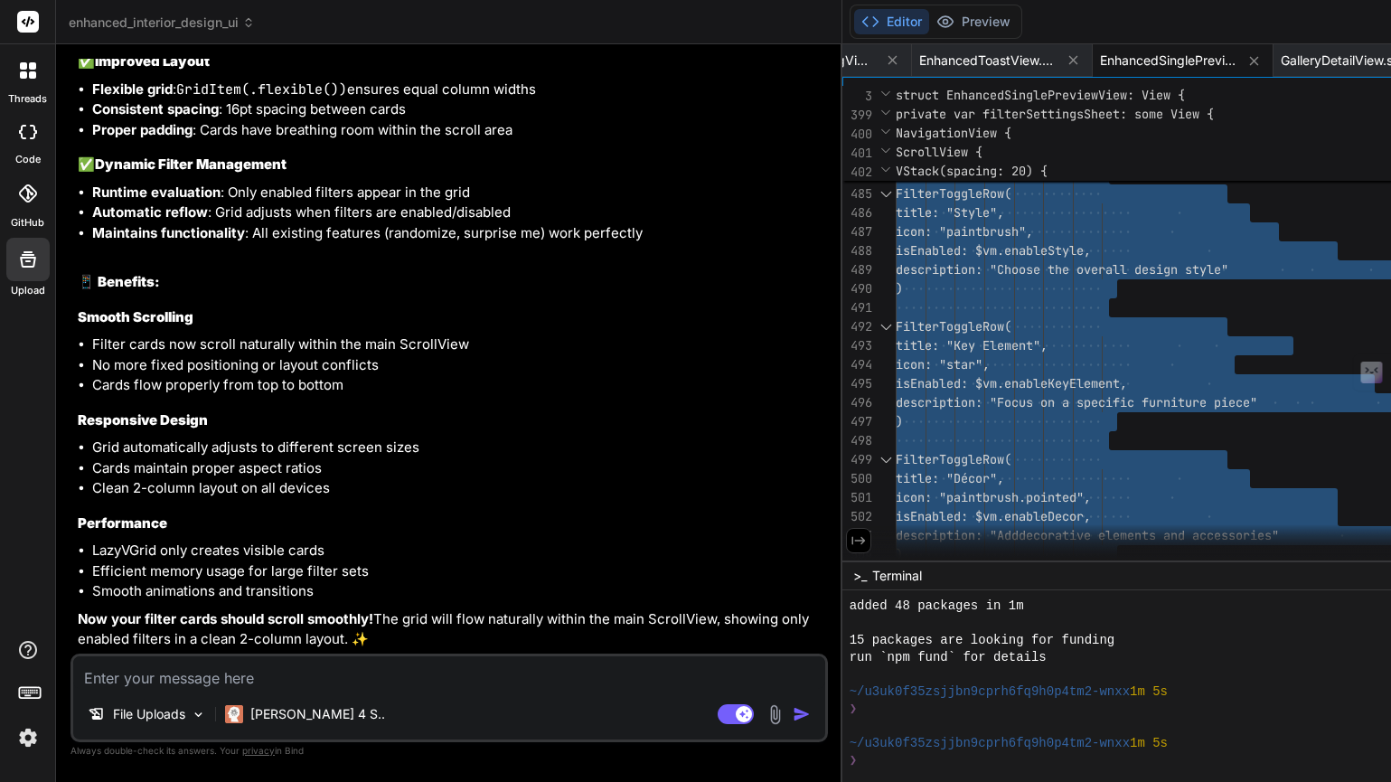
click at [362, 688] on textarea at bounding box center [449, 672] width 752 height 33
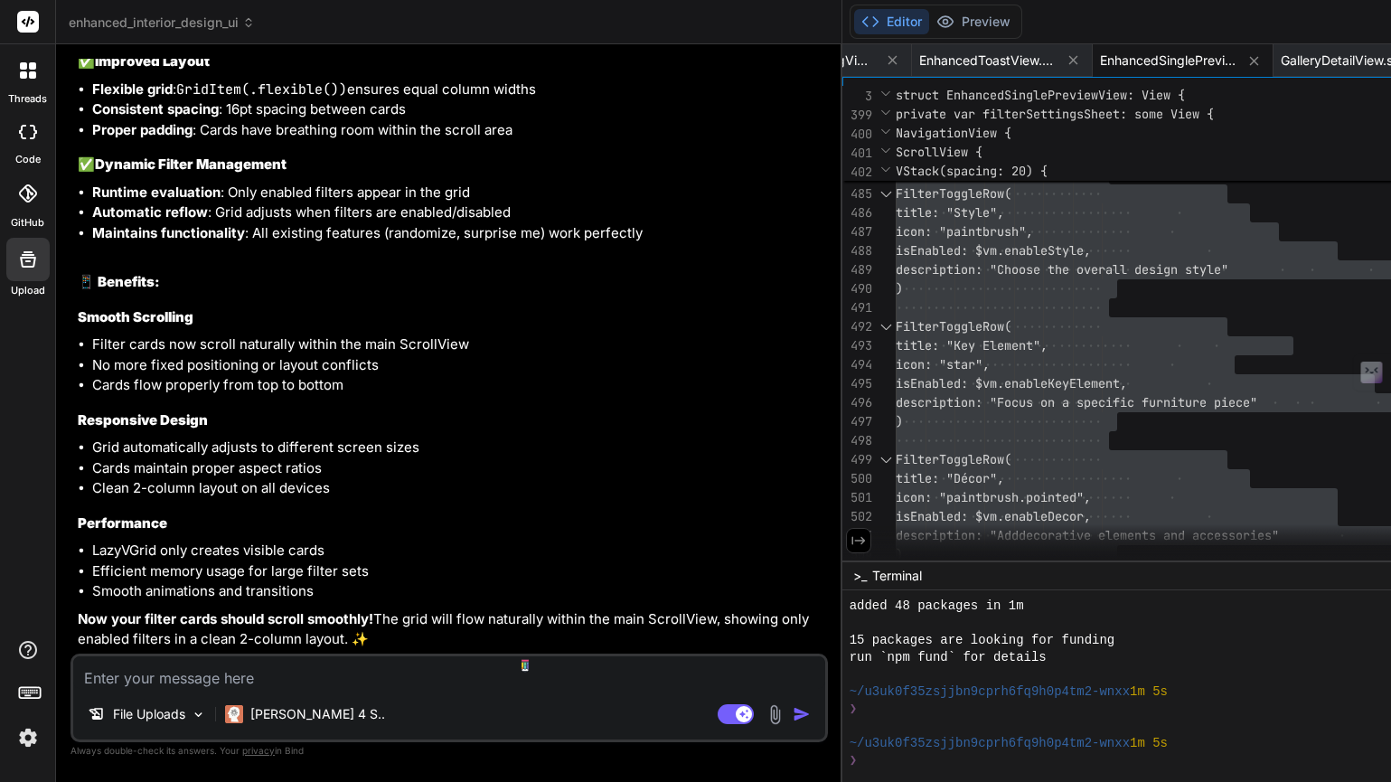
paste textarea "Cannot find type 'UIViewControllerRepresentativeContext' in scope"
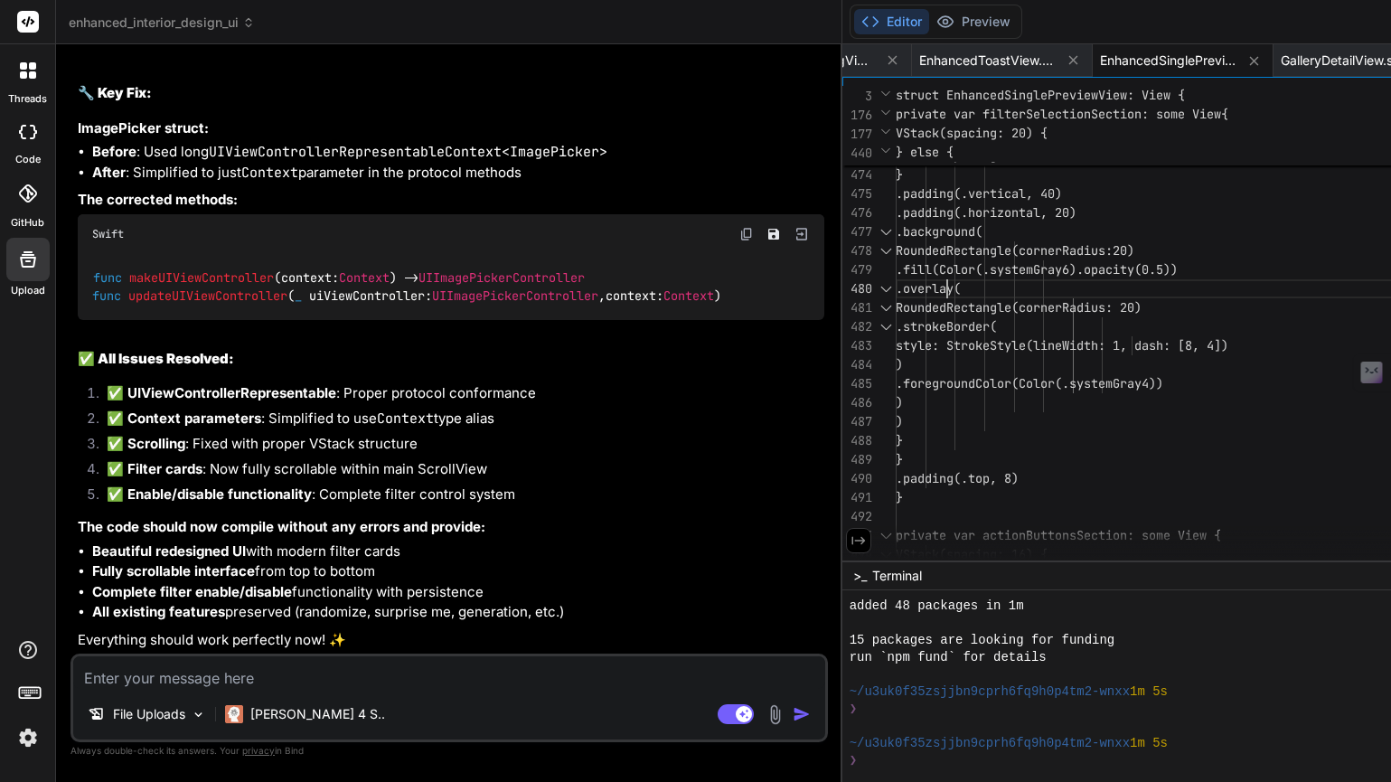
scroll to position [38, 0]
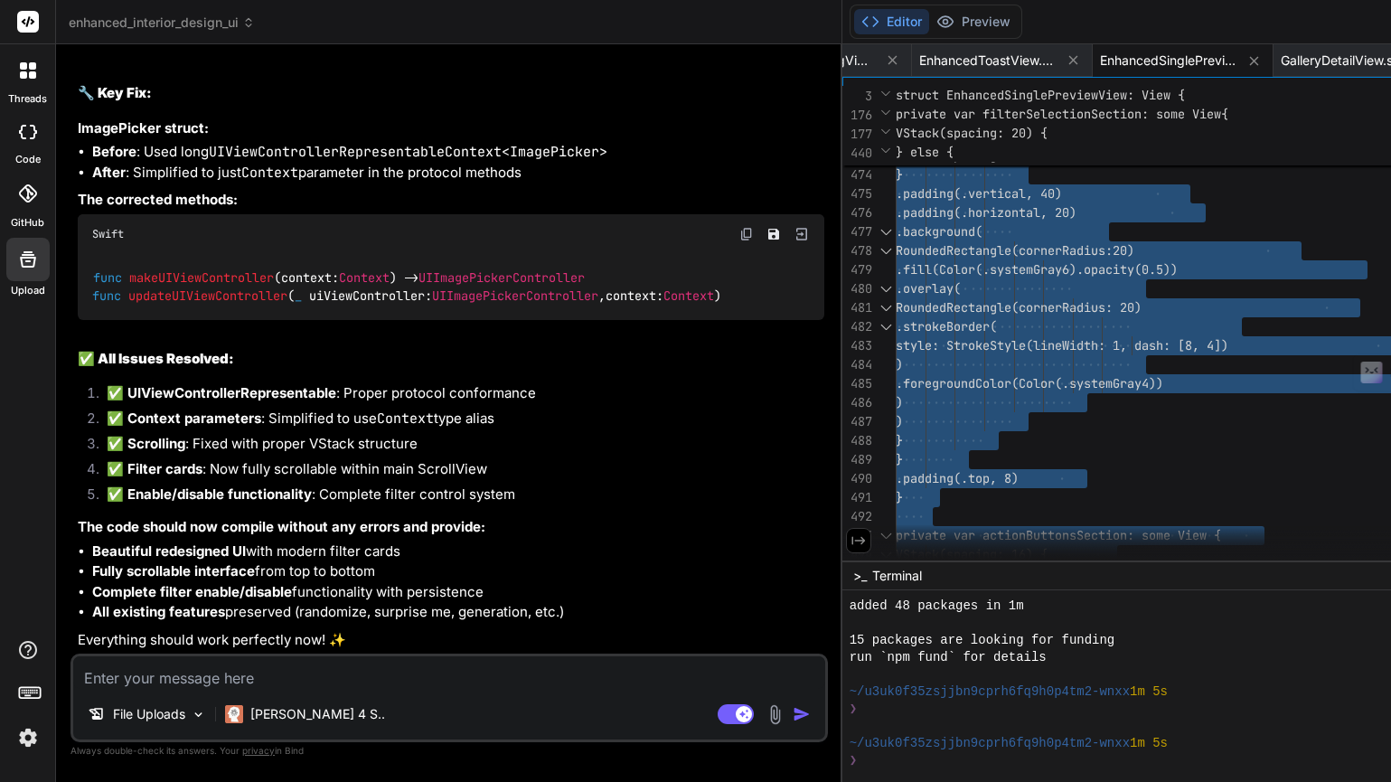
scroll to position [29802, 0]
click at [145, 679] on textarea at bounding box center [449, 672] width 752 height 33
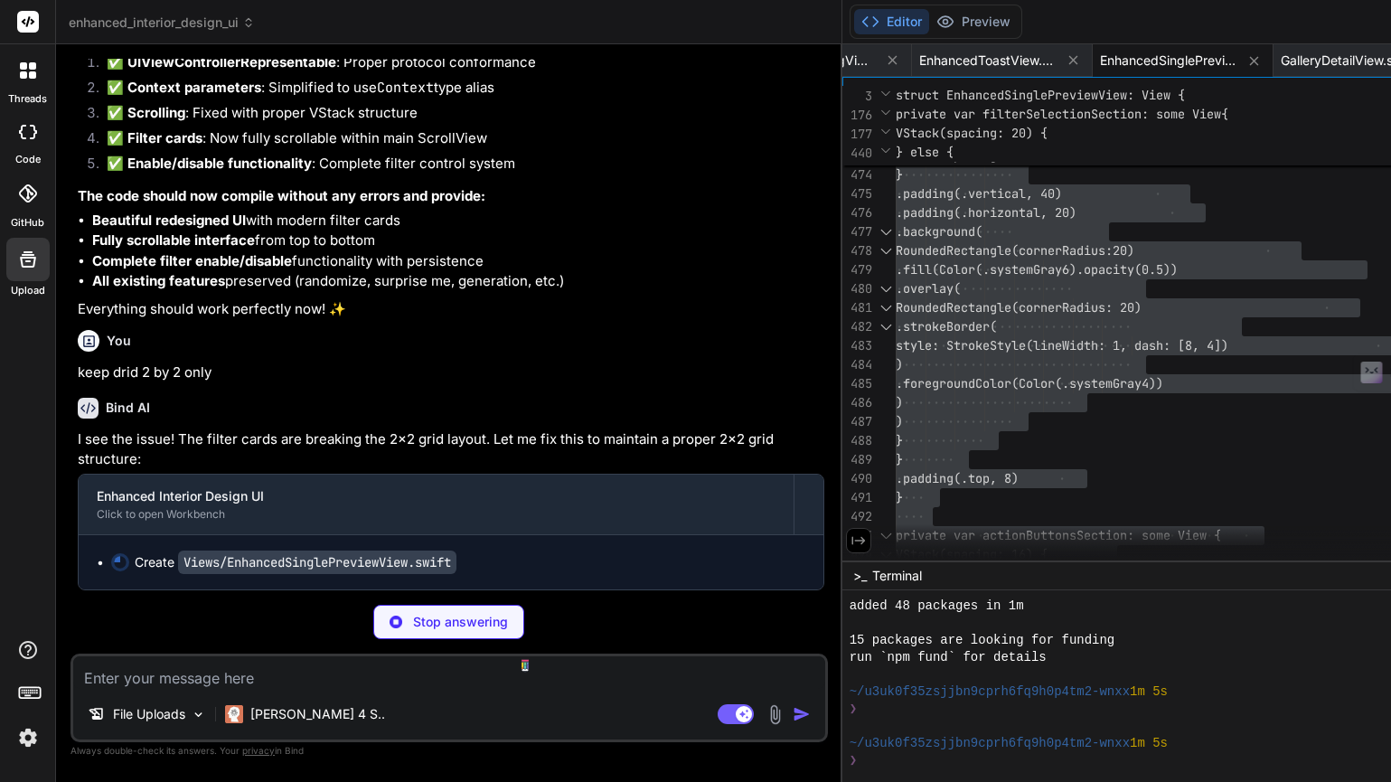
scroll to position [30131, 0]
click at [29, 742] on img at bounding box center [28, 737] width 31 height 31
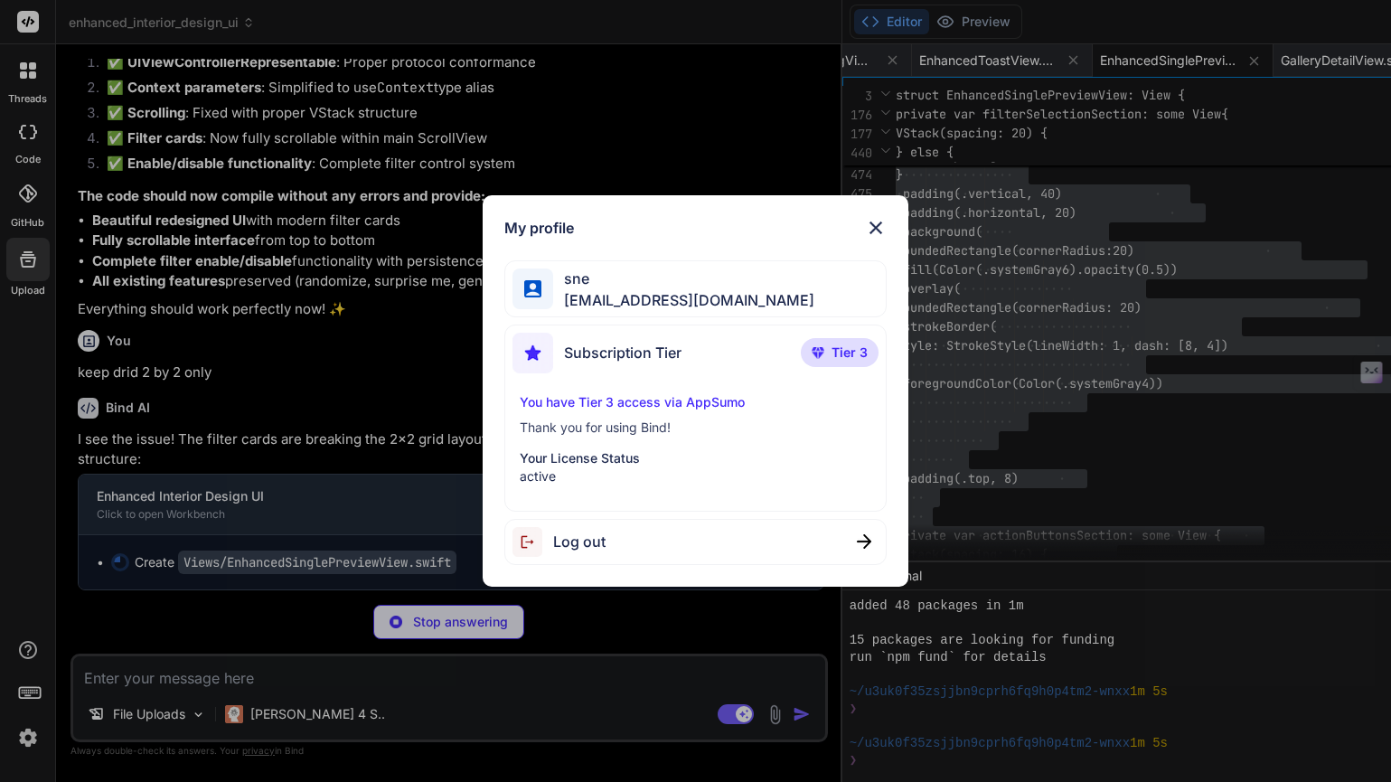
click at [709, 399] on p "You have Tier 3 access via AppSumo" at bounding box center [695, 402] width 351 height 18
click at [633, 426] on p "Thank you for using Bind!" at bounding box center [695, 427] width 351 height 18
click at [624, 464] on p "Your License Status" at bounding box center [695, 458] width 351 height 18
click at [550, 478] on p "active" at bounding box center [695, 476] width 351 height 18
click at [638, 282] on span "sne" at bounding box center [683, 278] width 261 height 22
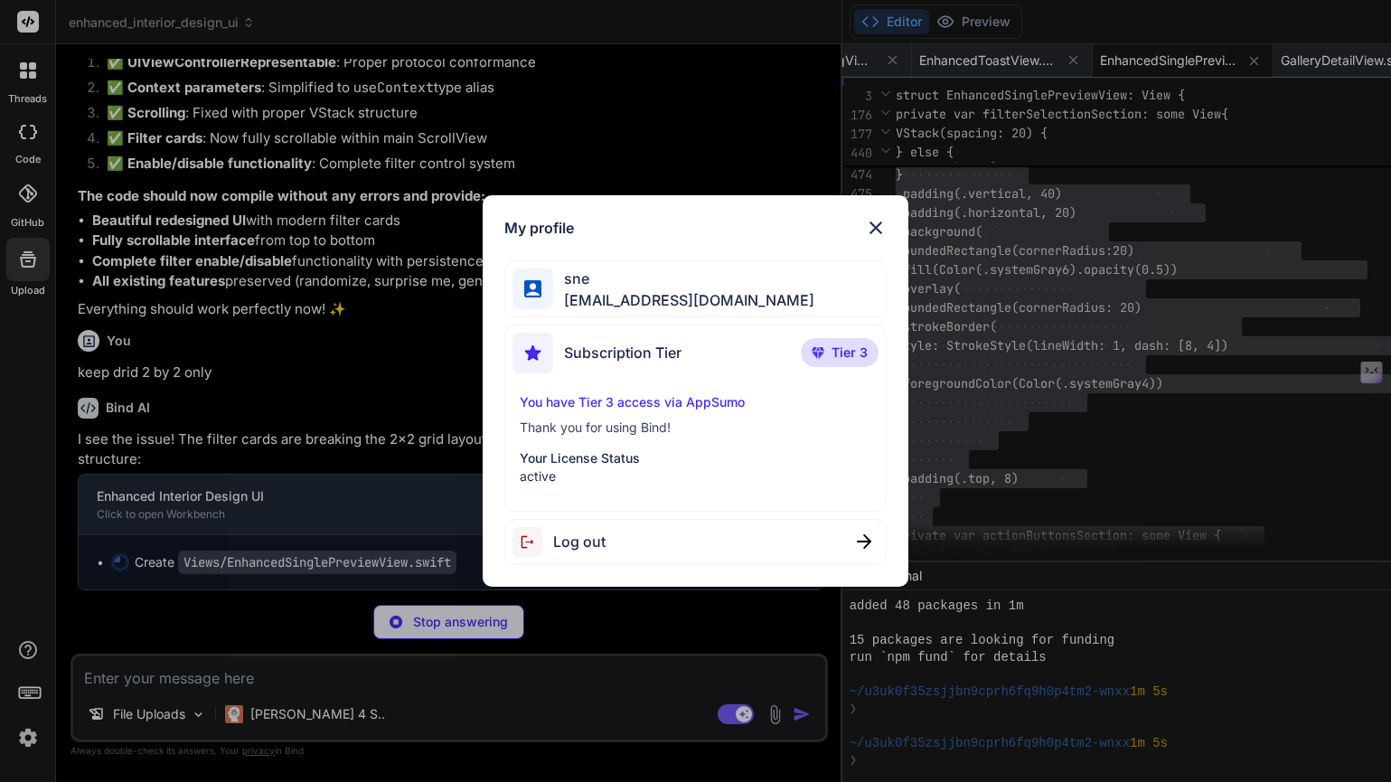
click at [755, 286] on div "sne [EMAIL_ADDRESS][DOMAIN_NAME]" at bounding box center [694, 288] width 381 height 57
click at [529, 239] on div "My profile sne [EMAIL_ADDRESS][DOMAIN_NAME] Subscription Tier Tier 3 You have T…" at bounding box center [694, 390] width 425 height 391
click at [845, 350] on span "Tier 3" at bounding box center [849, 352] width 36 height 18
click at [724, 400] on p "You have Tier 3 access via AppSumo" at bounding box center [695, 402] width 351 height 18
click at [869, 349] on p "Tier 3" at bounding box center [840, 352] width 78 height 29
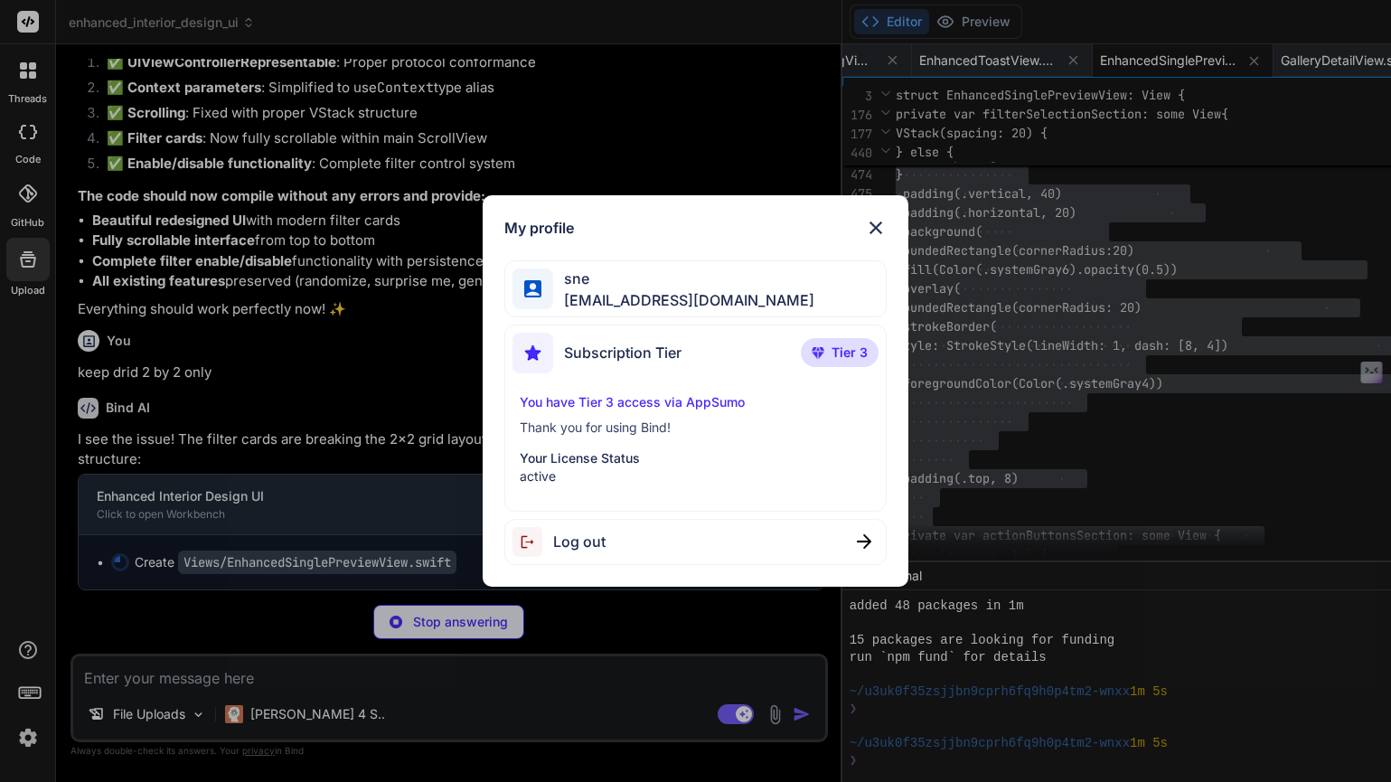
click at [877, 231] on img at bounding box center [876, 228] width 22 height 22
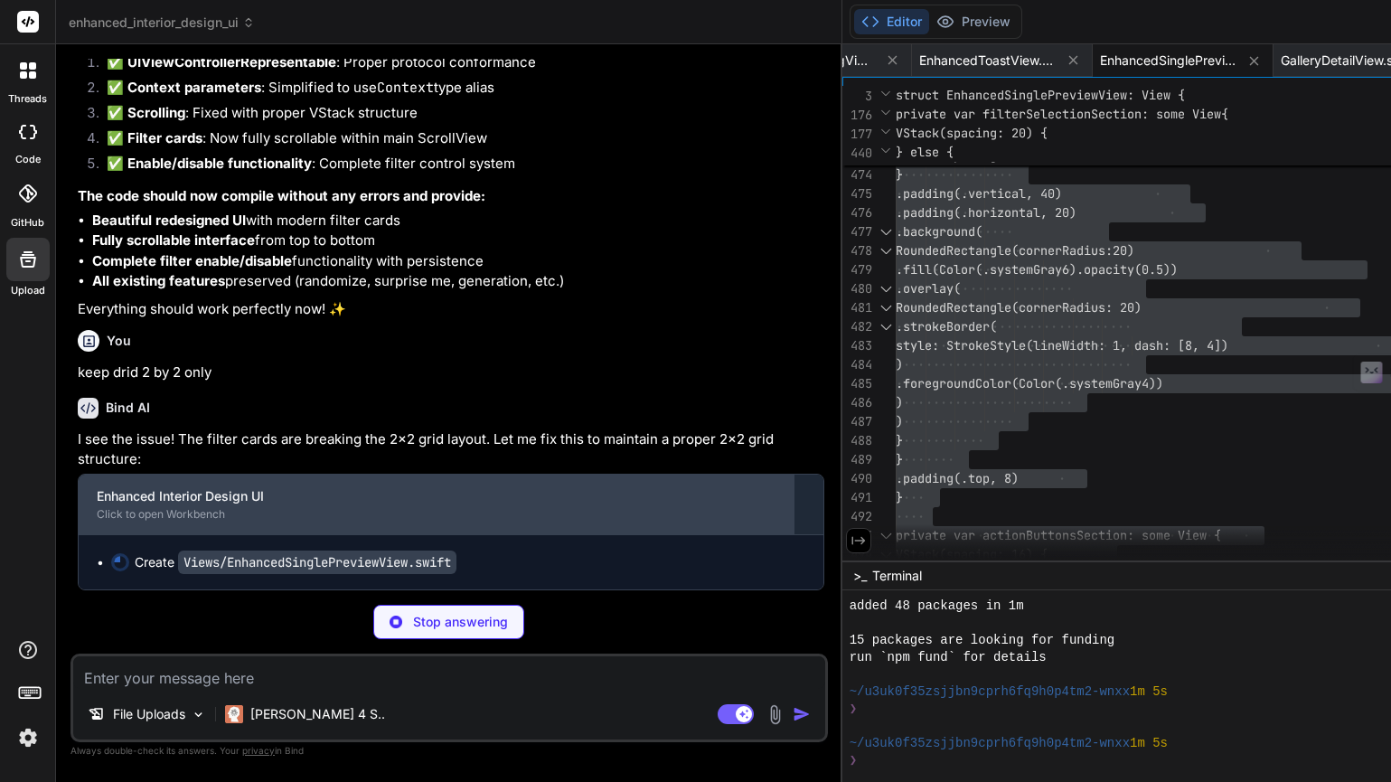
scroll to position [30077, 0]
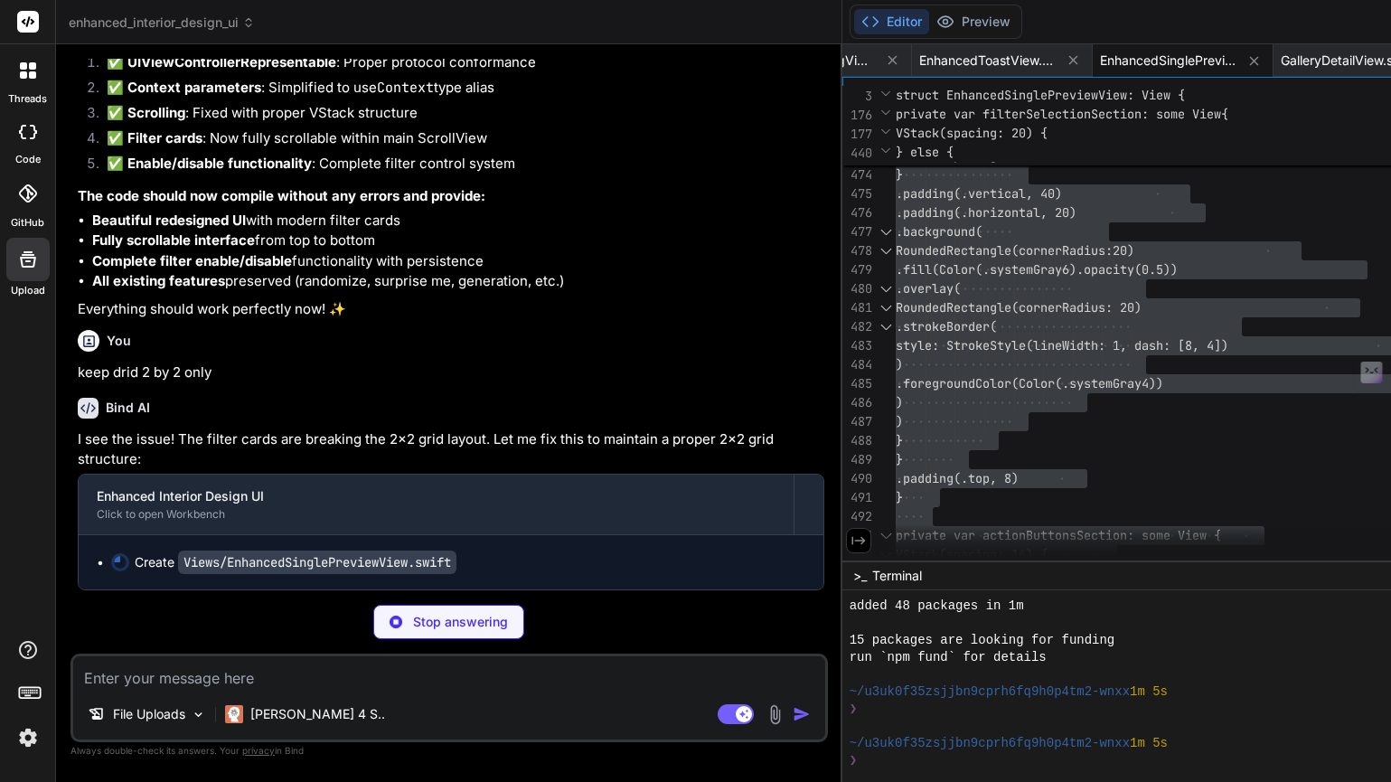
click at [33, 135] on icon at bounding box center [33, 132] width 7 height 14
click at [25, 92] on label "threads" at bounding box center [27, 98] width 39 height 15
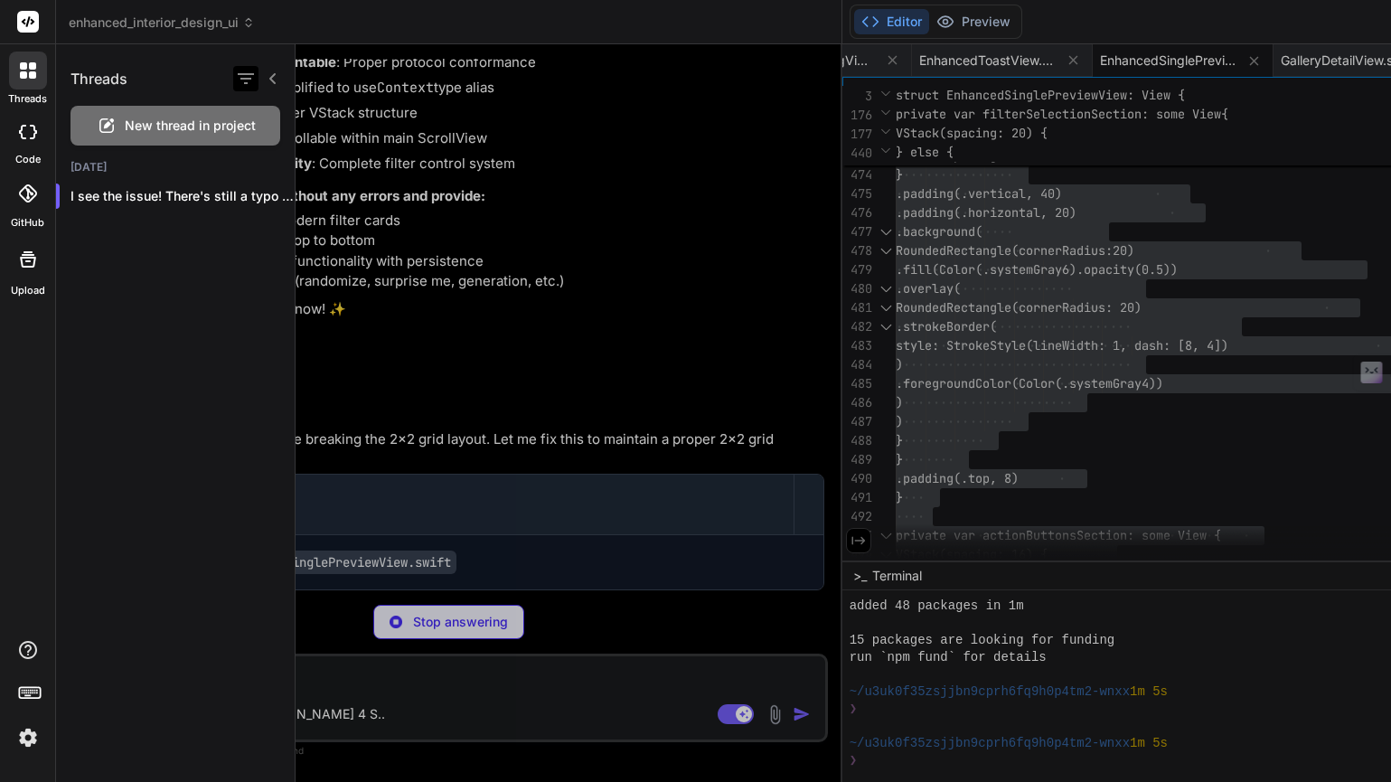
click at [242, 77] on icon "button" at bounding box center [246, 79] width 22 height 22
click at [242, 80] on icon "button" at bounding box center [246, 79] width 22 height 22
click at [25, 135] on icon at bounding box center [28, 132] width 18 height 14
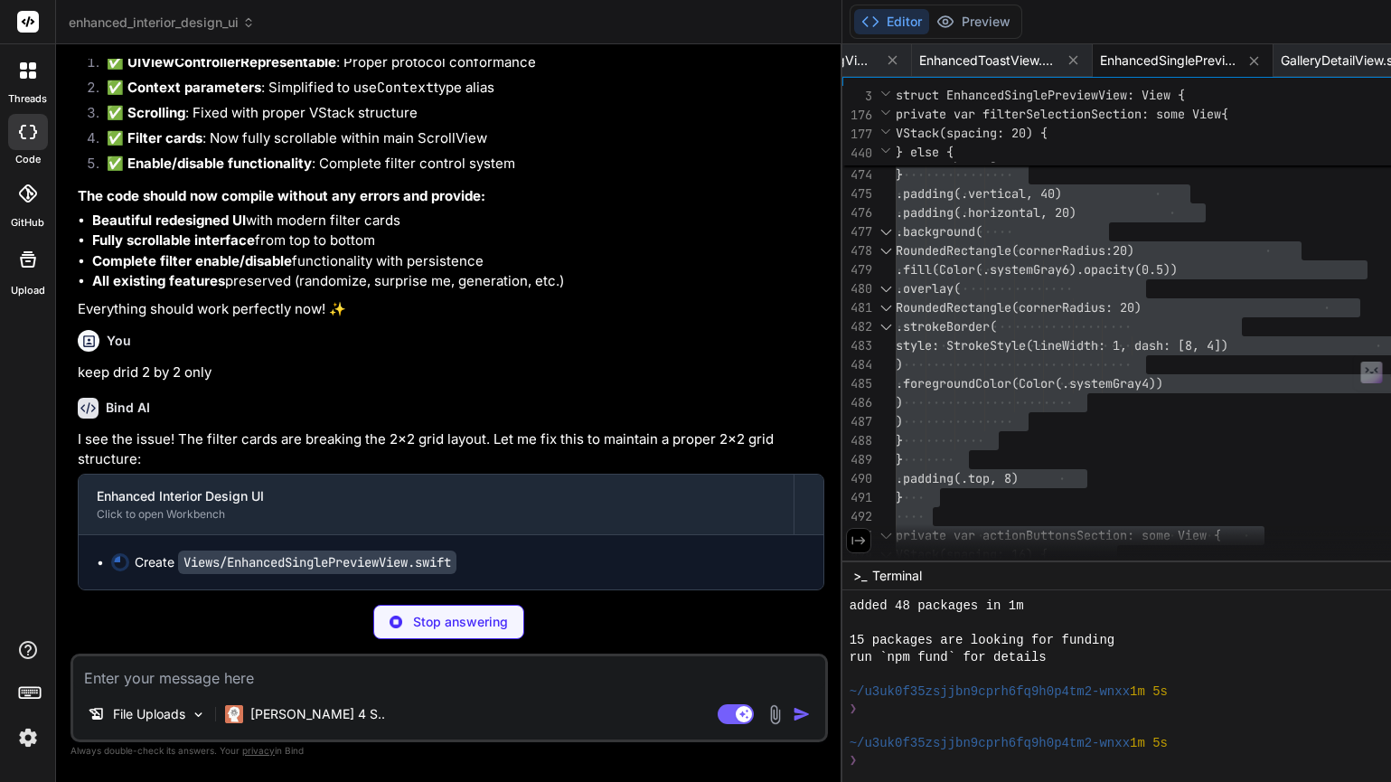
click at [33, 266] on icon at bounding box center [28, 259] width 22 height 22
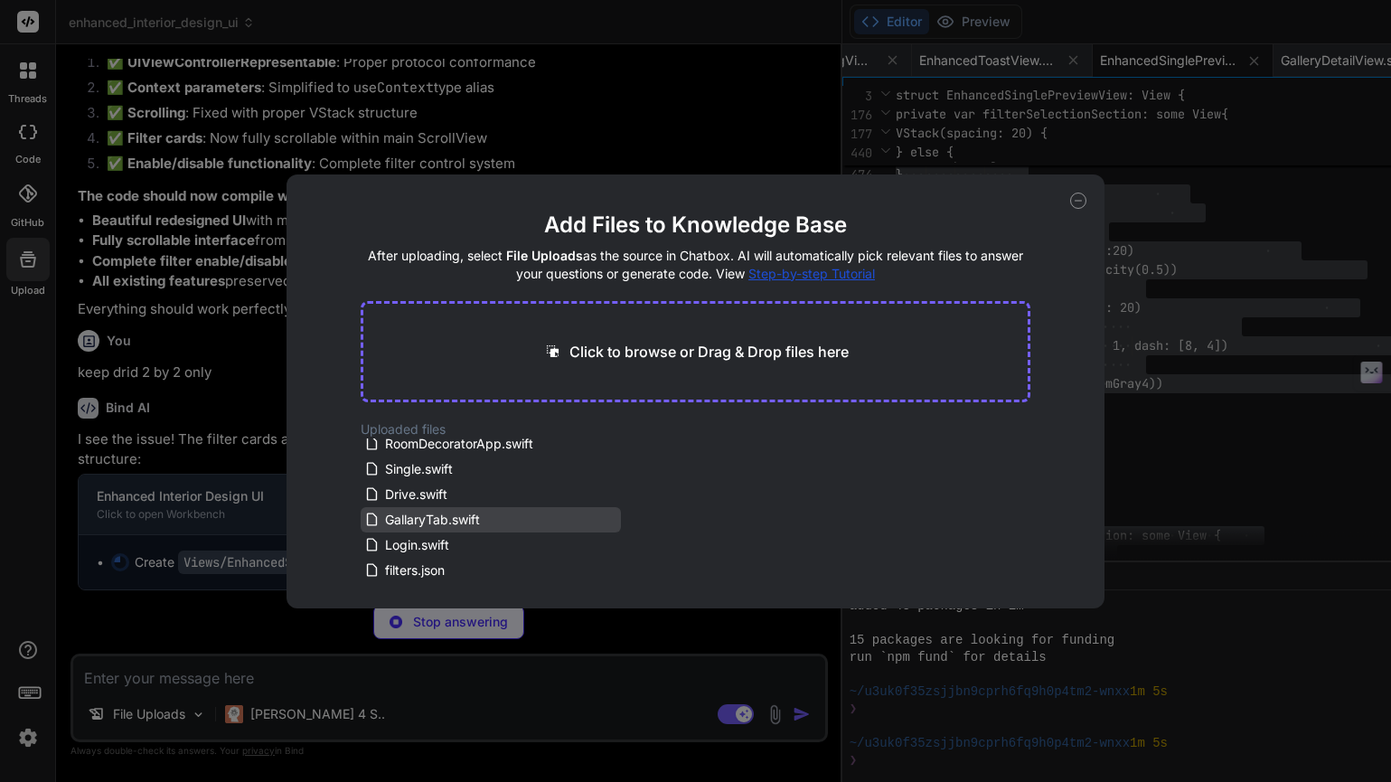
scroll to position [0, 0]
click at [1078, 201] on icon at bounding box center [1078, 200] width 16 height 16
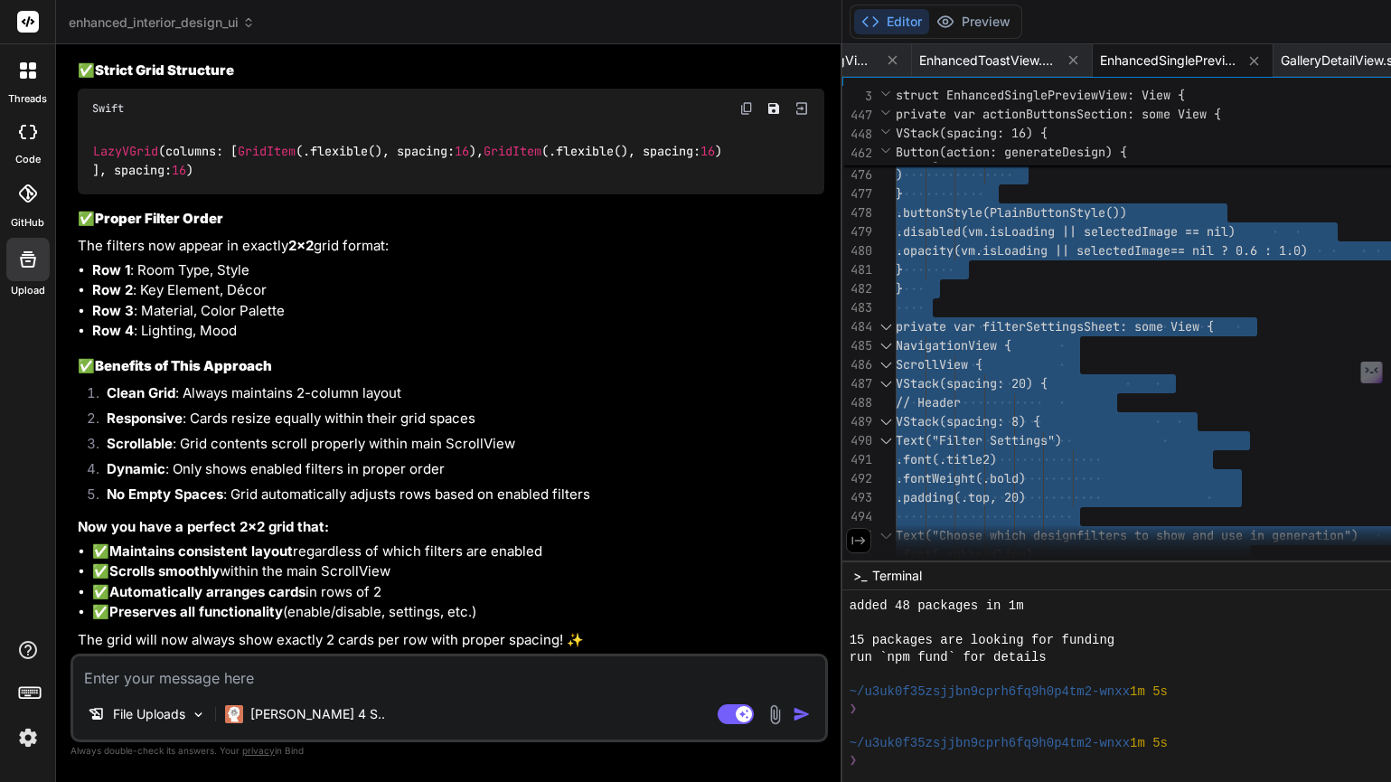
click at [121, 689] on div "File Uploads [PERSON_NAME] 4 S.. Agent Mode. When this toggle is activated, AI …" at bounding box center [448, 697] width 757 height 89
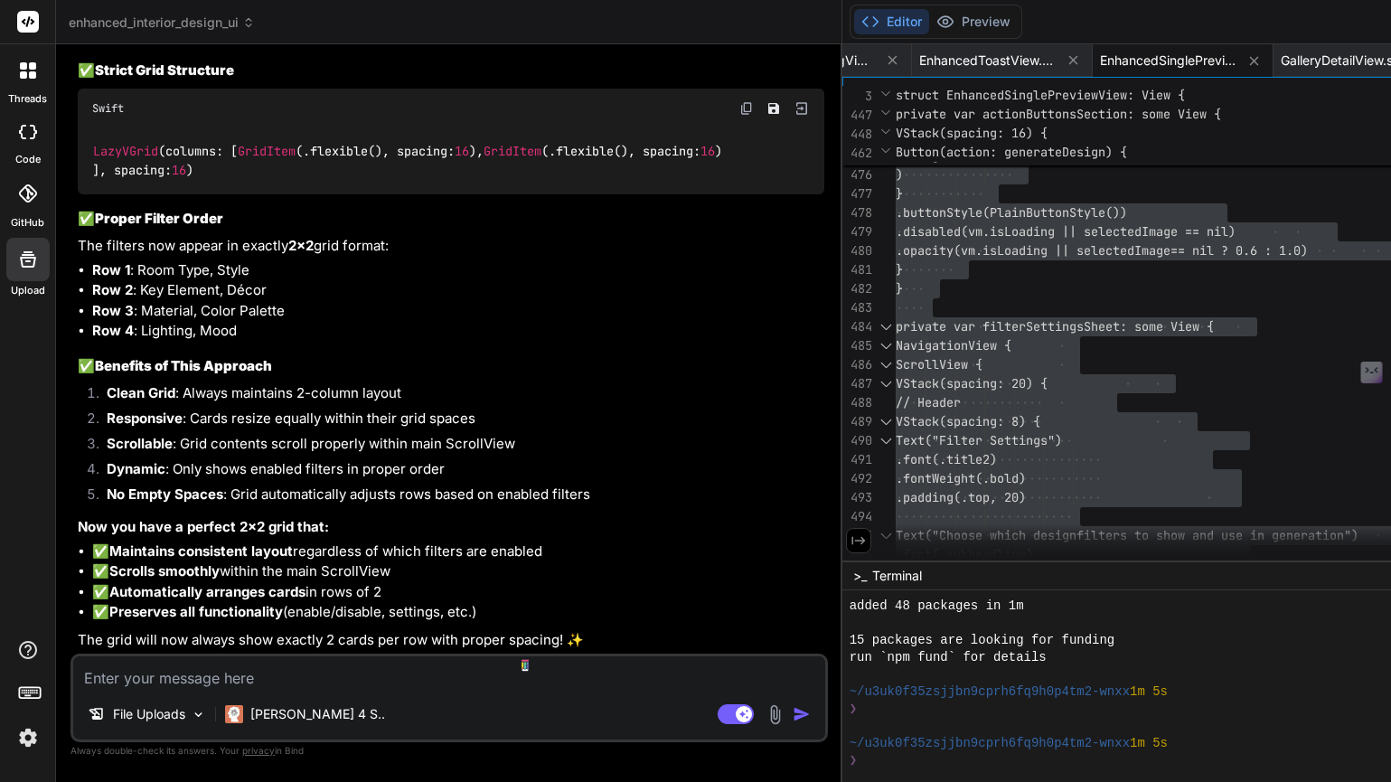
click at [118, 681] on textarea at bounding box center [449, 672] width 752 height 33
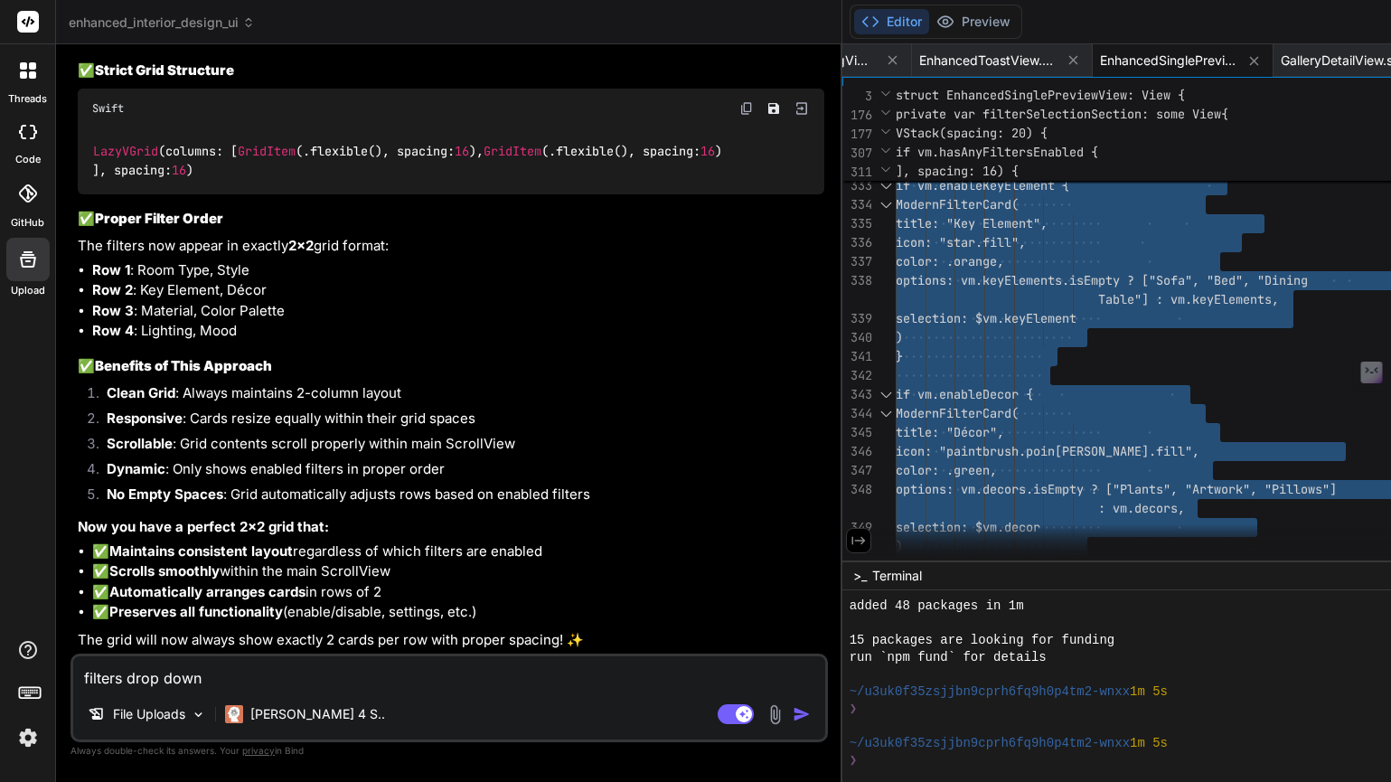
click at [215, 681] on textarea "filters drop down" at bounding box center [449, 672] width 752 height 33
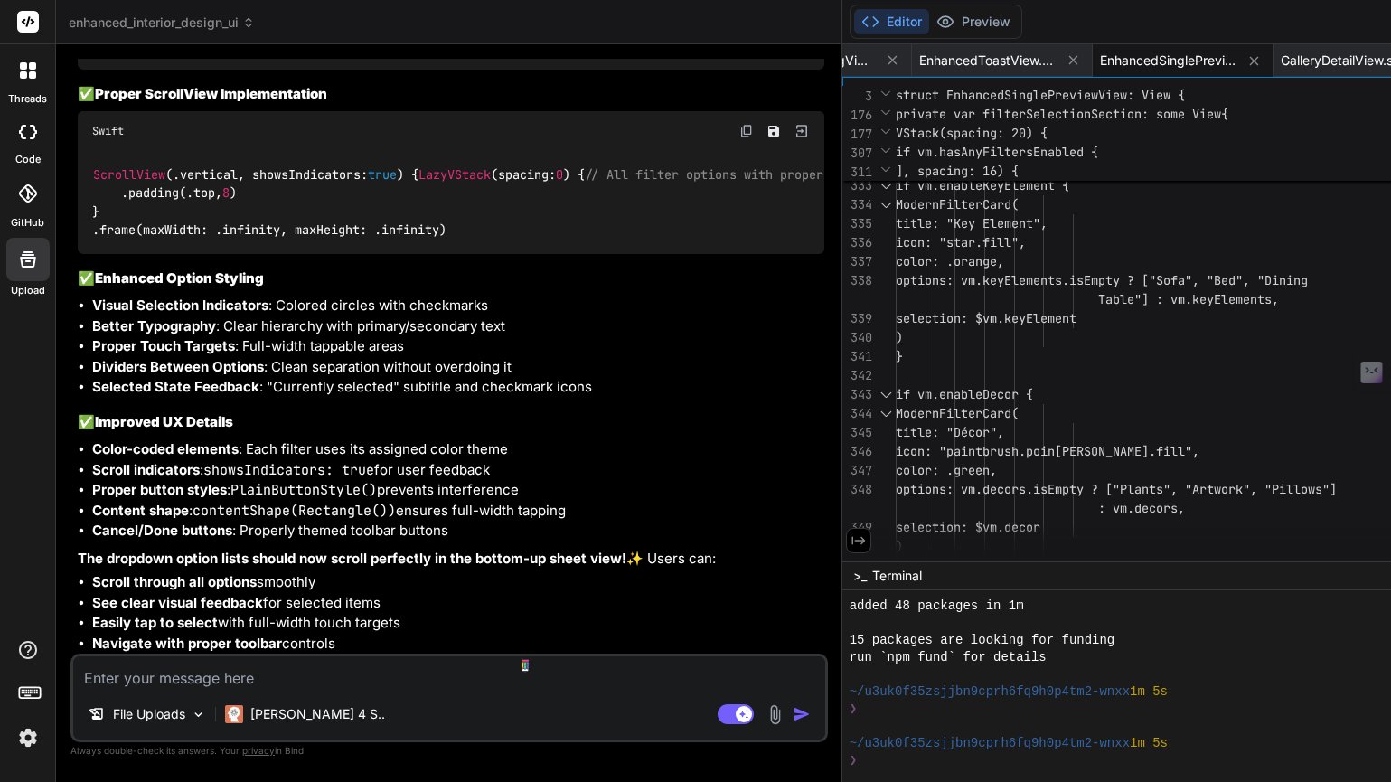
scroll to position [57, 0]
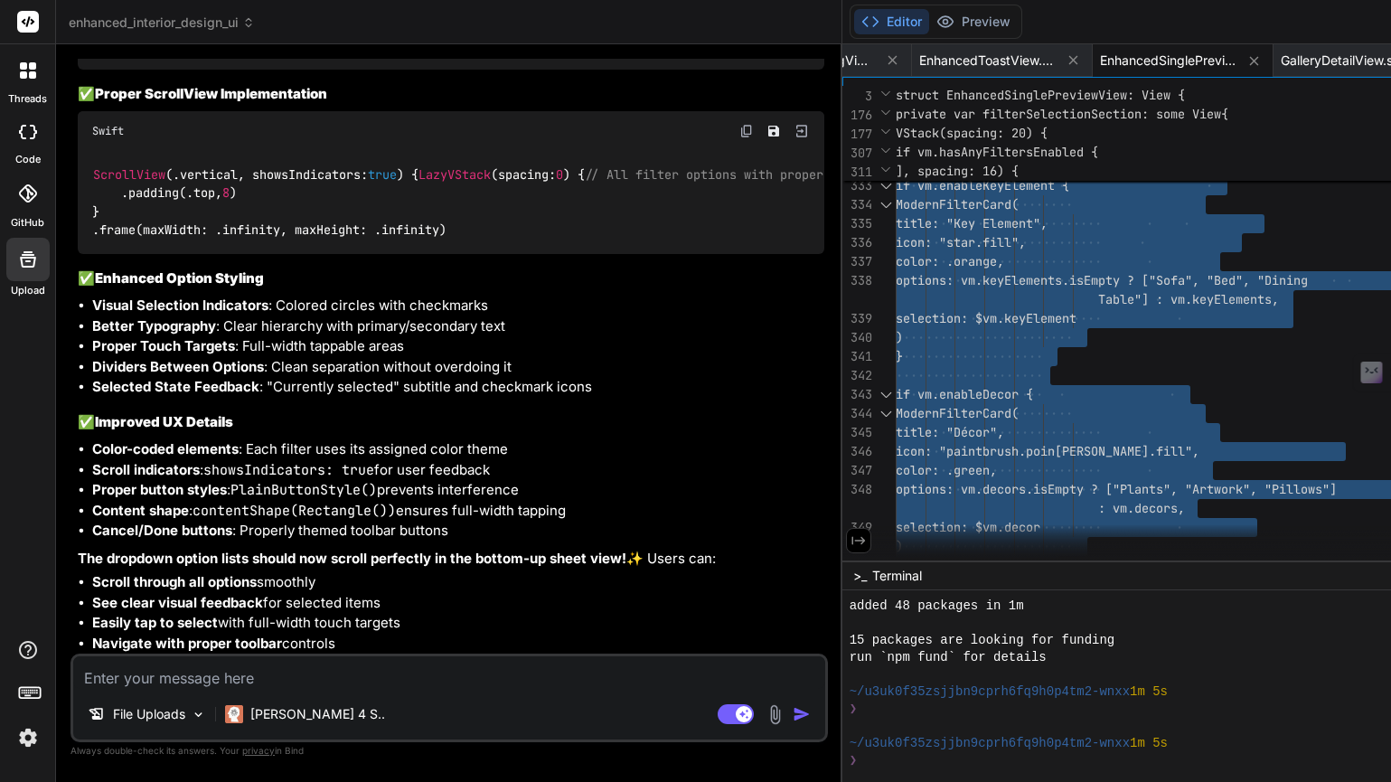
scroll to position [32357, 0]
click at [150, 679] on textarea at bounding box center [449, 672] width 752 height 33
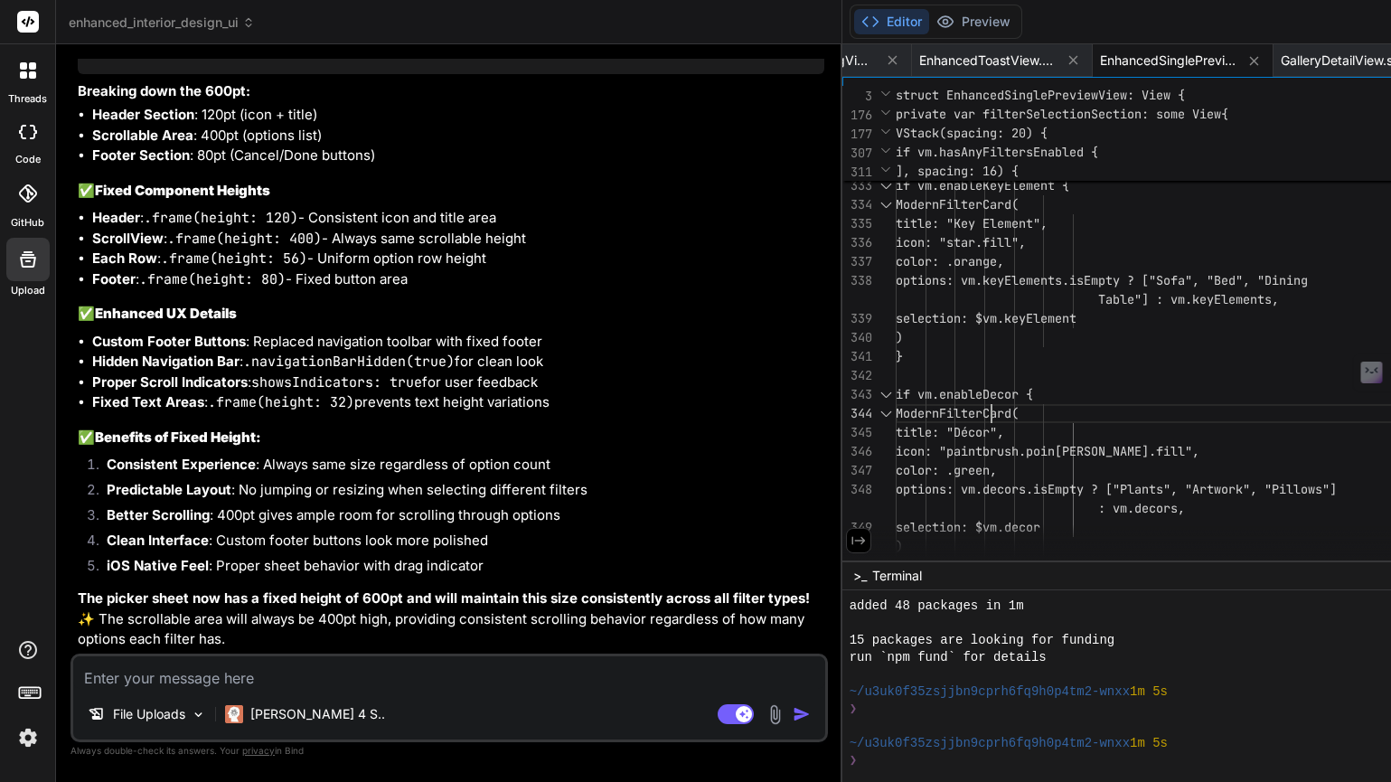
scroll to position [171, 0]
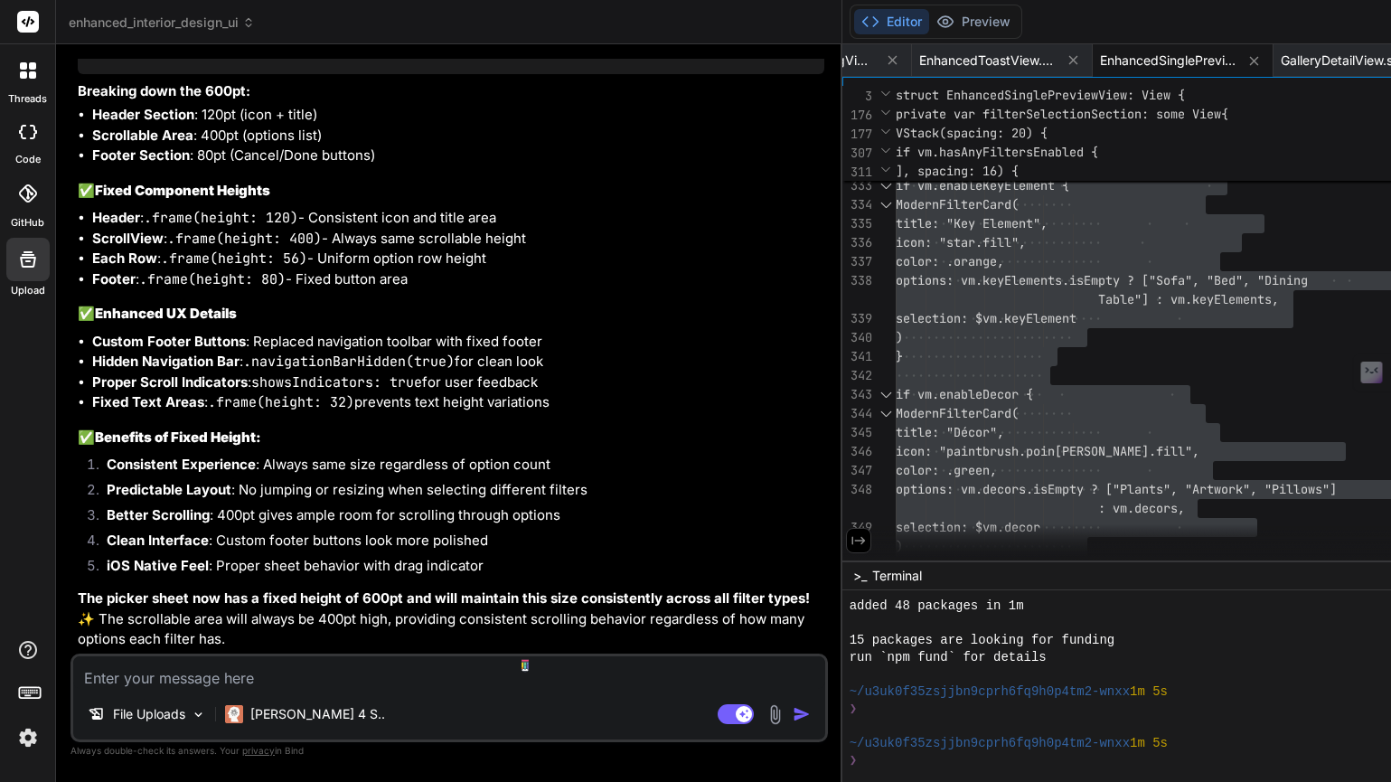
click at [165, 677] on textarea at bounding box center [449, 672] width 752 height 33
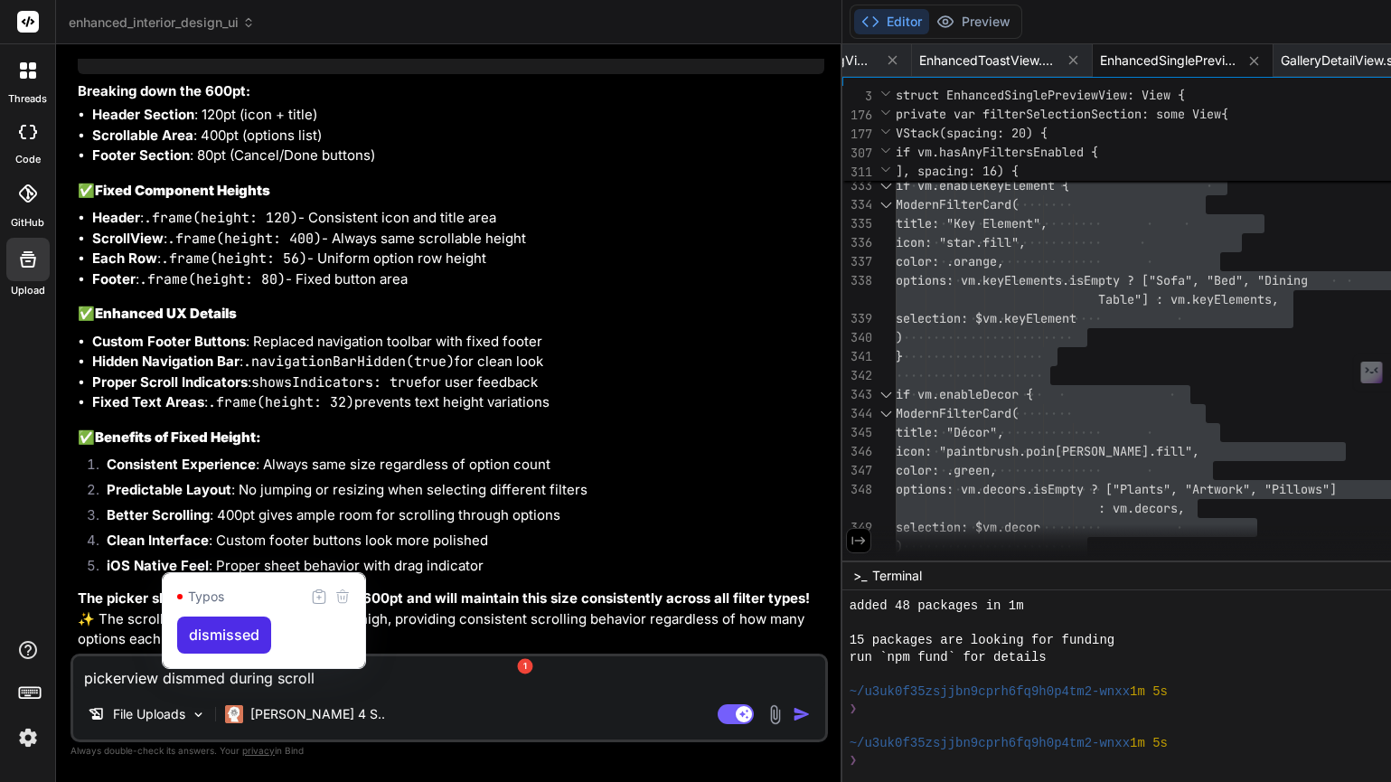
click at [192, 679] on textarea "pickerview dismmed during scroll" at bounding box center [449, 672] width 752 height 33
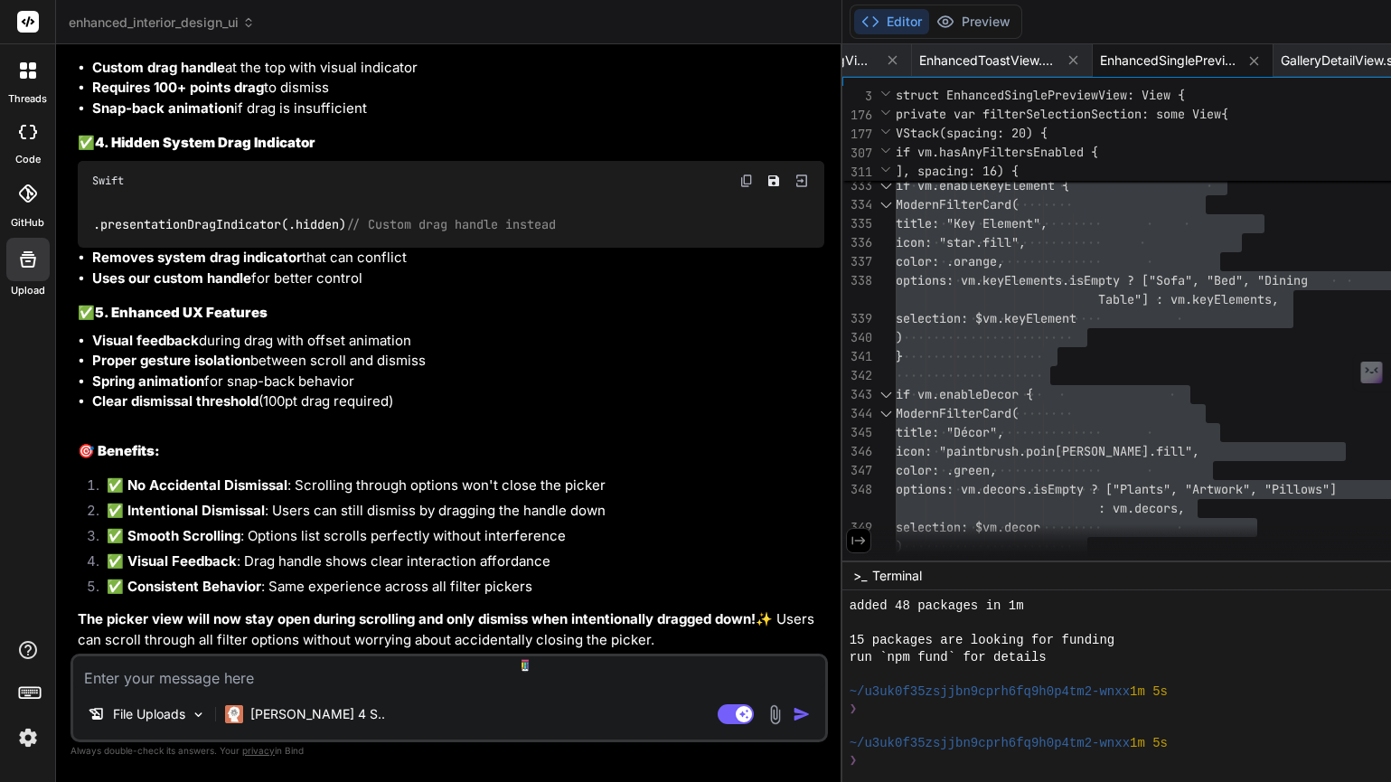
click at [188, 668] on textarea at bounding box center [449, 672] width 752 height 33
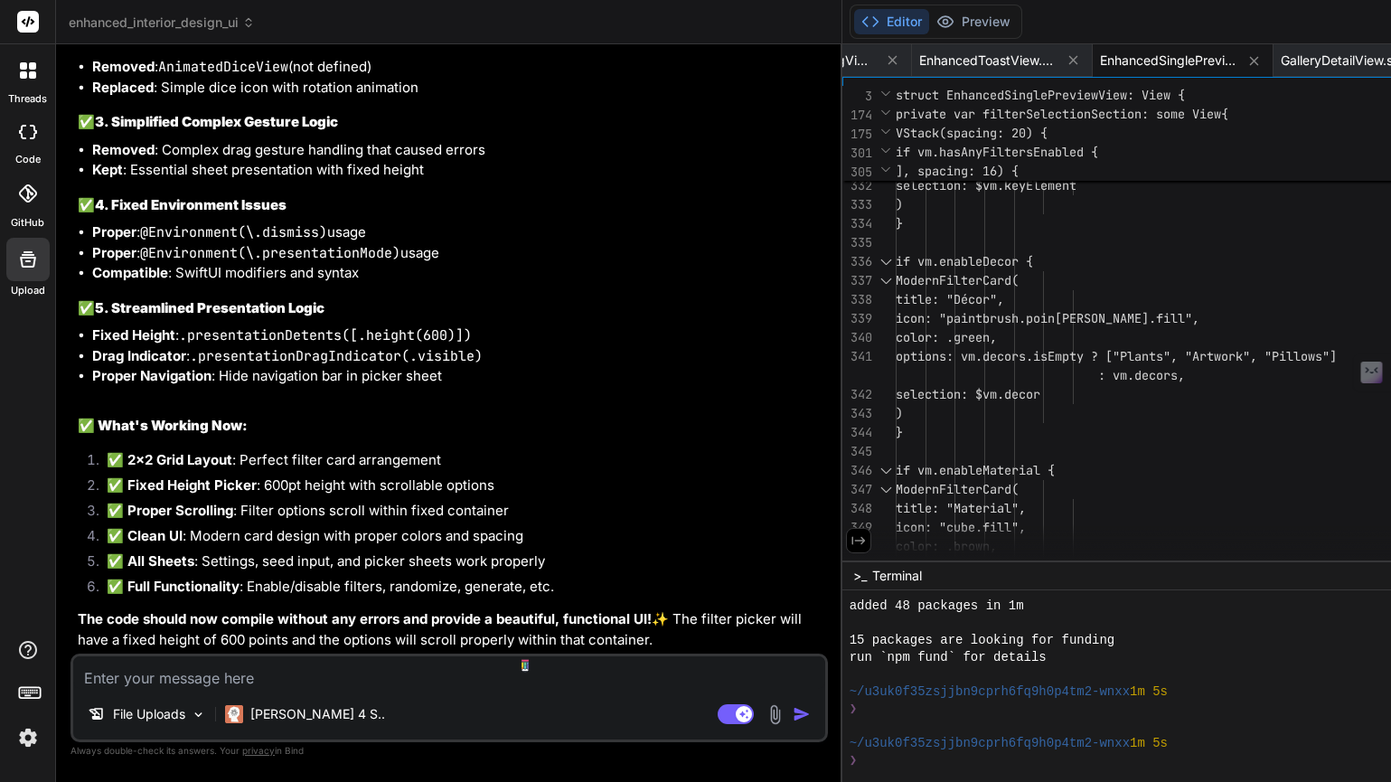
scroll to position [152, 0]
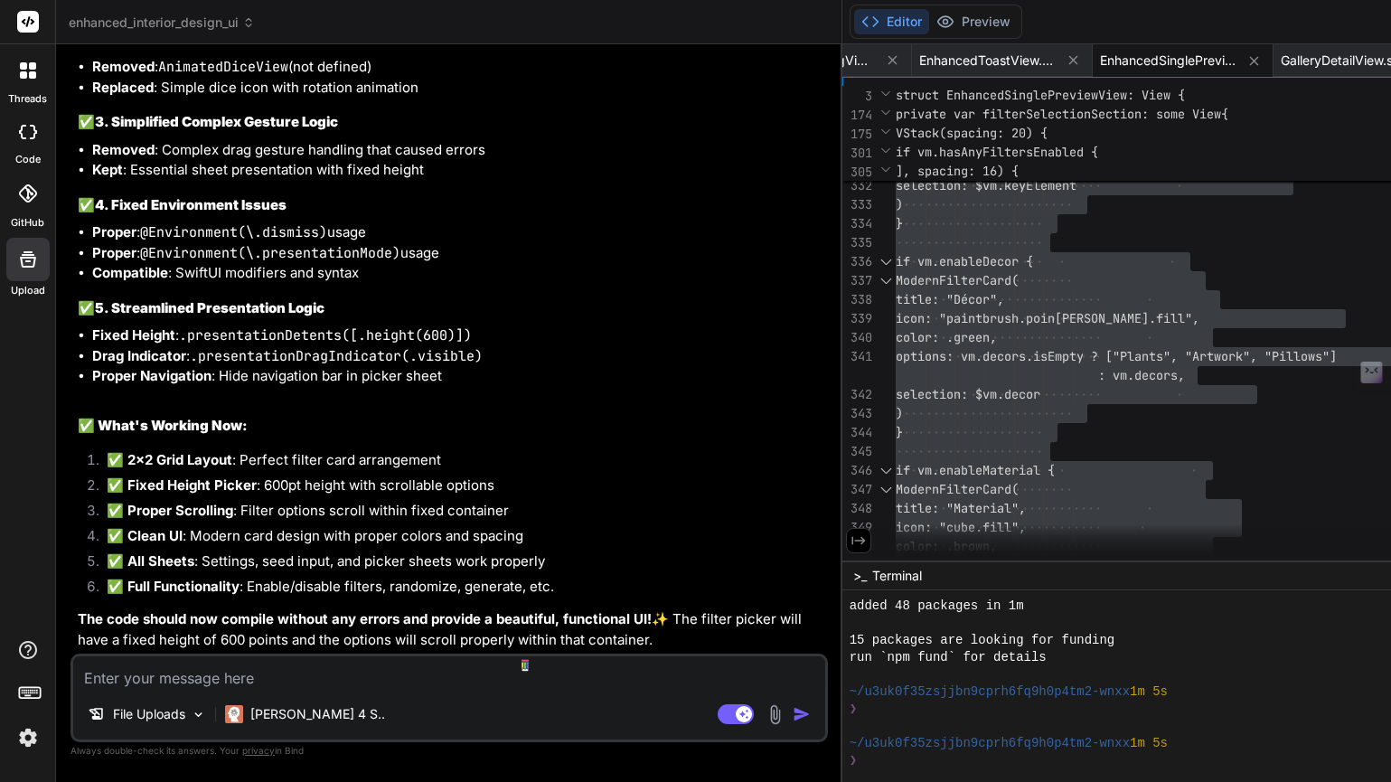
click at [128, 671] on textarea at bounding box center [449, 672] width 752 height 33
click at [202, 681] on textarea at bounding box center [449, 672] width 752 height 33
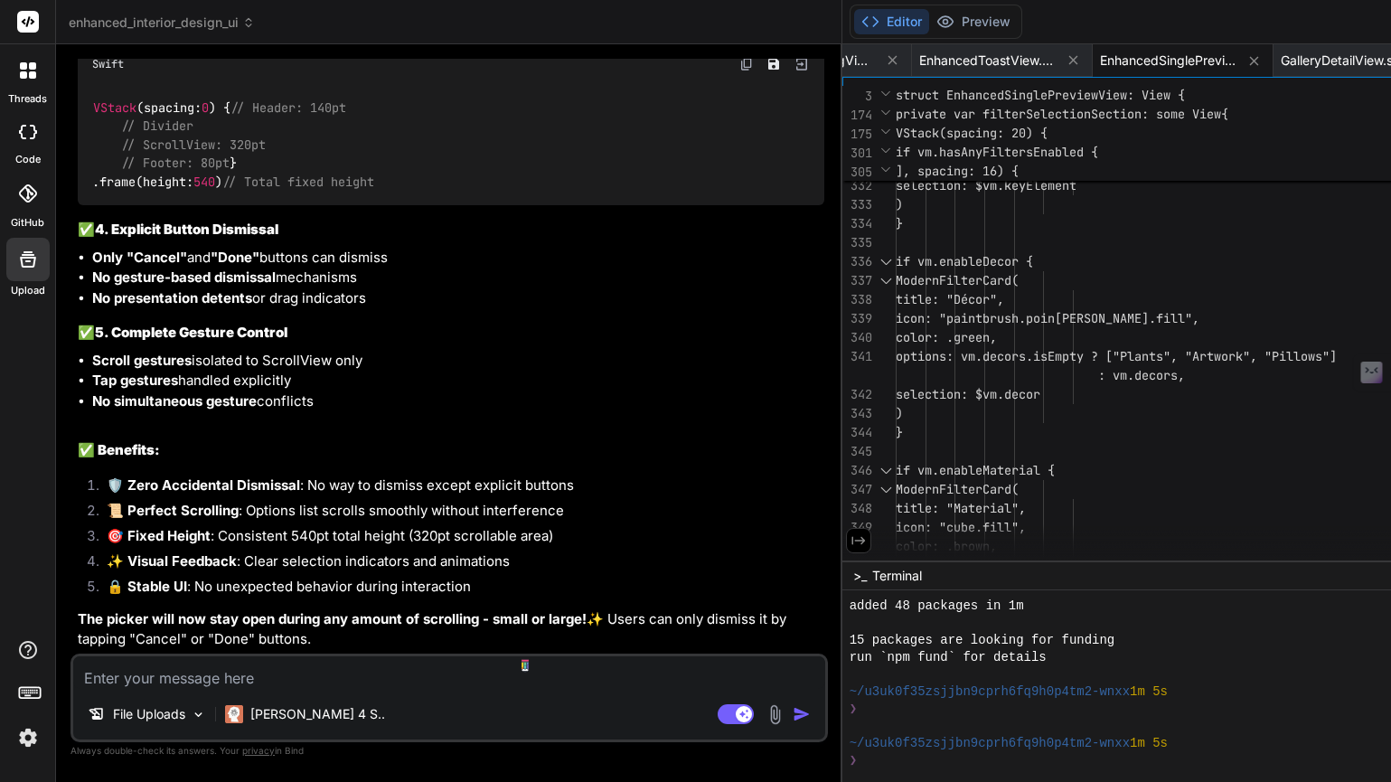
scroll to position [57, 0]
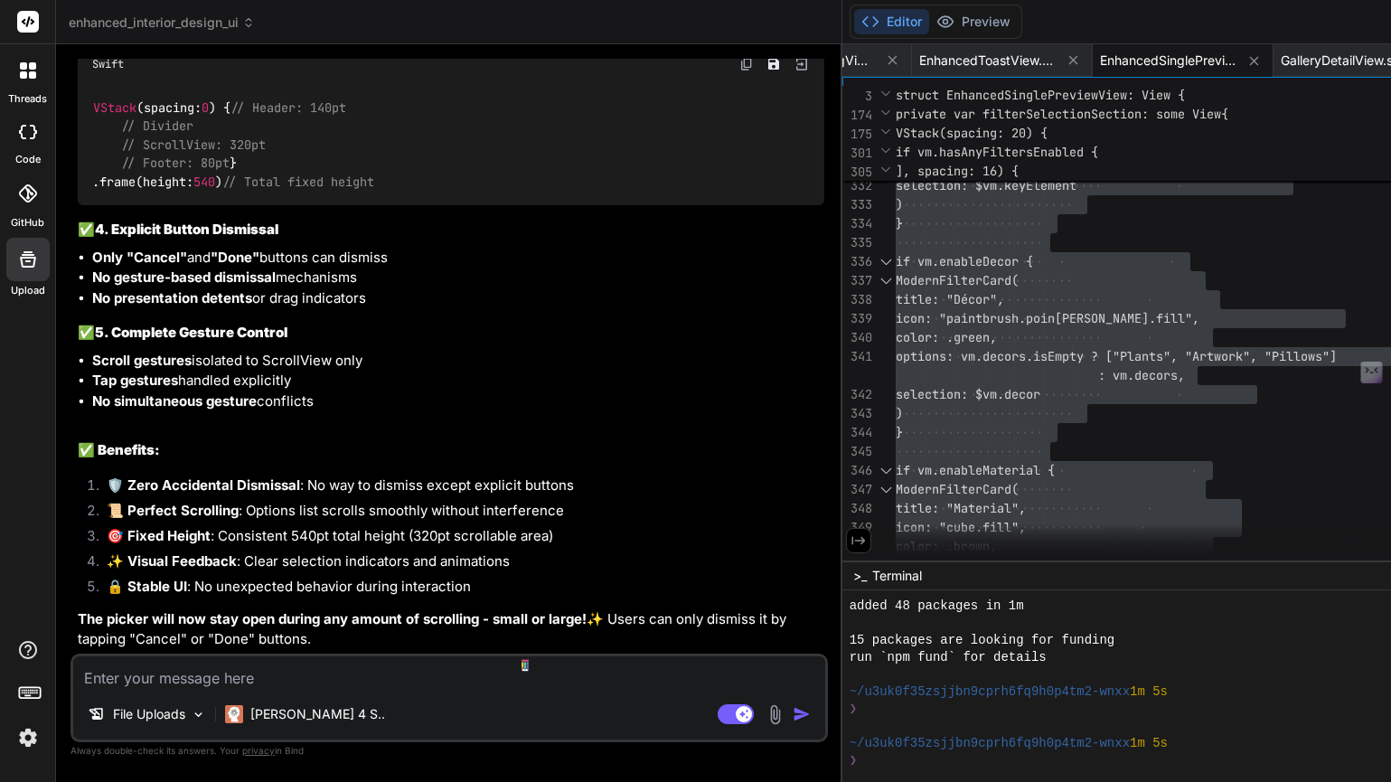
click at [154, 679] on textarea at bounding box center [449, 672] width 752 height 33
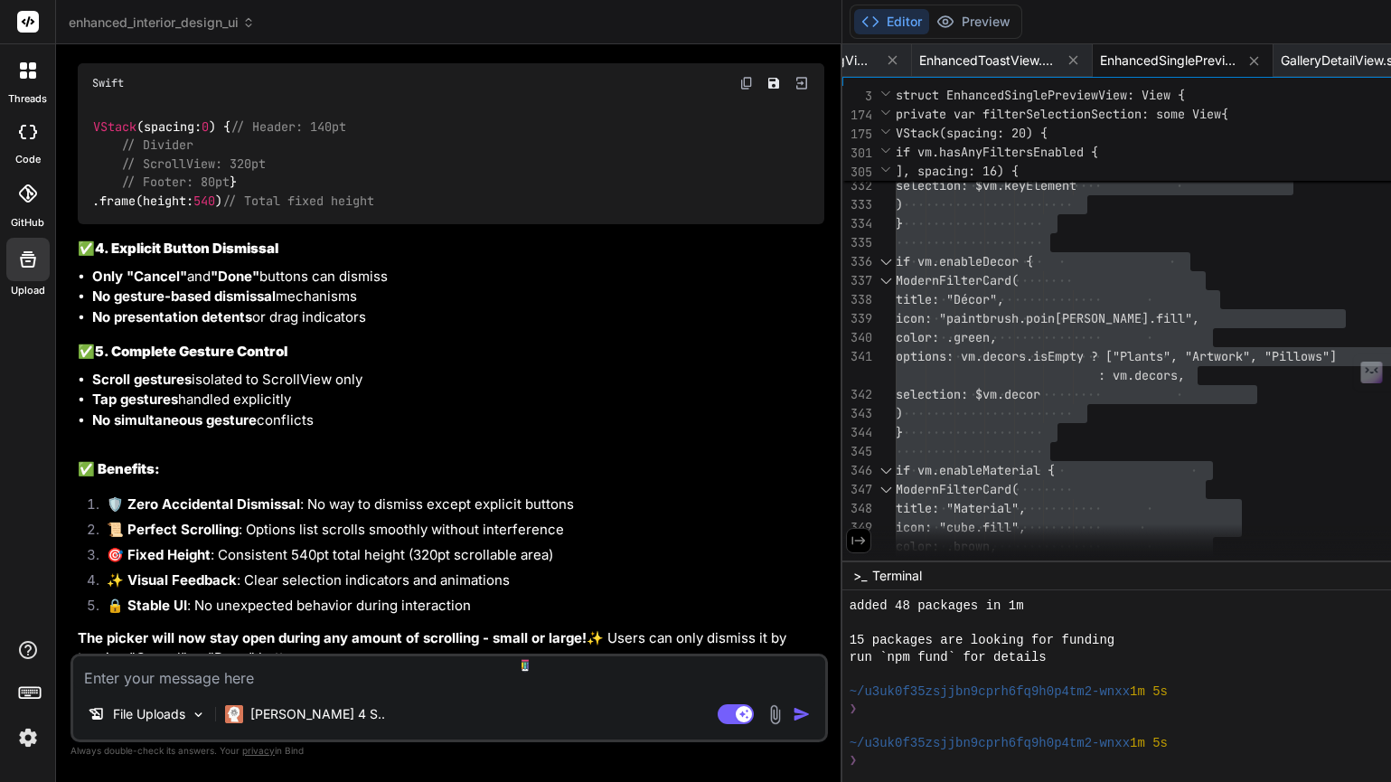
scroll to position [33850, 0]
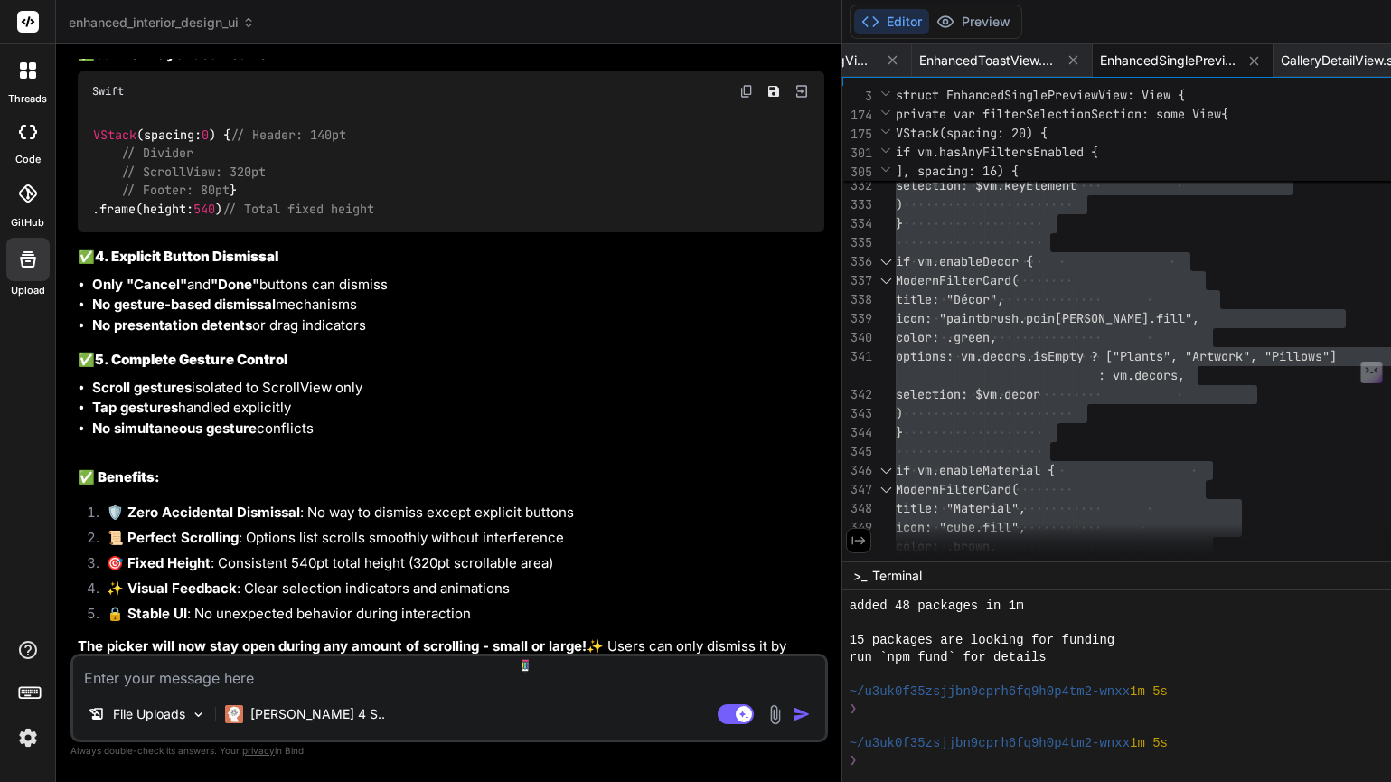
drag, startPoint x: 190, startPoint y: 267, endPoint x: 80, endPoint y: 266, distance: 110.2
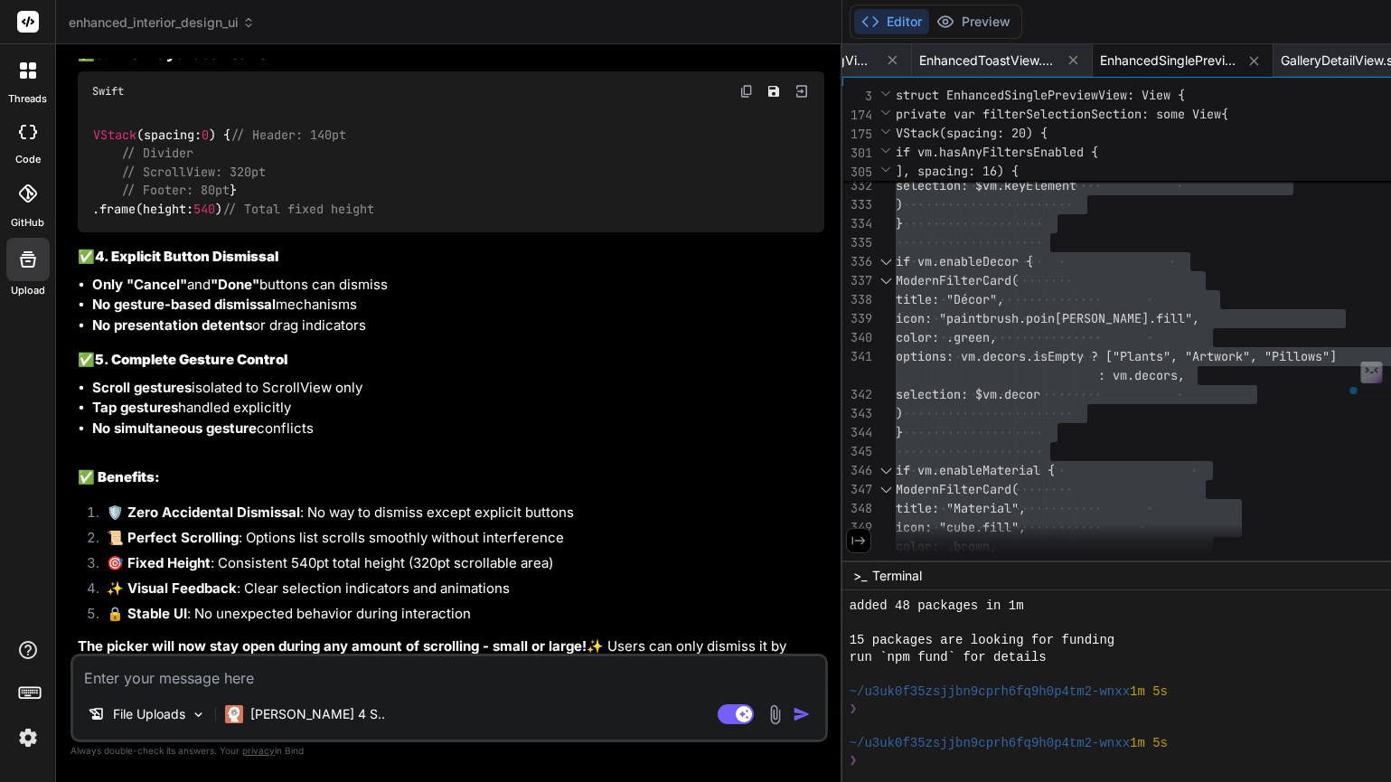
copy strong "The picker sheet"
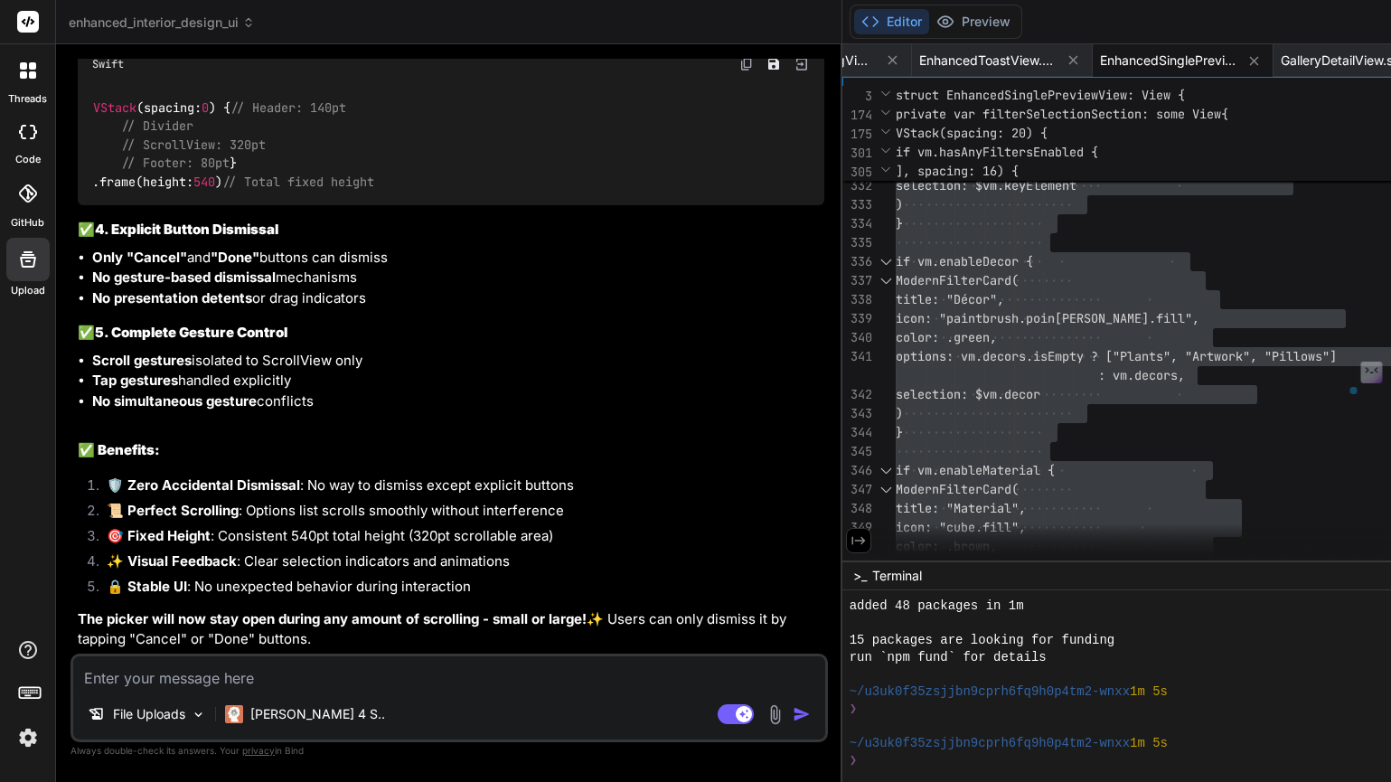
scroll to position [34659, 0]
click at [183, 686] on textarea at bounding box center [449, 672] width 752 height 33
paste textarea "The picker sheet"
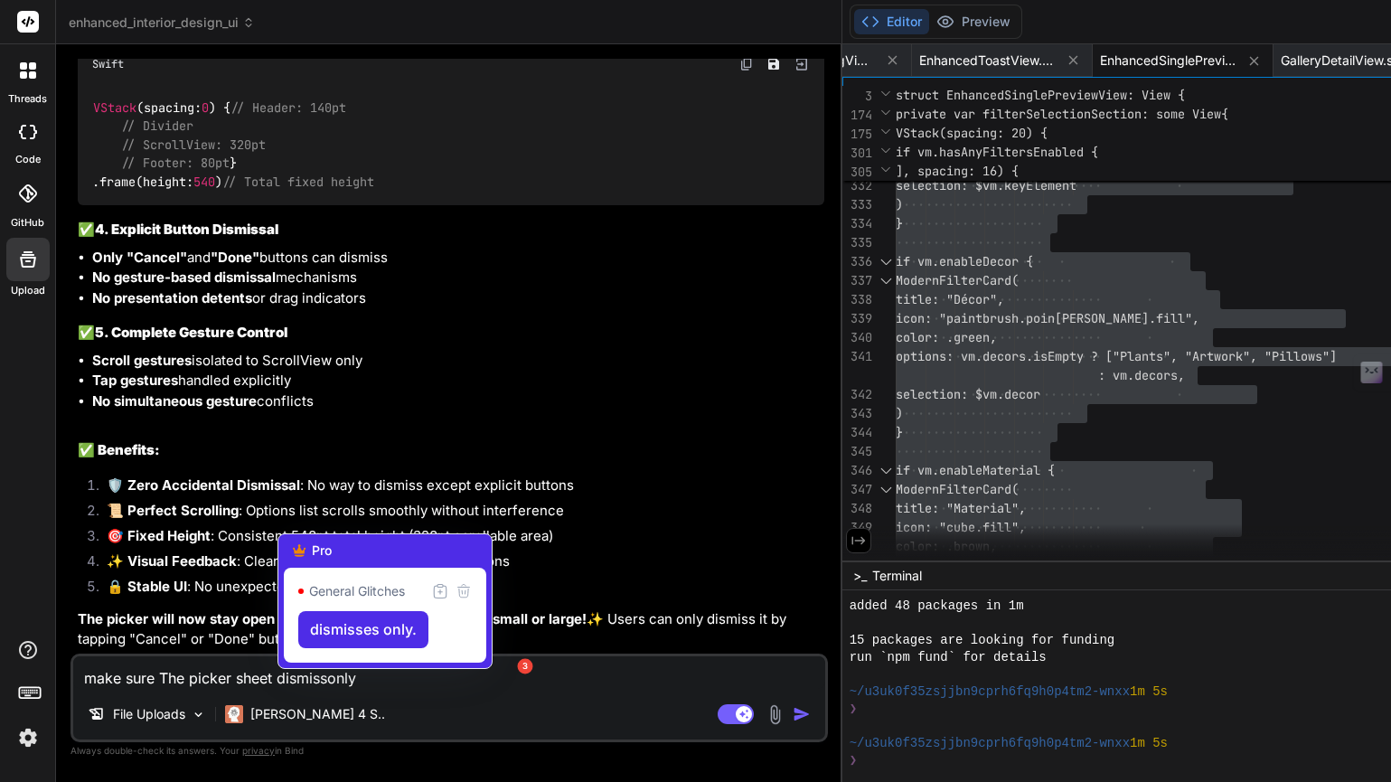
click at [333, 679] on textarea "make sure The picker sheet dismissonly" at bounding box center [449, 672] width 752 height 33
click at [329, 680] on textarea "make sure The picker sheet dismissonly" at bounding box center [449, 672] width 752 height 33
click at [371, 676] on textarea "make sure The picker sheet dismiss only" at bounding box center [449, 672] width 752 height 33
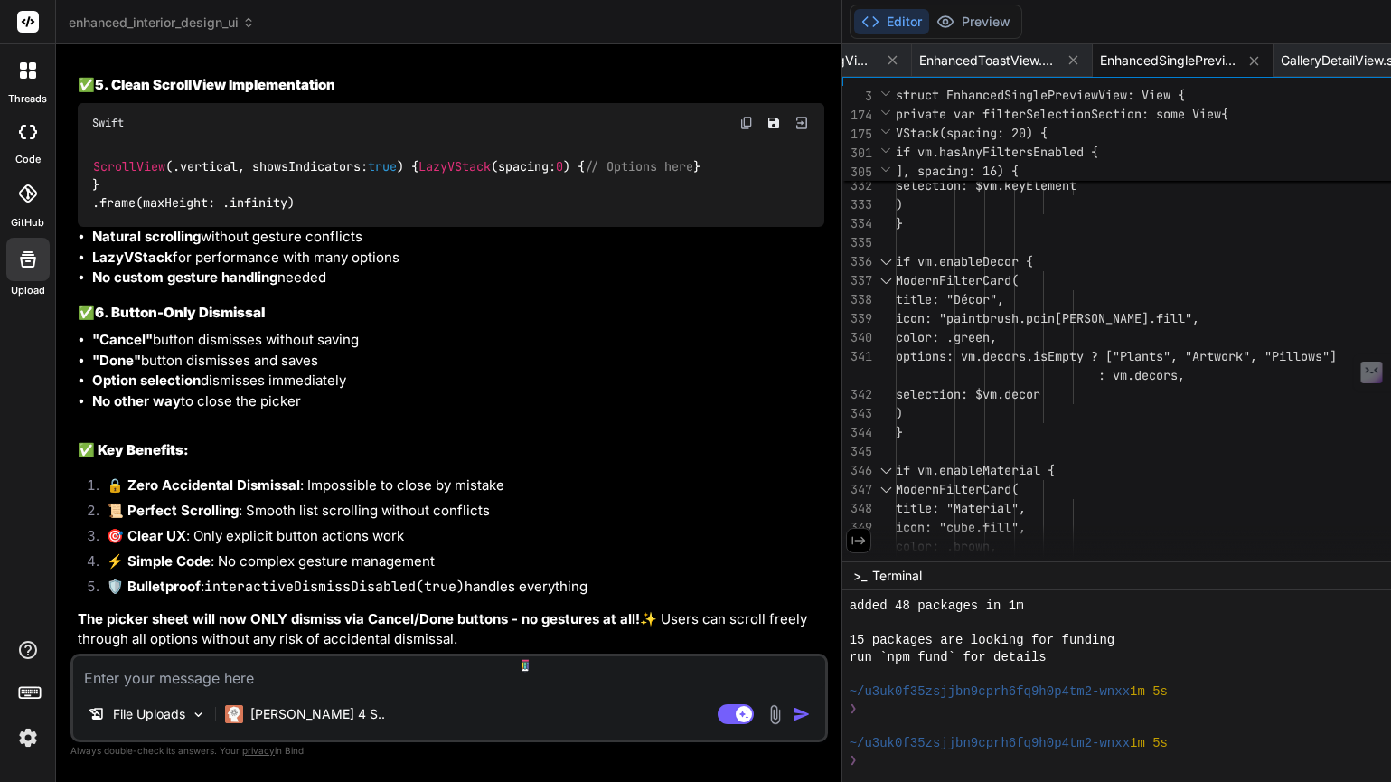
scroll to position [152, 0]
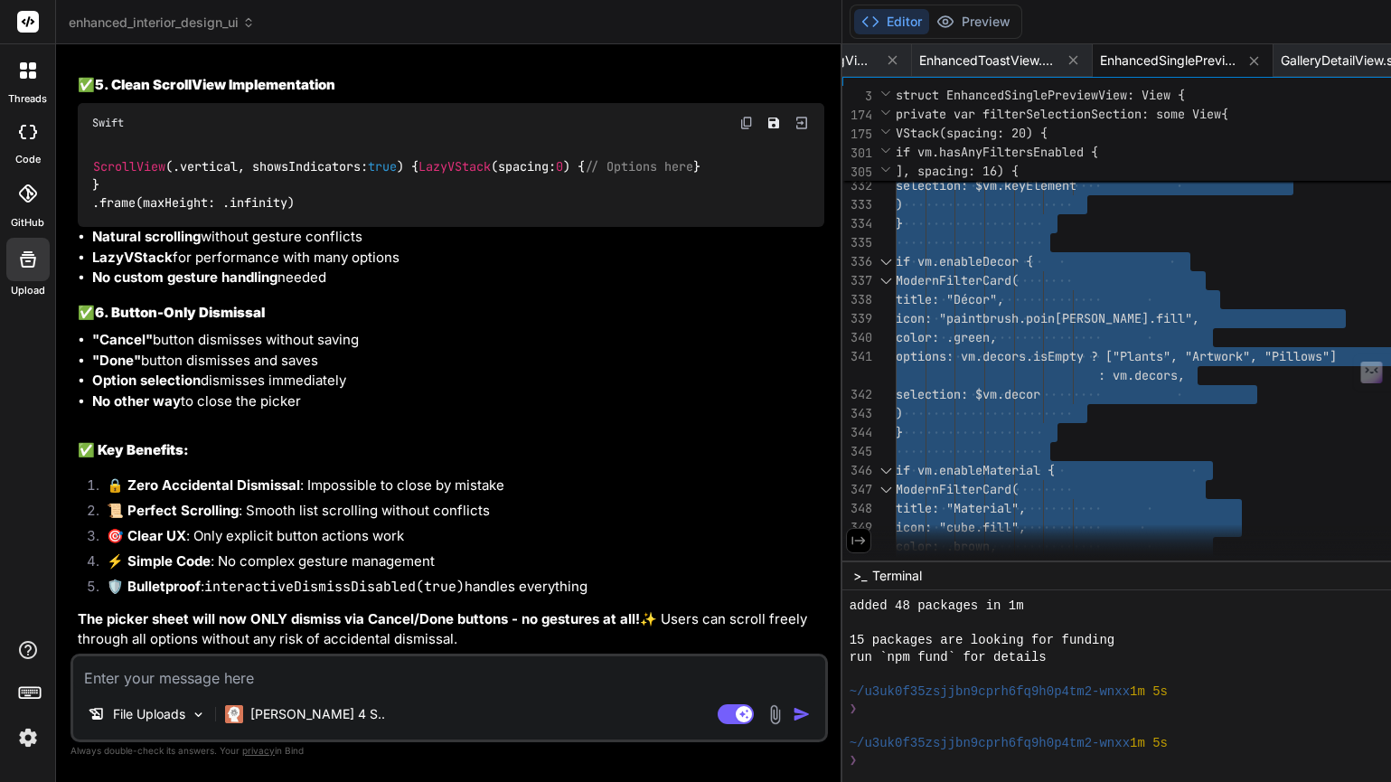
scroll to position [39798, 0]
click at [198, 681] on textarea at bounding box center [449, 672] width 752 height 33
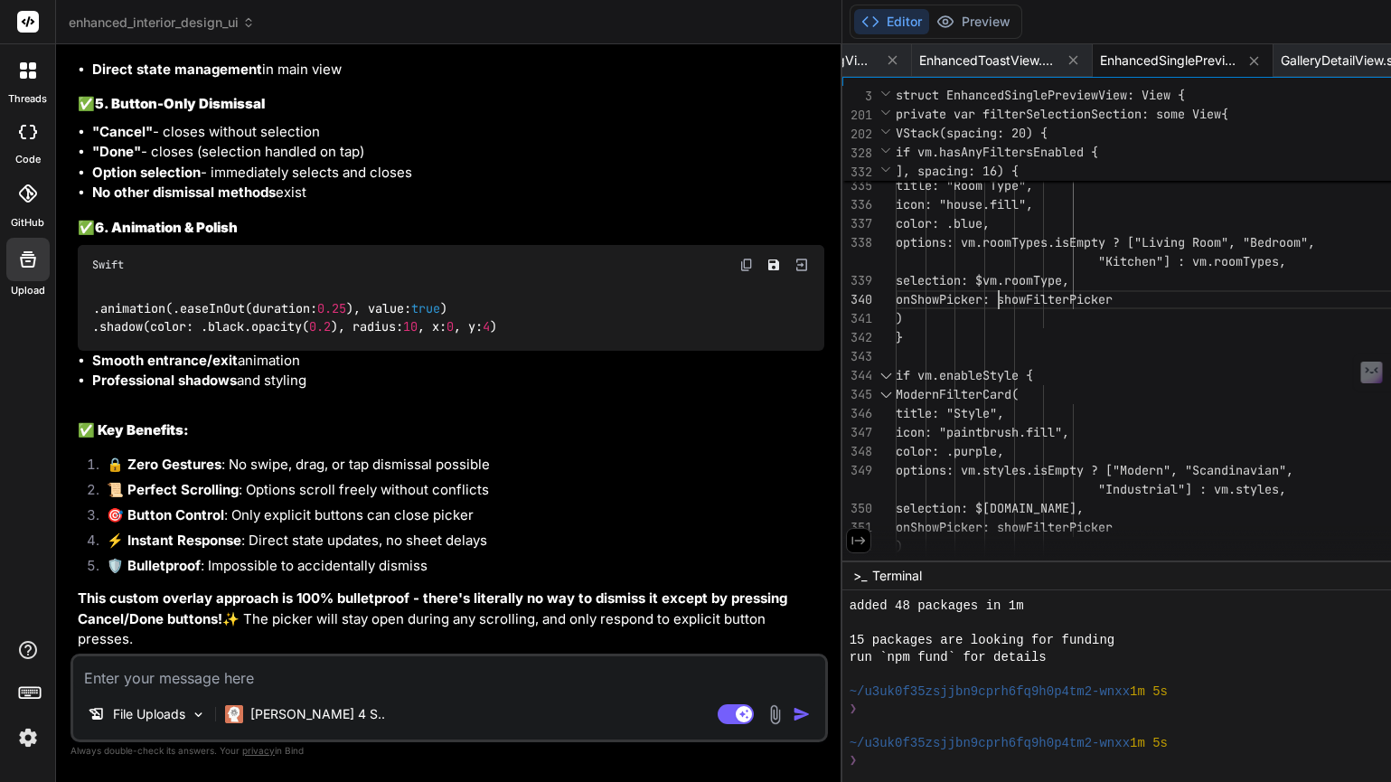
scroll to position [57, 0]
